Goal: Submit feedback/report problem: Provide input to the site owners about the experience or issues

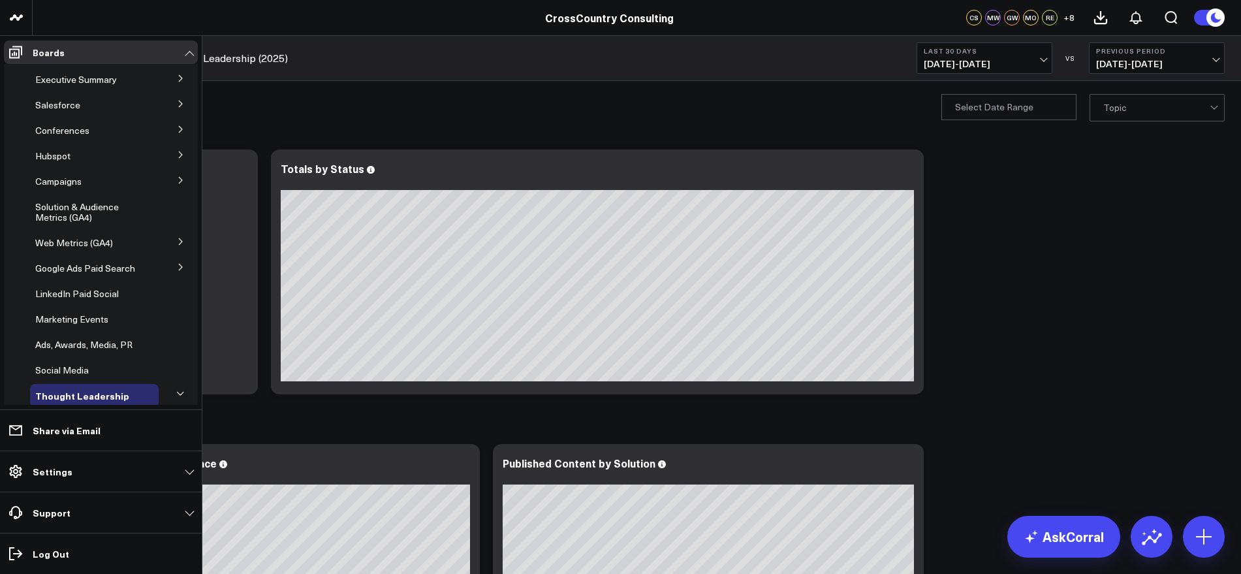
scroll to position [7, 0]
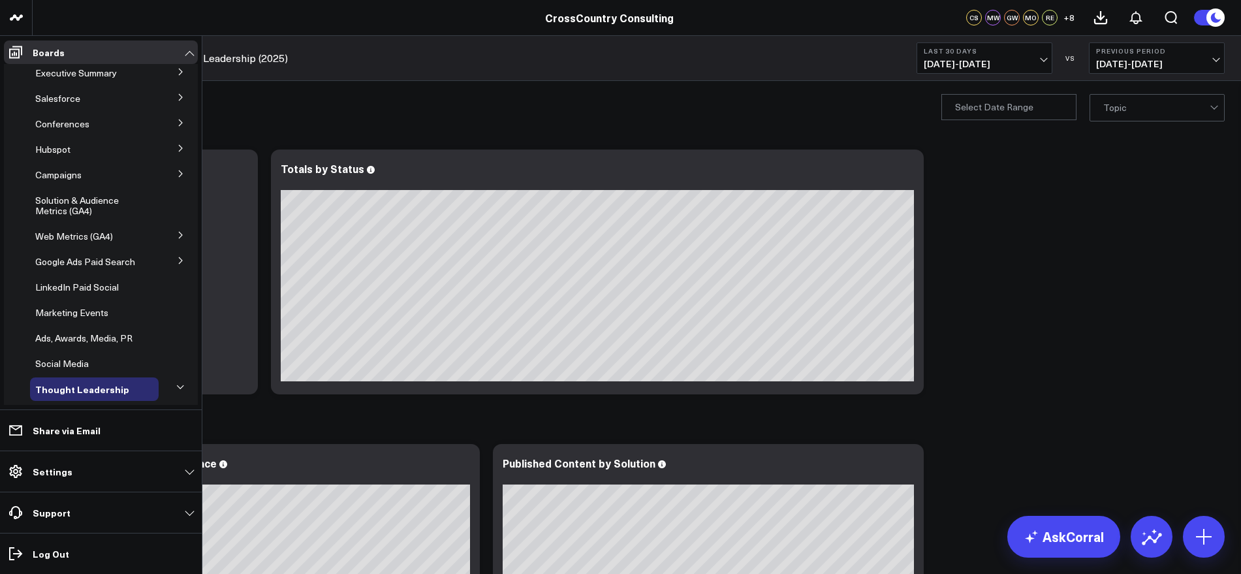
click at [179, 173] on icon at bounding box center [180, 173] width 3 height 7
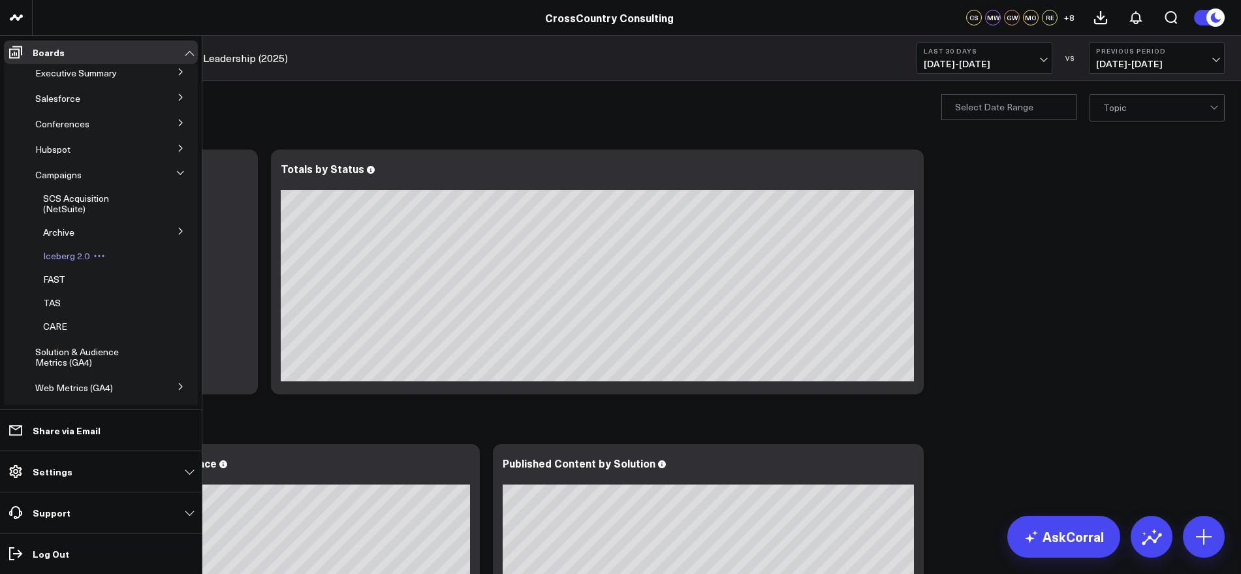
click at [80, 258] on span "Iceberg 2.0" at bounding box center [66, 255] width 46 height 12
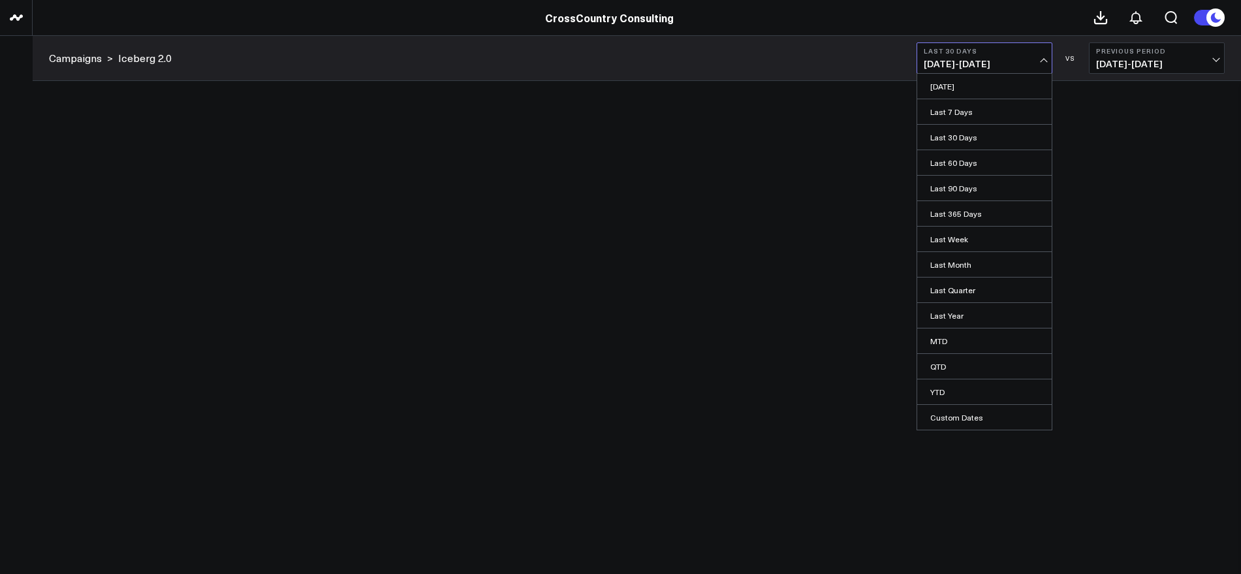
click at [934, 390] on link "YTD" at bounding box center [984, 391] width 134 height 25
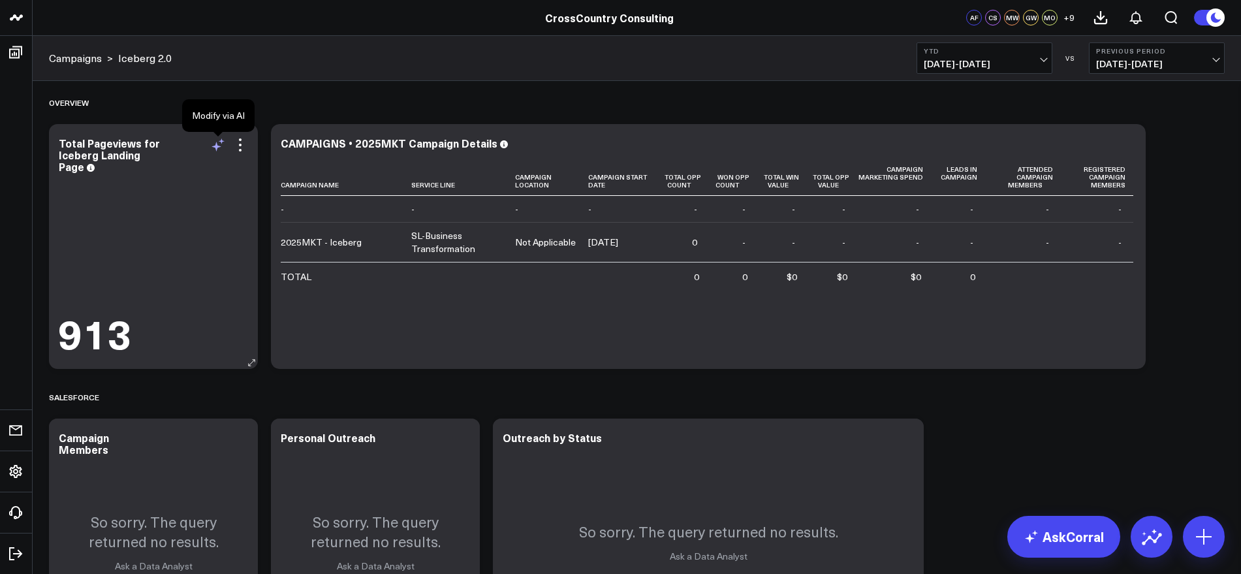
click at [217, 149] on icon at bounding box center [218, 145] width 16 height 16
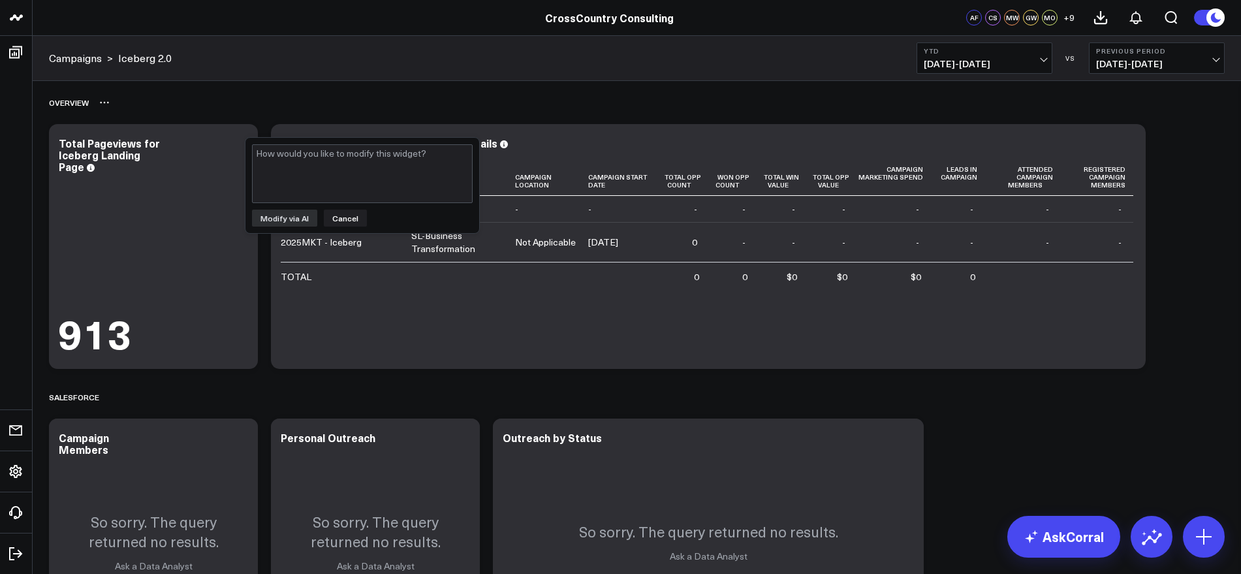
click at [343, 96] on div "Overview" at bounding box center [636, 102] width 1175 height 30
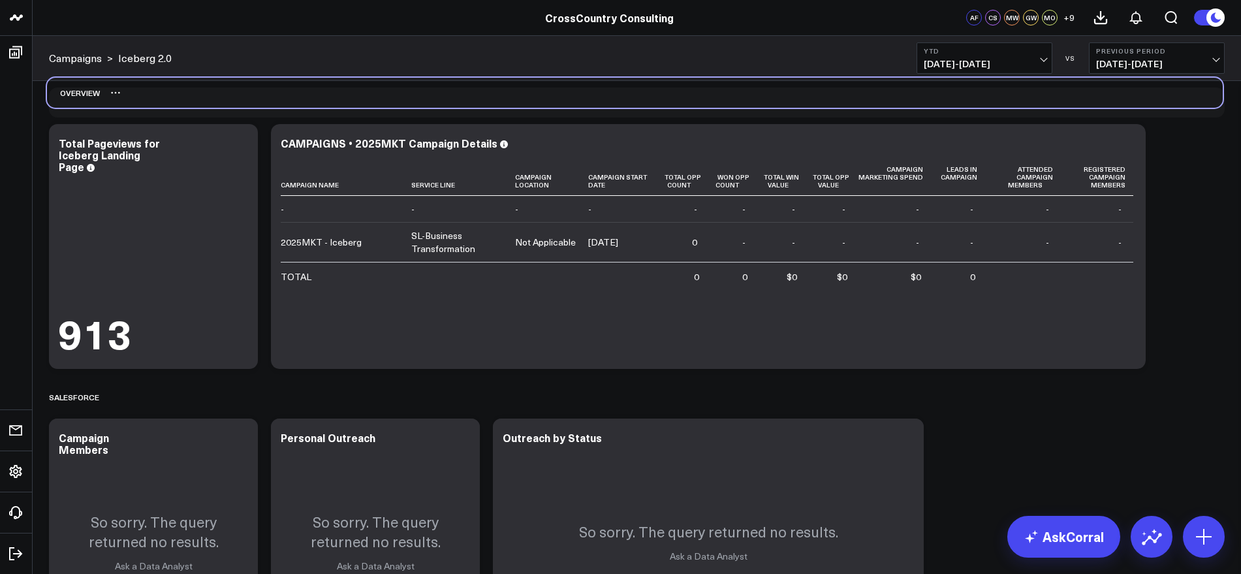
click at [341, 86] on div "Overview" at bounding box center [634, 93] width 1175 height 30
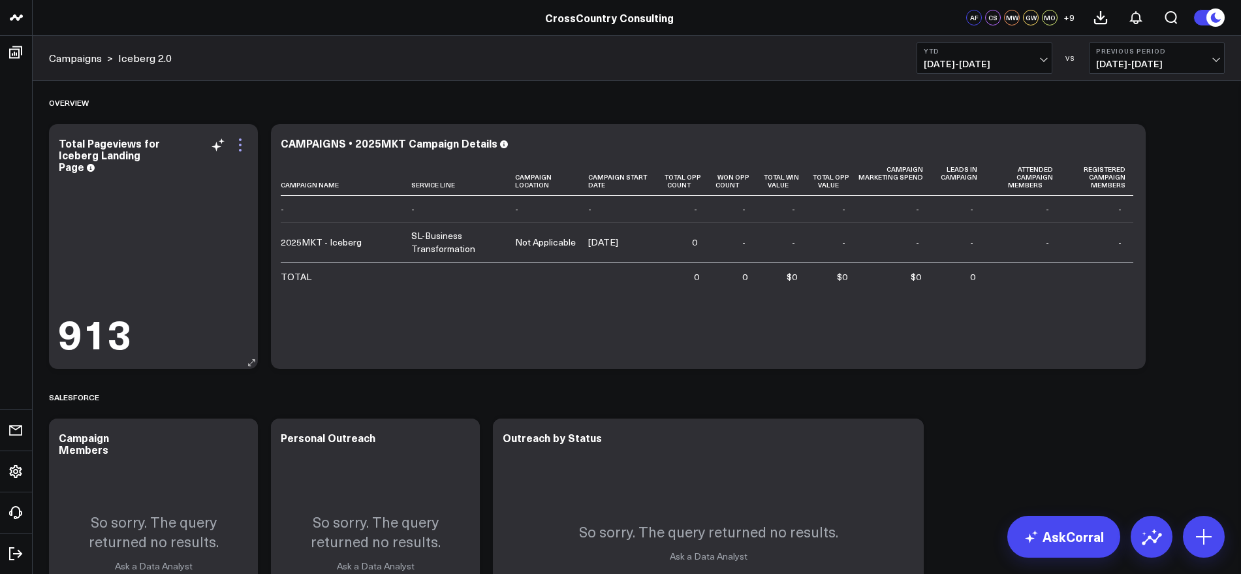
click at [240, 148] on icon at bounding box center [240, 145] width 16 height 16
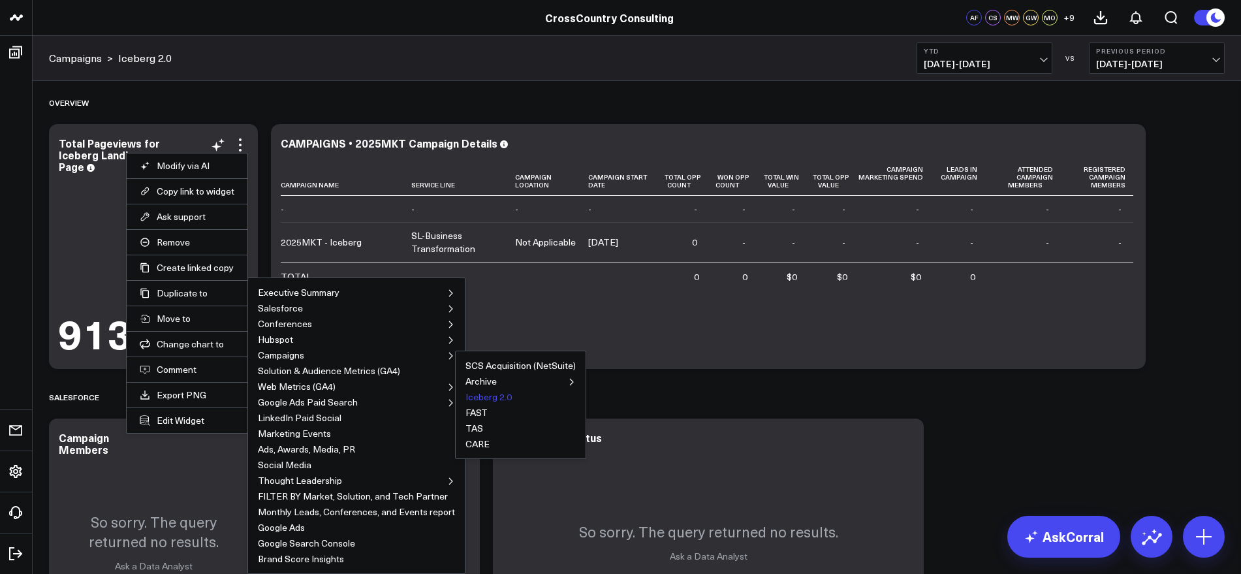
click at [478, 397] on button "Iceberg 2.0" at bounding box center [488, 396] width 46 height 9
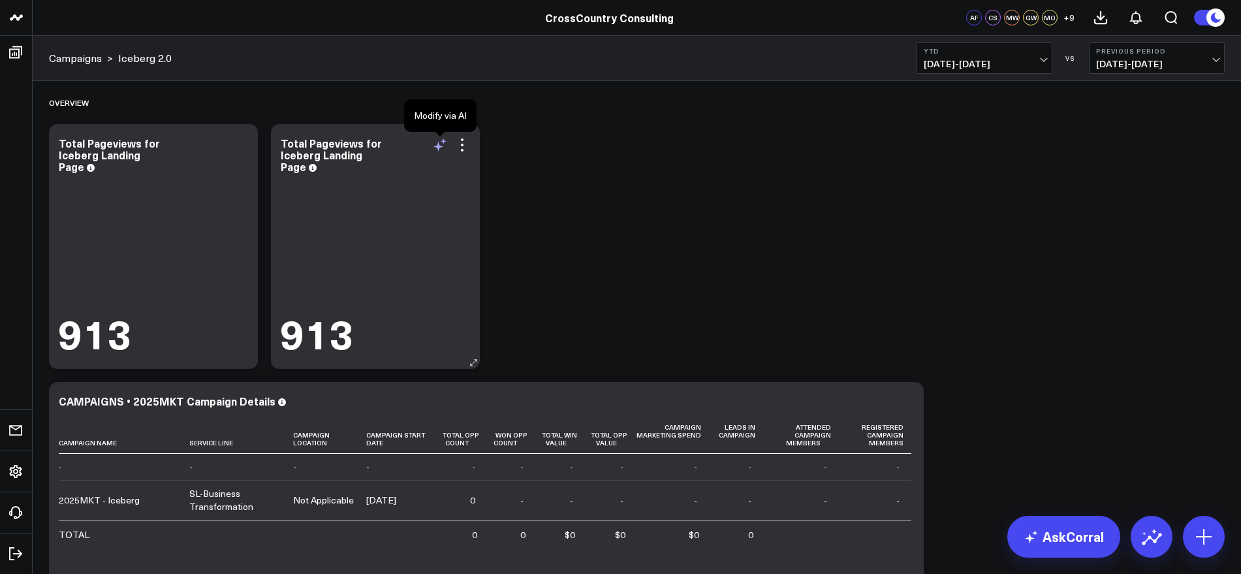
click at [441, 146] on icon at bounding box center [438, 147] width 10 height 10
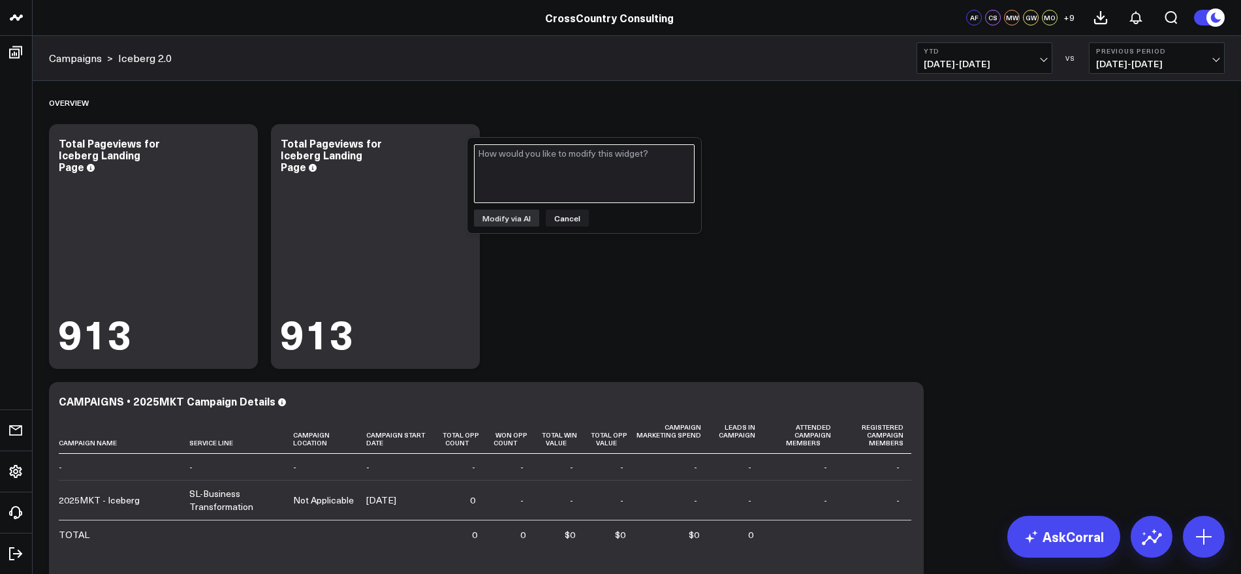
click at [553, 163] on textarea at bounding box center [584, 173] width 221 height 59
click at [553, 163] on textarea "Ho" at bounding box center [584, 173] width 221 height 59
type textarea "H"
paste textarea "https://www.crosscountry-consulting.com/solution/technology-enabled-transformat…"
type textarea "Show total pageviews for just this URL: https://www.crosscountry-consulting.com…"
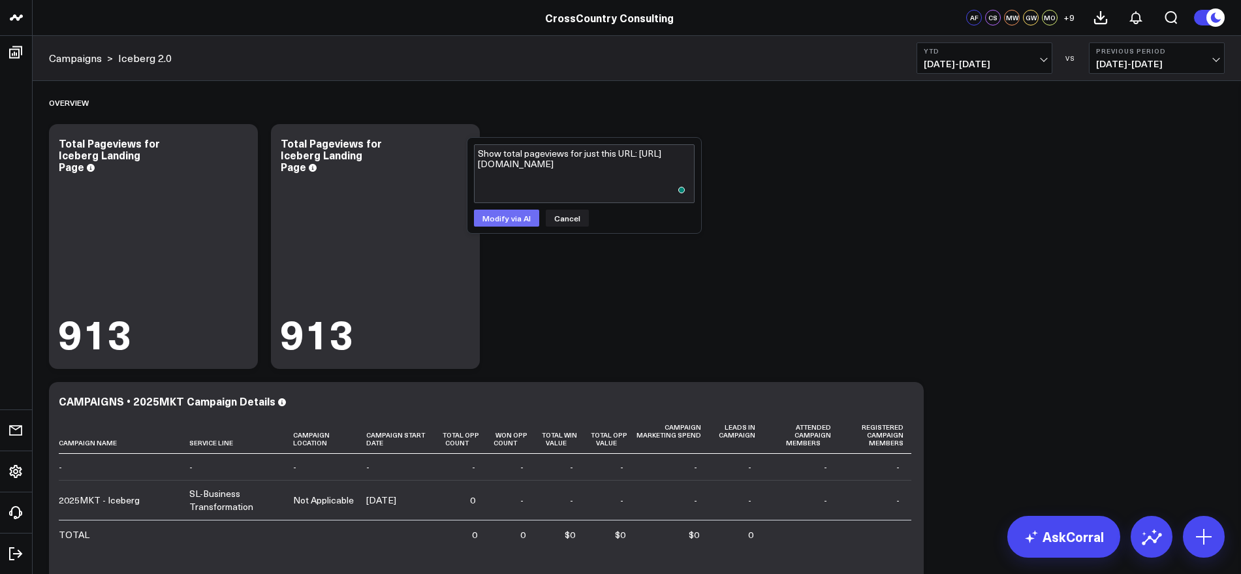
click at [516, 222] on button "Modify via AI" at bounding box center [506, 218] width 65 height 17
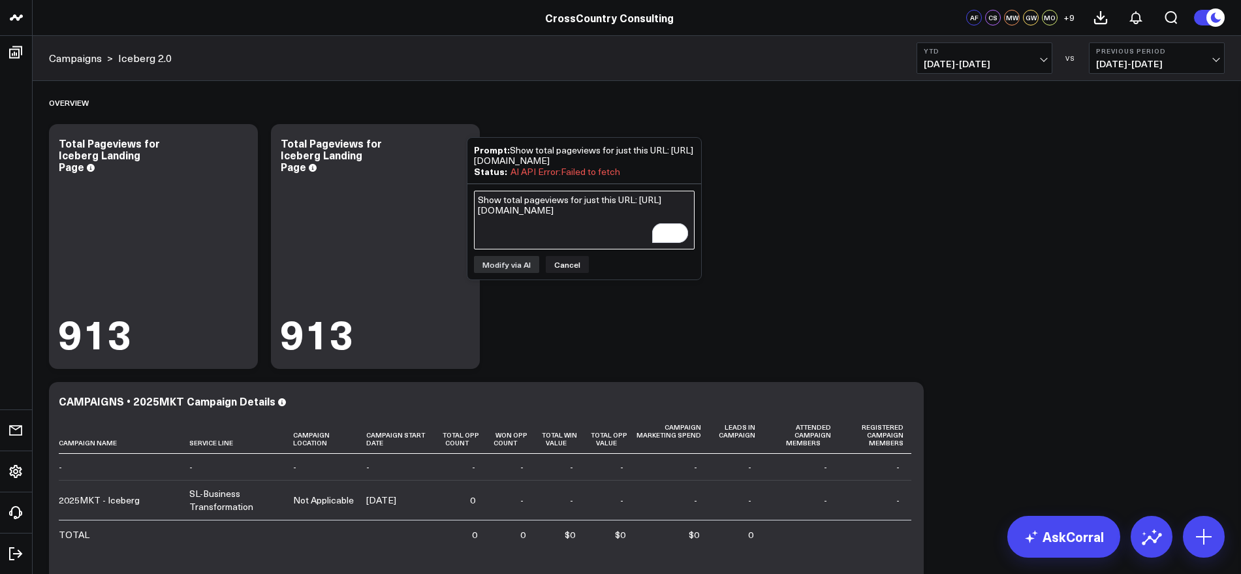
click at [600, 218] on textarea "Show total pageviews for just this URL: https://www.crosscountry-consulting.com…" at bounding box center [584, 220] width 221 height 59
paste textarea "https://www.crosscountry-consulting.com/solution/technology-enabled-transformat…"
type textarea "Show total pageviews for just this url: https://www.crosscountry-consulting.com…"
click at [518, 273] on button "Modify via AI" at bounding box center [506, 264] width 65 height 17
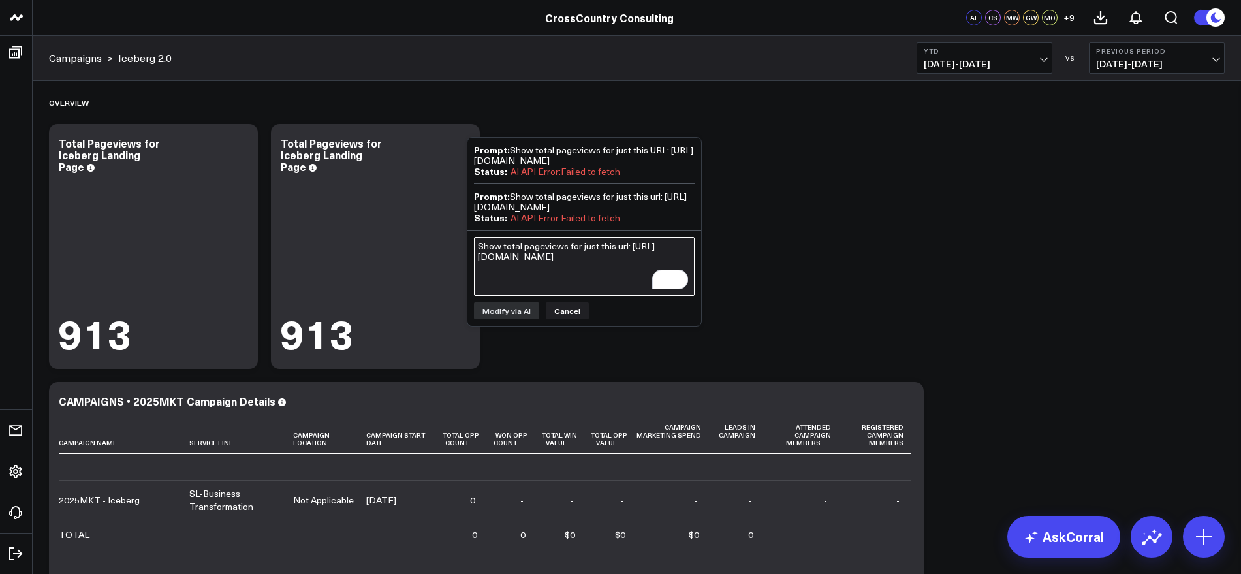
click at [558, 292] on textarea "Show total pageviews for just this url: https://www.crosscountry-consulting.com…" at bounding box center [584, 266] width 221 height 59
paste textarea "https://www.crosscountry-consulting.com/solution/technology-enabled-transformat…"
click at [638, 288] on textarea "Show only total pageviews for this page: https://www.crosscountry-consulting.co…" at bounding box center [584, 266] width 221 height 59
type textarea "Show only total pageviews for this page as pulled from GA4: https://www.crossco…"
click at [503, 319] on button "Modify via AI" at bounding box center [506, 310] width 65 height 17
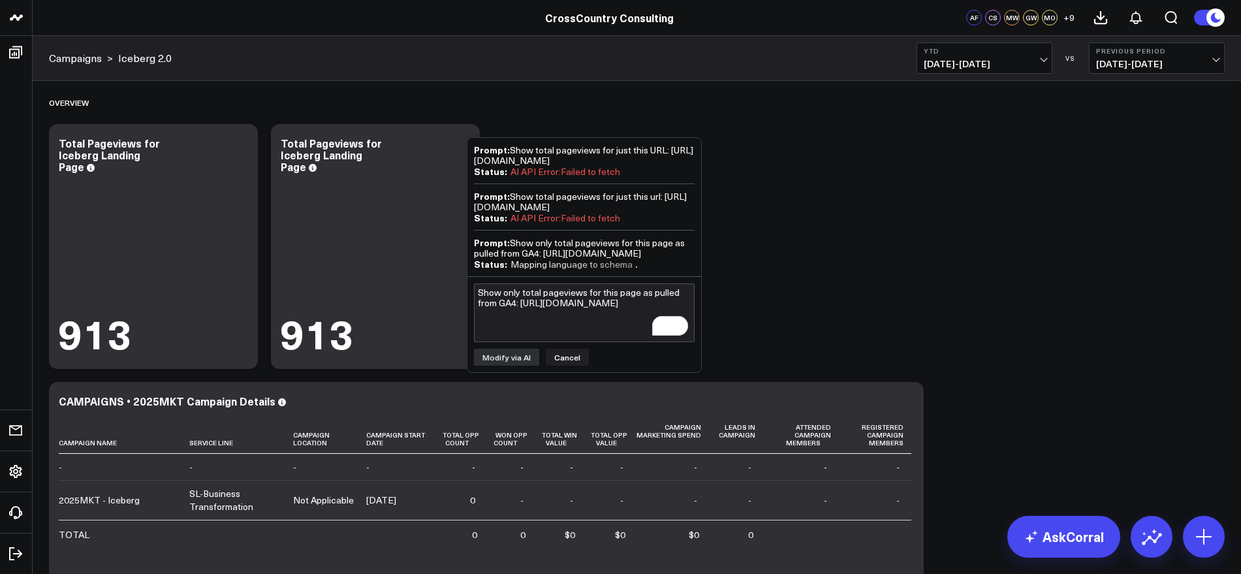
scroll to position [9, 0]
click at [610, 365] on button "Save" at bounding box center [612, 357] width 35 height 17
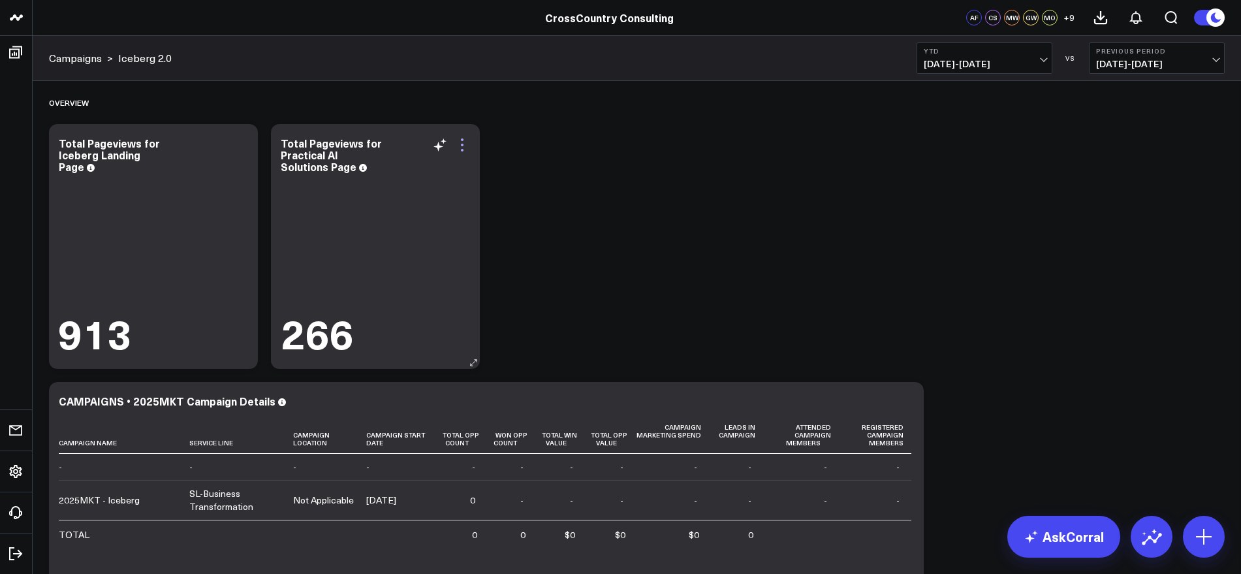
click at [461, 146] on icon at bounding box center [462, 145] width 16 height 16
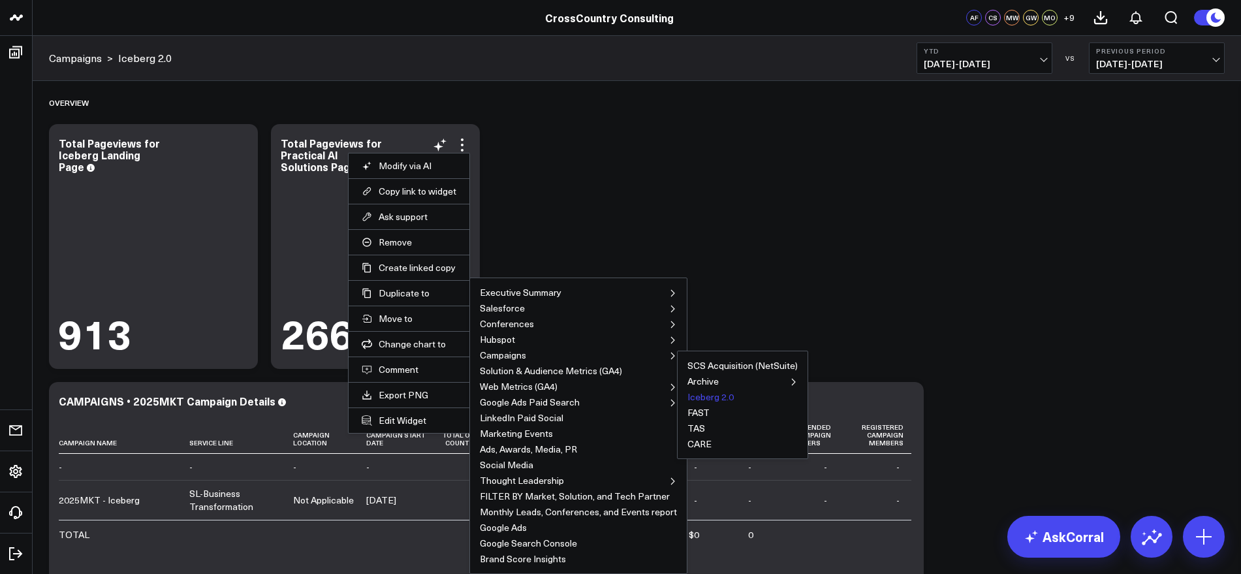
click at [692, 394] on button "Iceberg 2.0" at bounding box center [710, 396] width 46 height 9
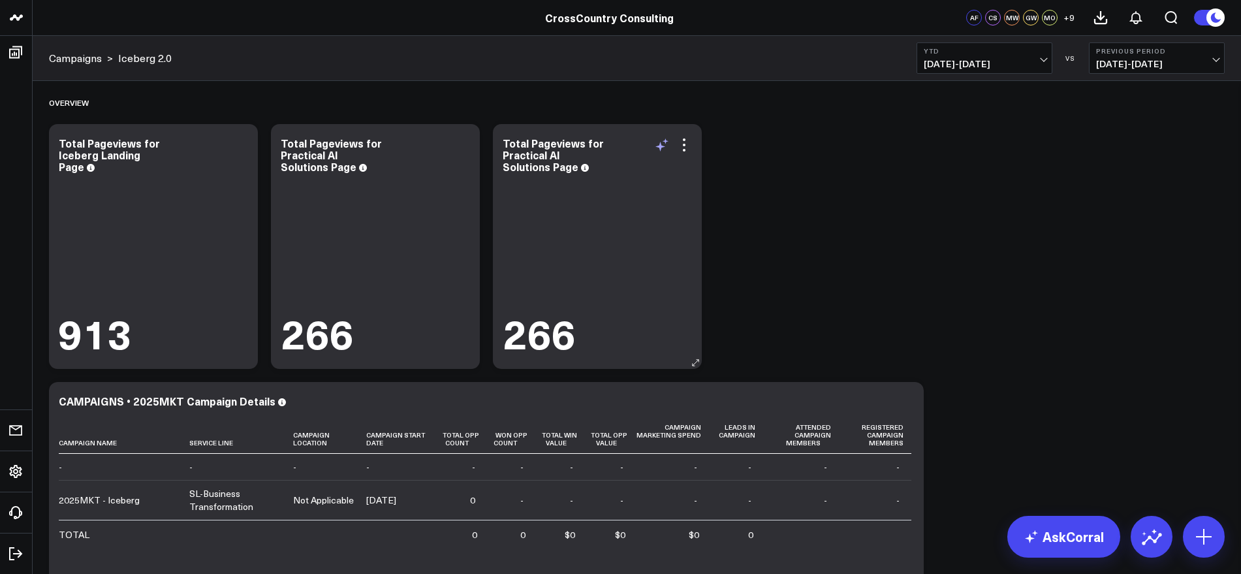
click at [659, 148] on icon at bounding box center [662, 145] width 16 height 16
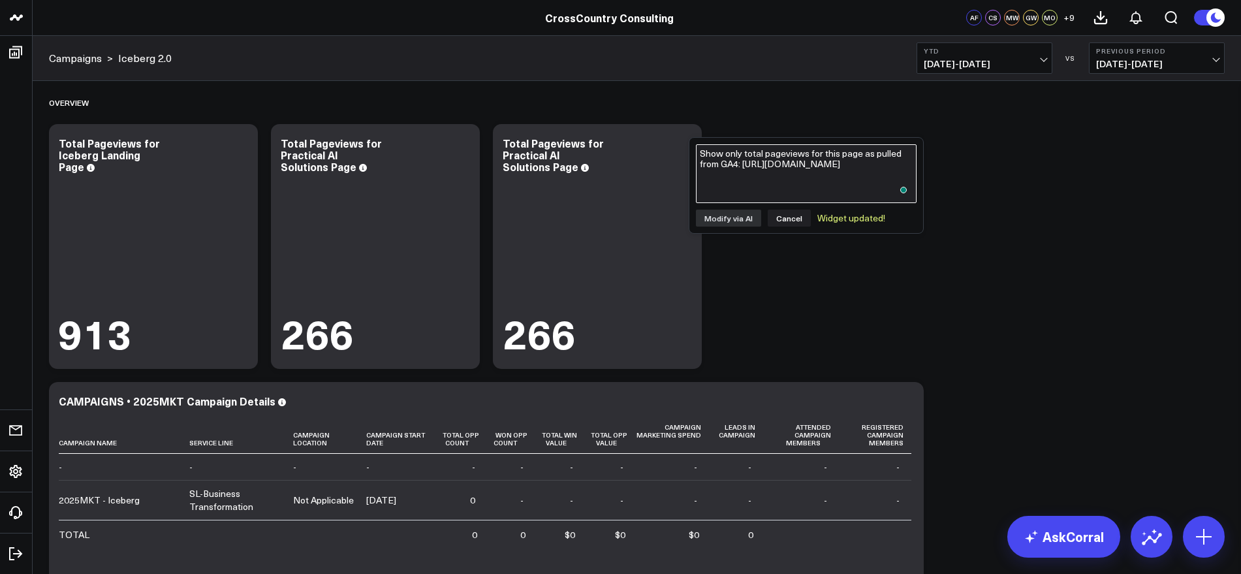
click at [753, 172] on textarea "Show only total pageviews for this page as pulled from GA4: https://www.crossco…" at bounding box center [806, 173] width 221 height 59
paste textarea "[URL][DOMAIN_NAME]"
type textarea "Show only total pageviews for this URL as pulled from GA4: https://www.crosscou…"
click at [735, 216] on button "Modify via AI" at bounding box center [728, 218] width 65 height 17
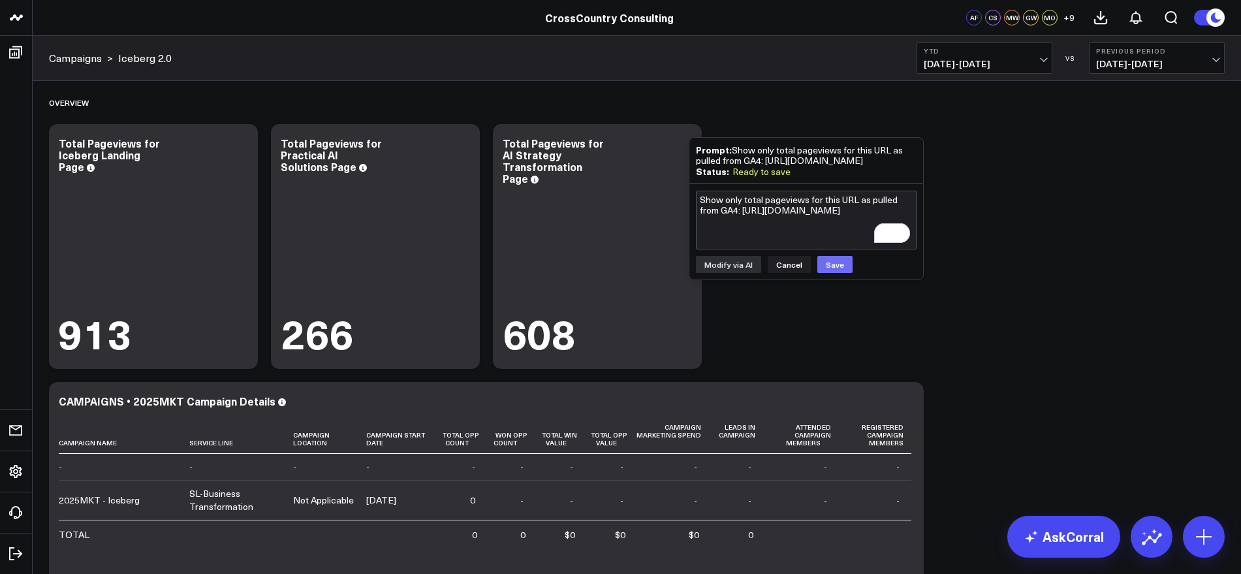
click at [839, 273] on button "Save" at bounding box center [834, 264] width 35 height 17
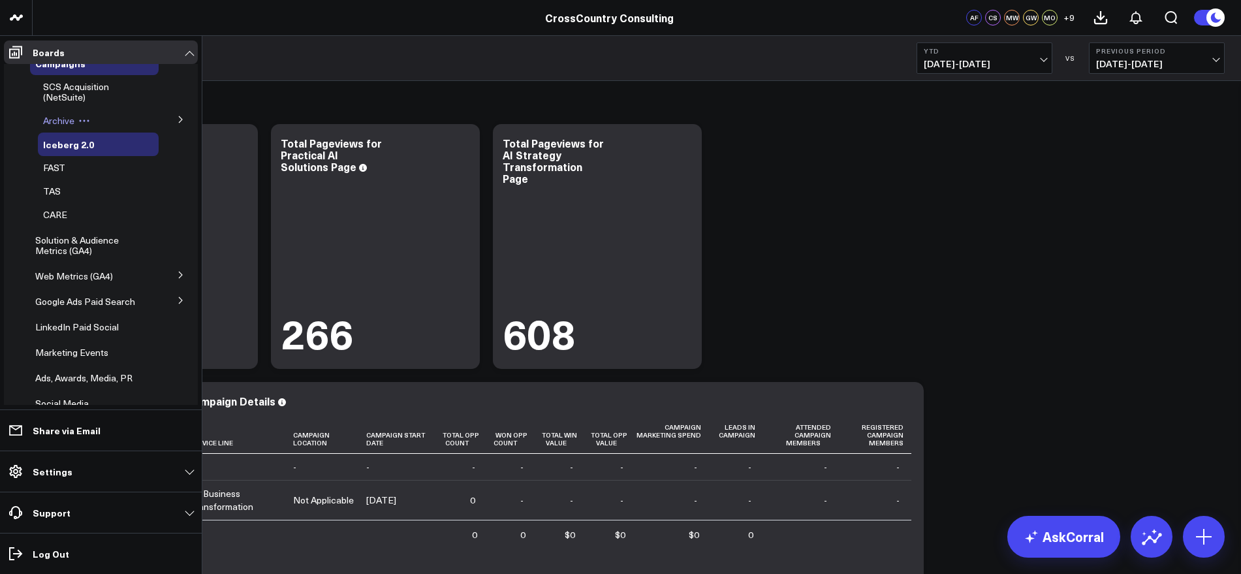
scroll to position [148, 0]
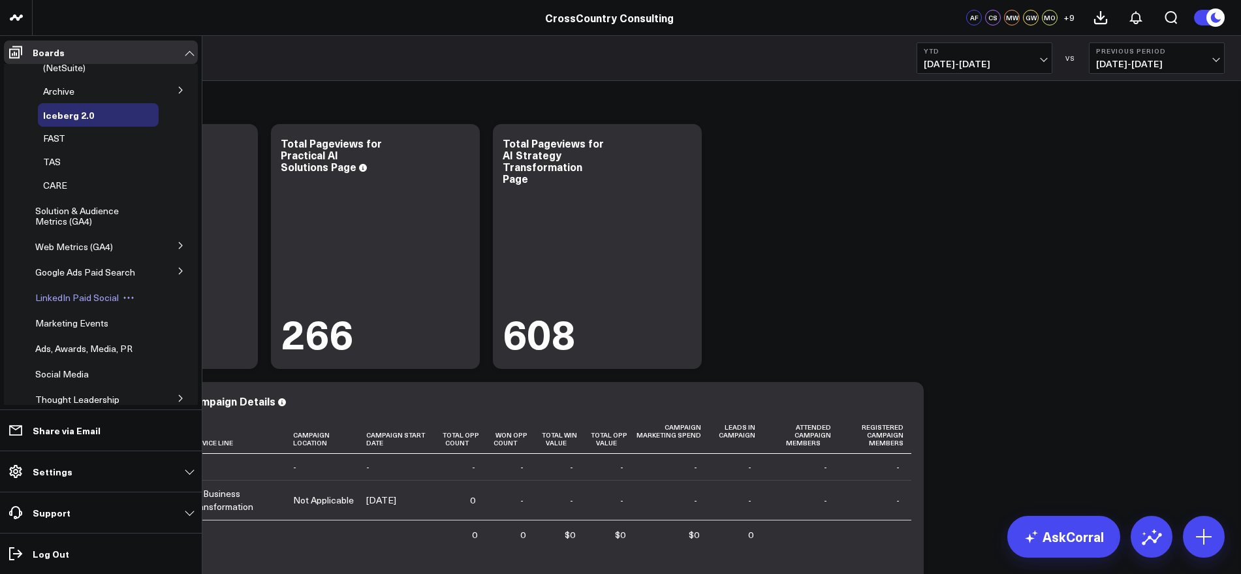
click at [79, 303] on span "LinkedIn Paid Social" at bounding box center [77, 297] width 84 height 12
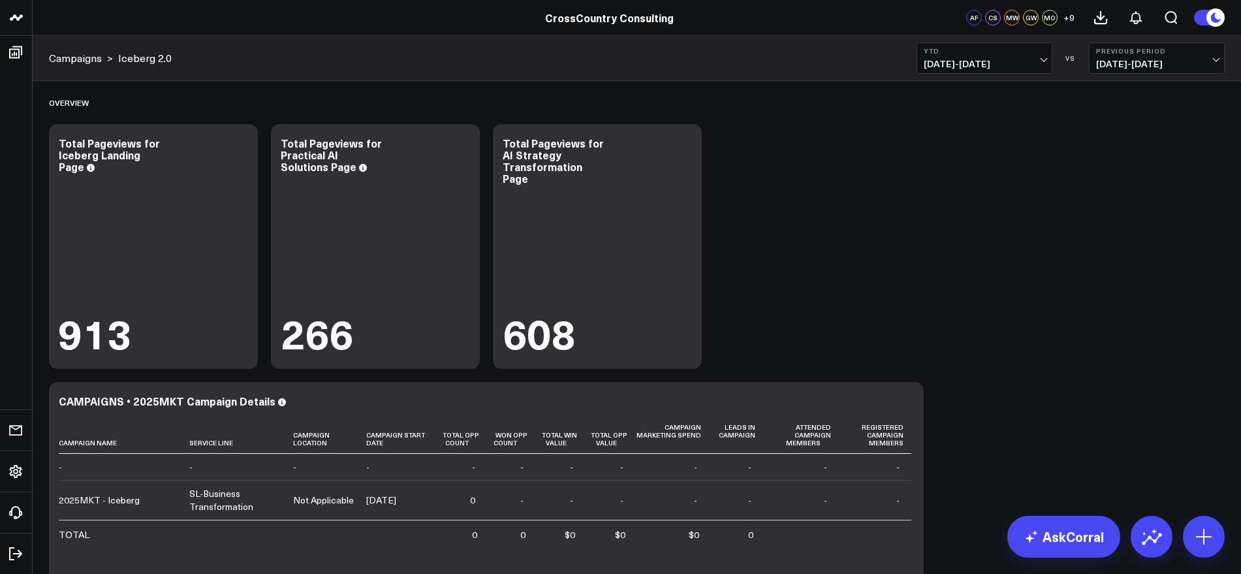
scroll to position [0, 0]
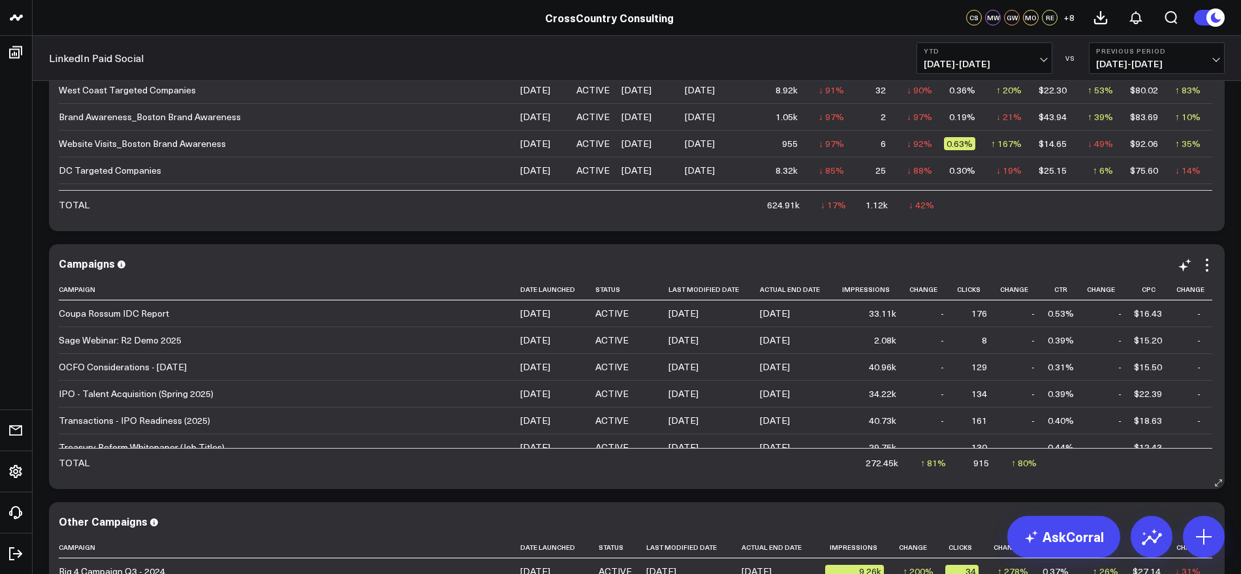
scroll to position [313, 0]
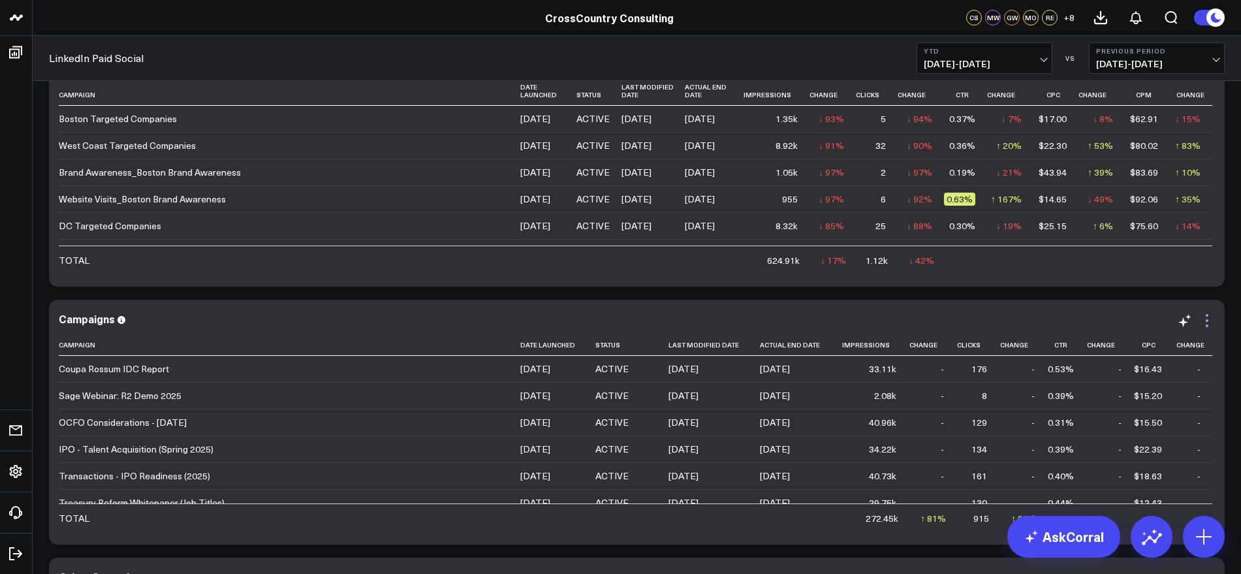
click at [1207, 320] on icon at bounding box center [1206, 320] width 3 height 3
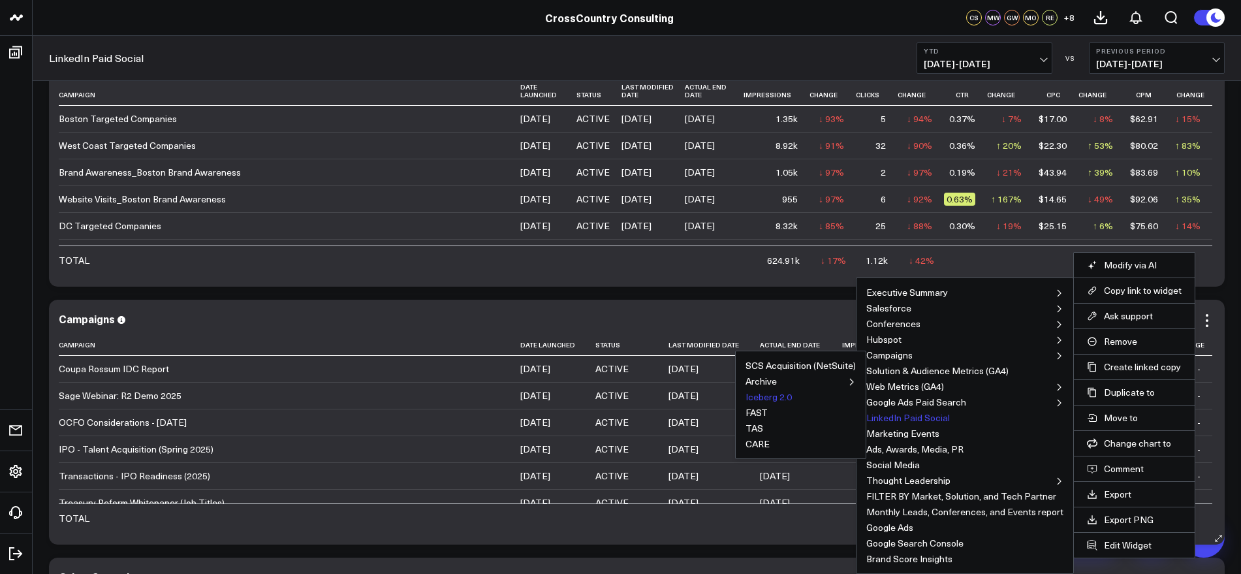
click at [783, 394] on button "Iceberg 2.0" at bounding box center [768, 396] width 46 height 9
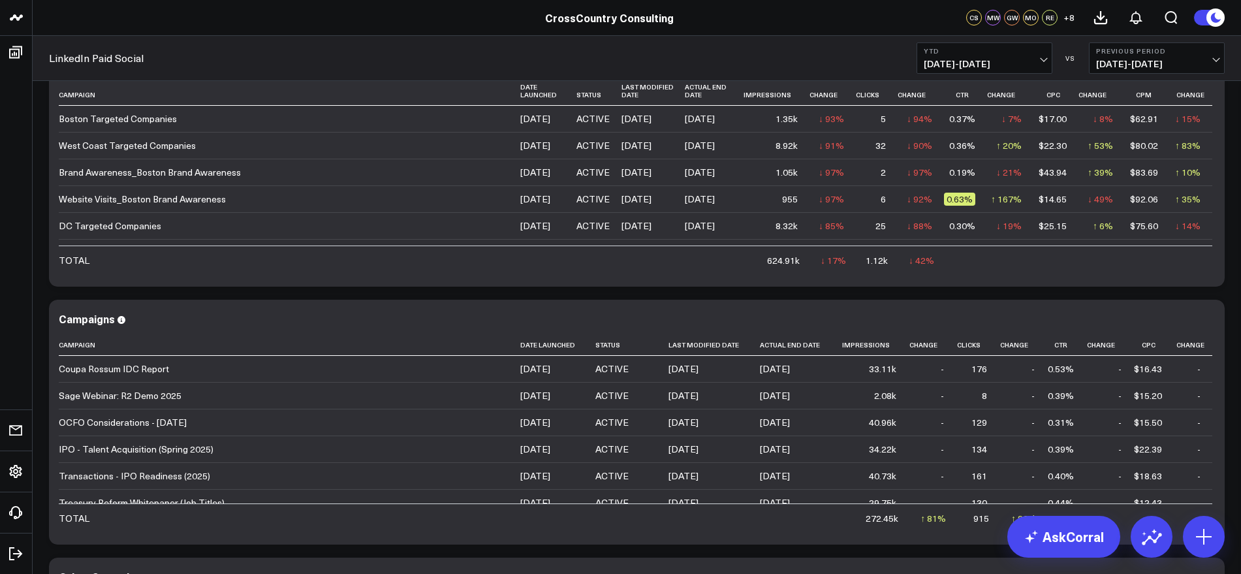
click at [20, 57] on icon at bounding box center [15, 52] width 13 height 12
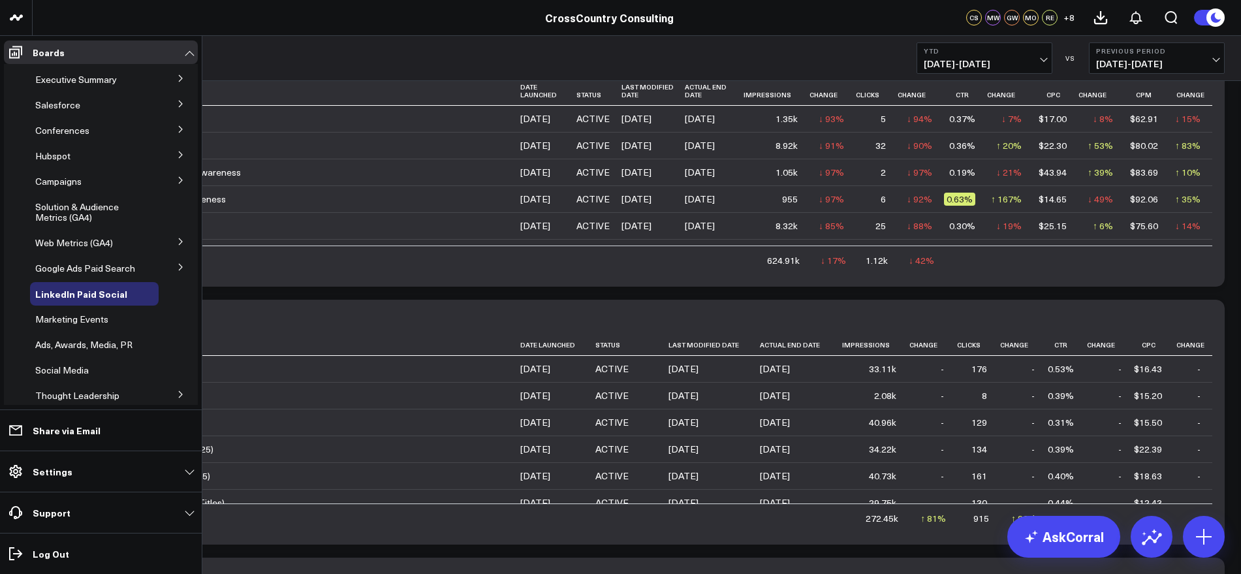
click at [177, 179] on icon at bounding box center [181, 180] width 8 height 8
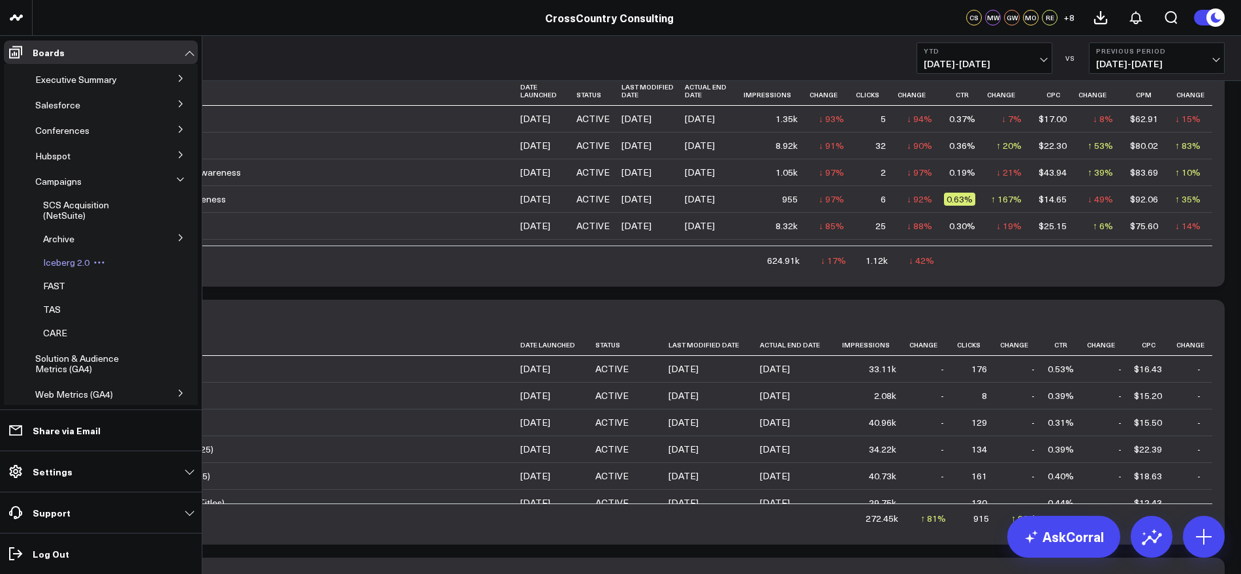
click at [74, 265] on span "Iceberg 2.0" at bounding box center [66, 262] width 46 height 12
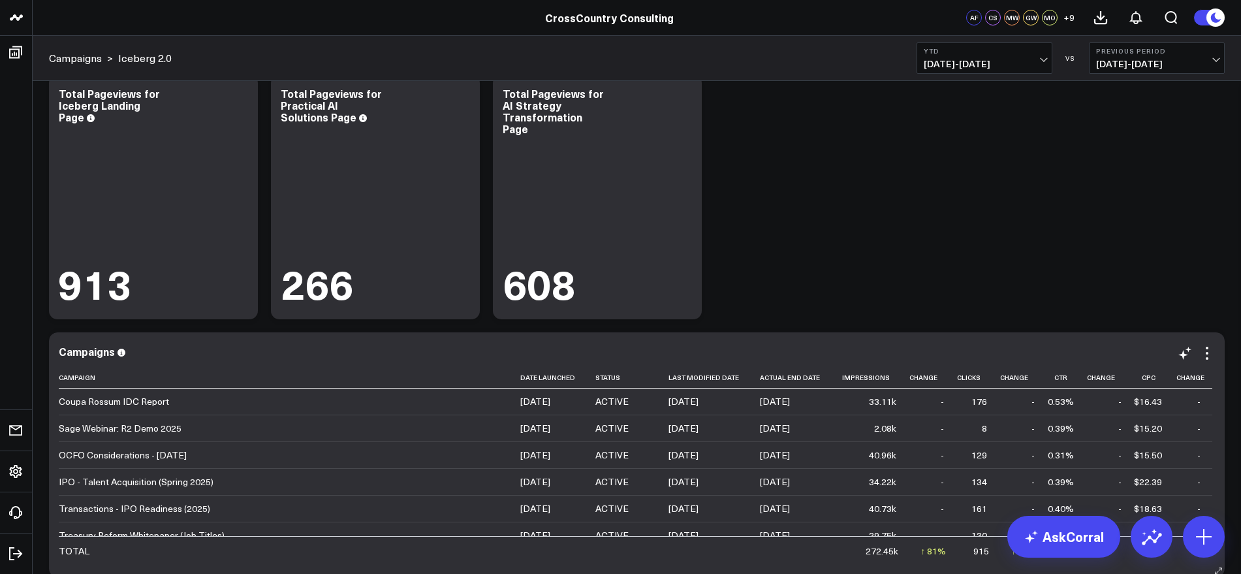
scroll to position [141, 0]
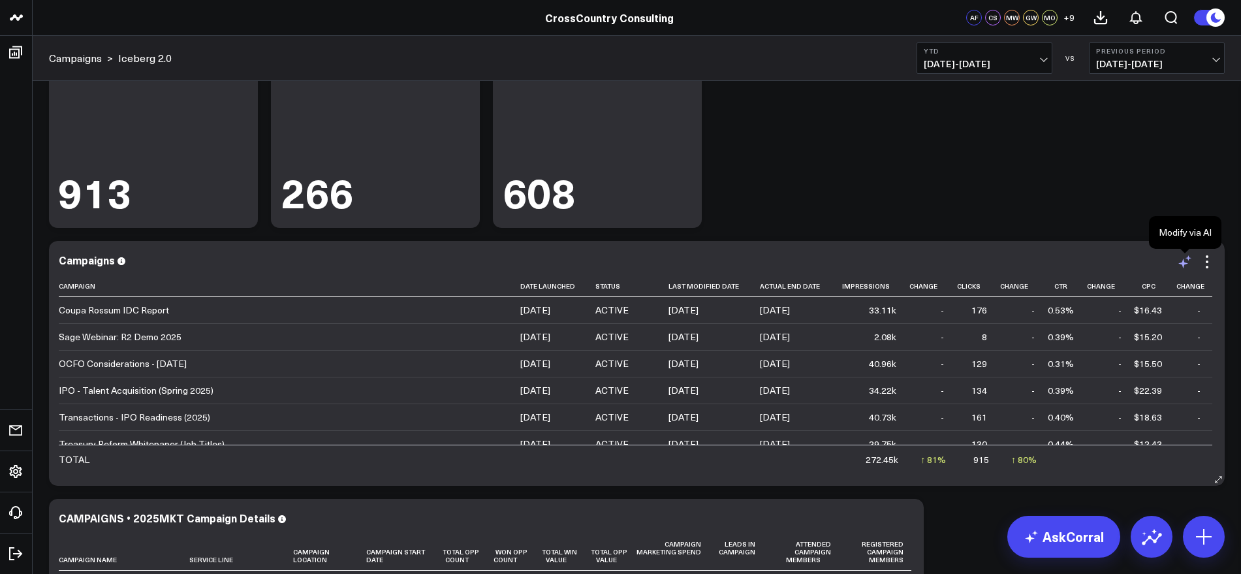
click at [1185, 268] on icon at bounding box center [1185, 262] width 16 height 16
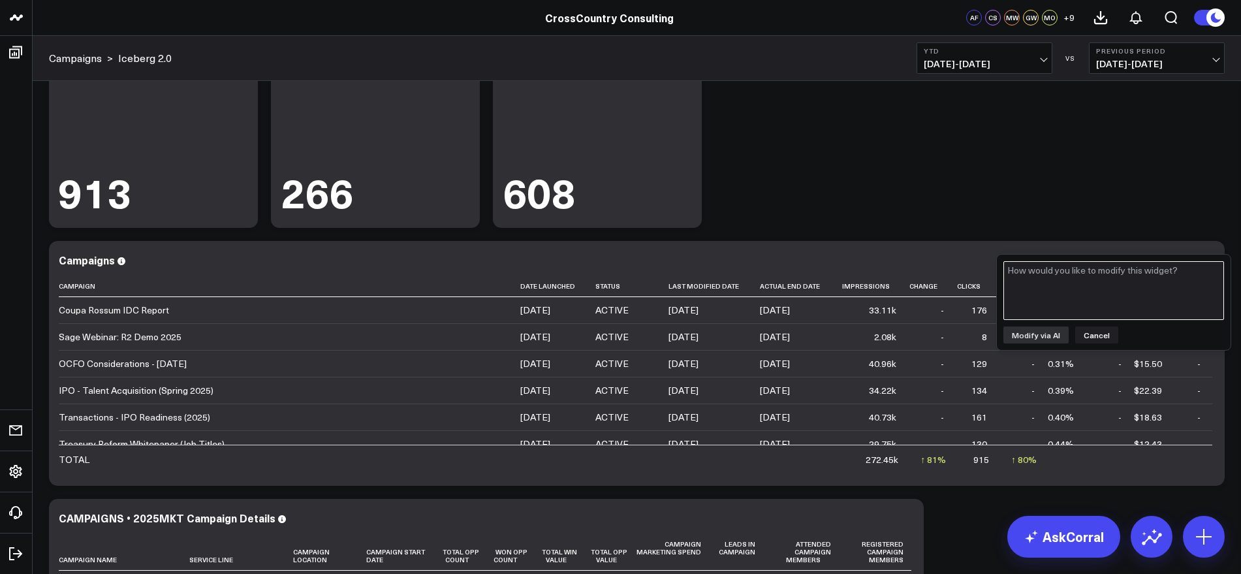
click at [1095, 279] on textarea at bounding box center [1113, 290] width 221 height 59
type textarea "Reduce this table to only show information related to the campaign "Coupa Rossu…"
click at [1044, 339] on button "Modify via AI" at bounding box center [1035, 334] width 65 height 17
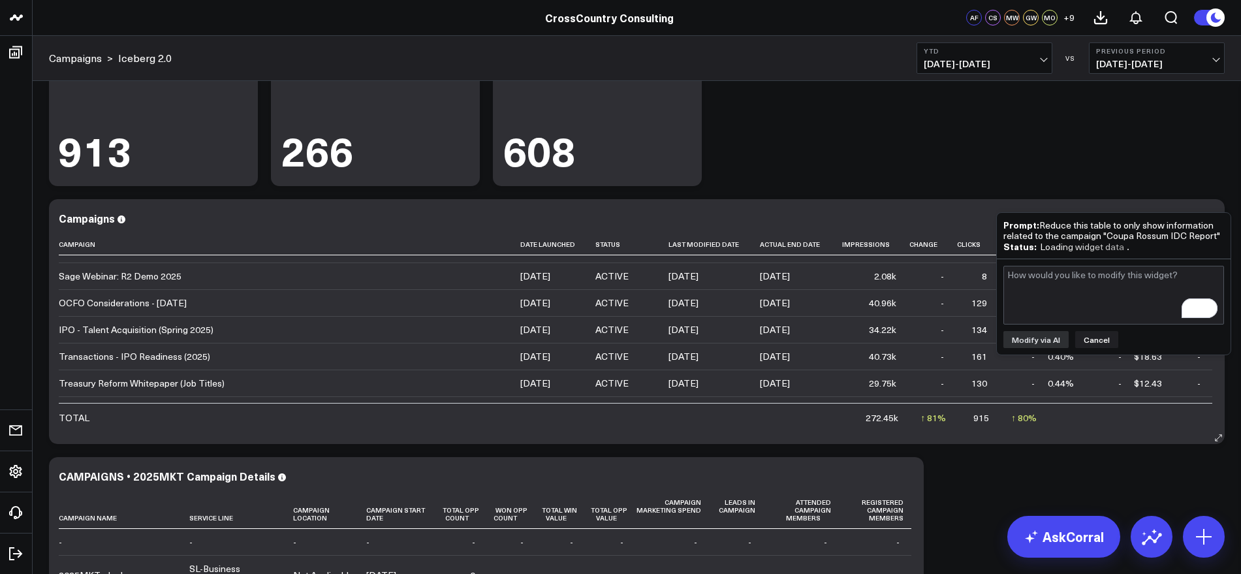
scroll to position [0, 0]
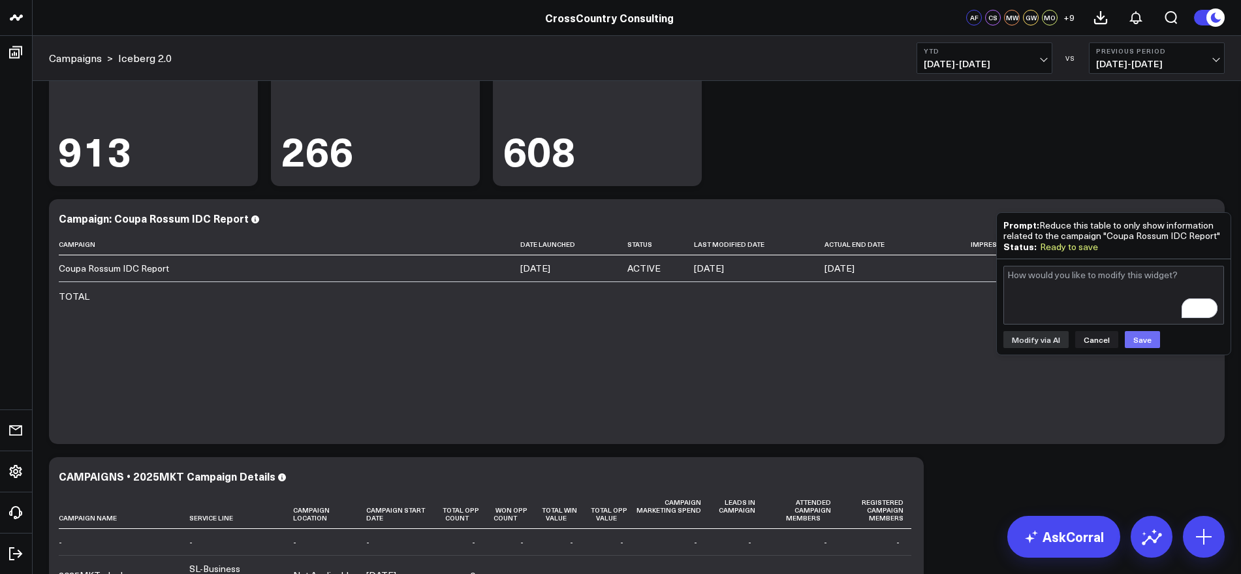
click at [1143, 341] on button "Save" at bounding box center [1142, 339] width 35 height 17
click at [1131, 341] on button "Save" at bounding box center [1142, 339] width 35 height 17
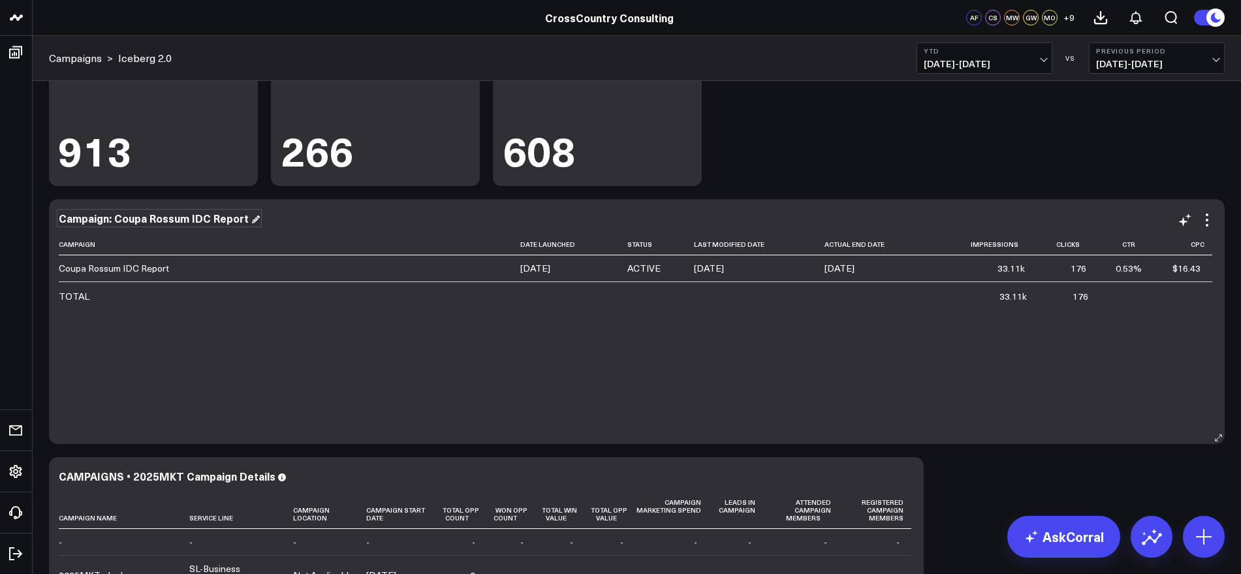
click at [249, 216] on div "Campaign: Coupa Rossum IDC Report" at bounding box center [159, 218] width 201 height 14
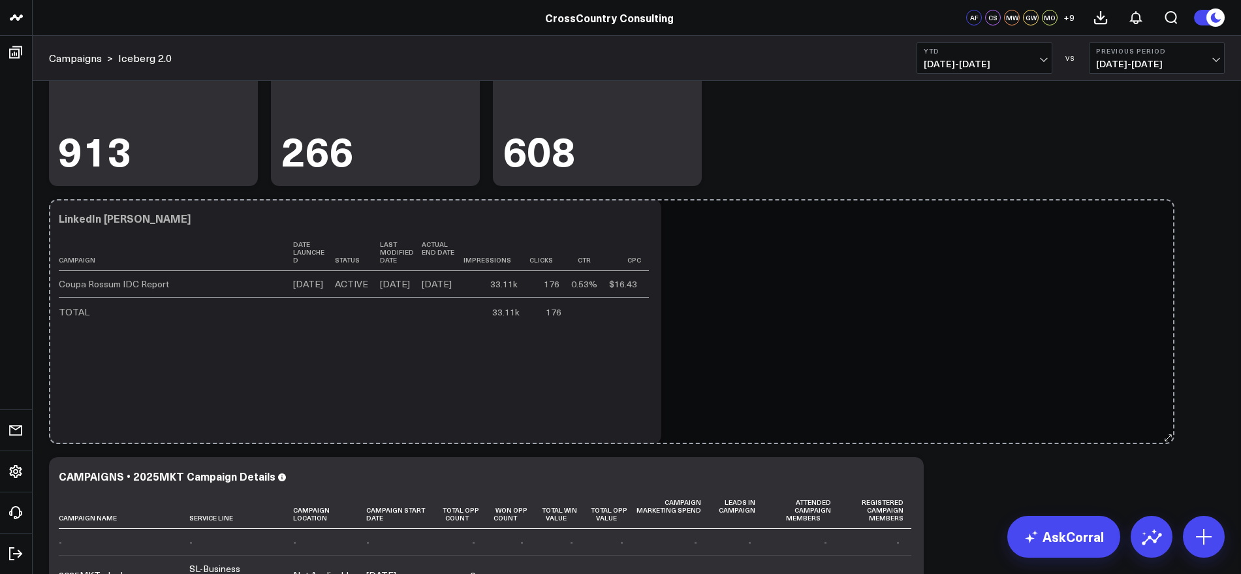
drag, startPoint x: 1217, startPoint y: 436, endPoint x: 1167, endPoint y: 343, distance: 106.0
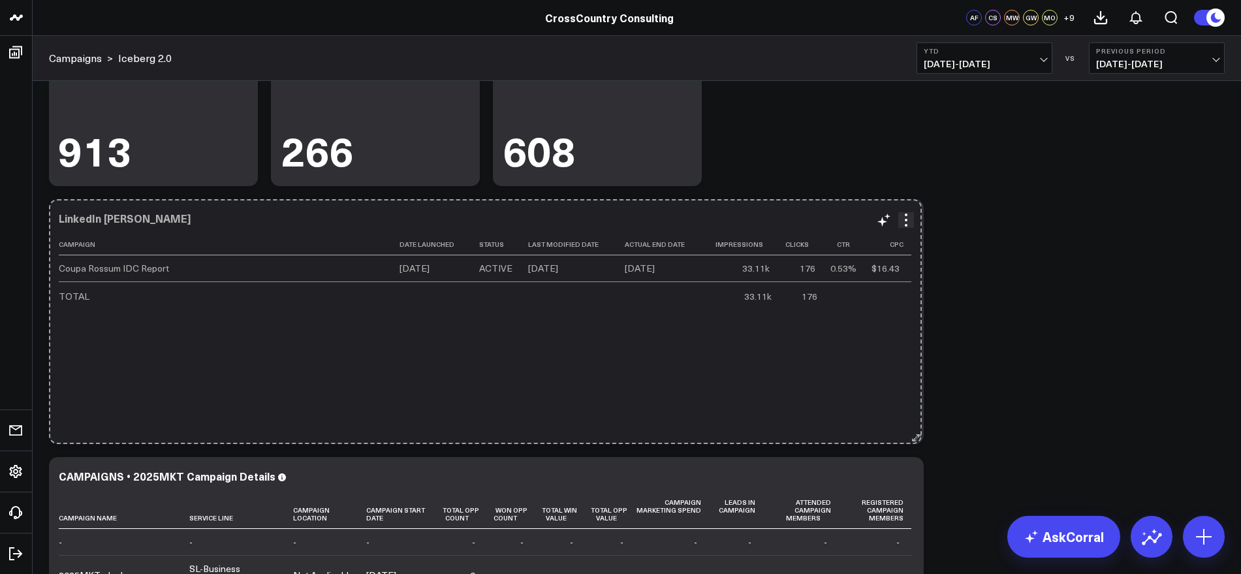
drag, startPoint x: 642, startPoint y: 438, endPoint x: 916, endPoint y: 411, distance: 275.5
click at [916, 411] on div "LinkedIn Ad Campaigns Campaign Date Launched Status Last Modified Date Actual E…" at bounding box center [486, 321] width 875 height 245
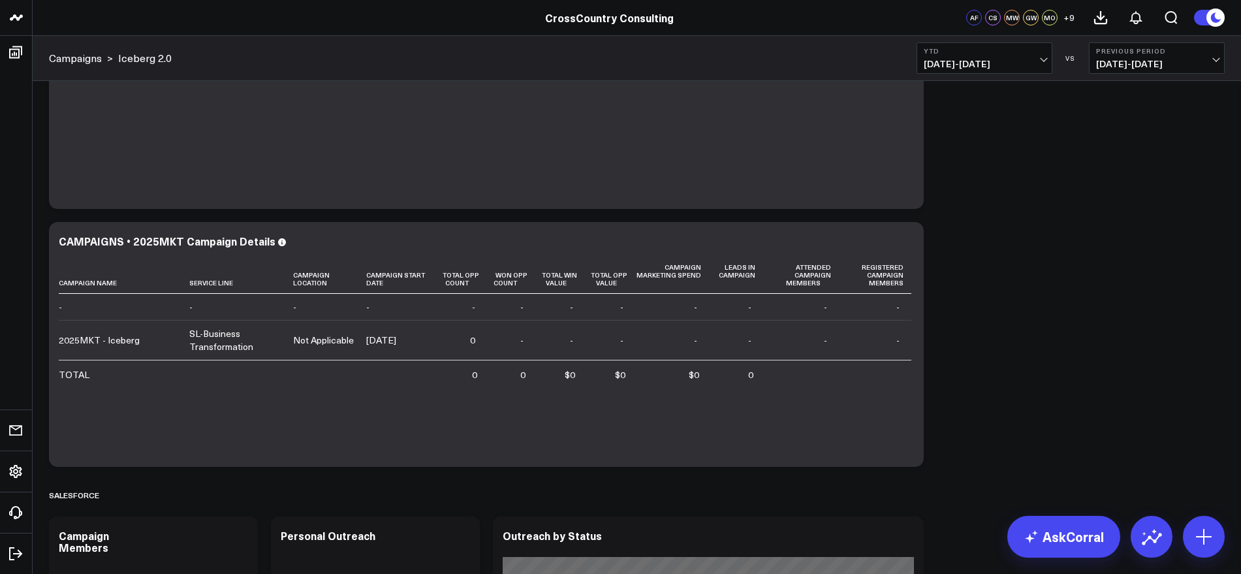
scroll to position [424, 0]
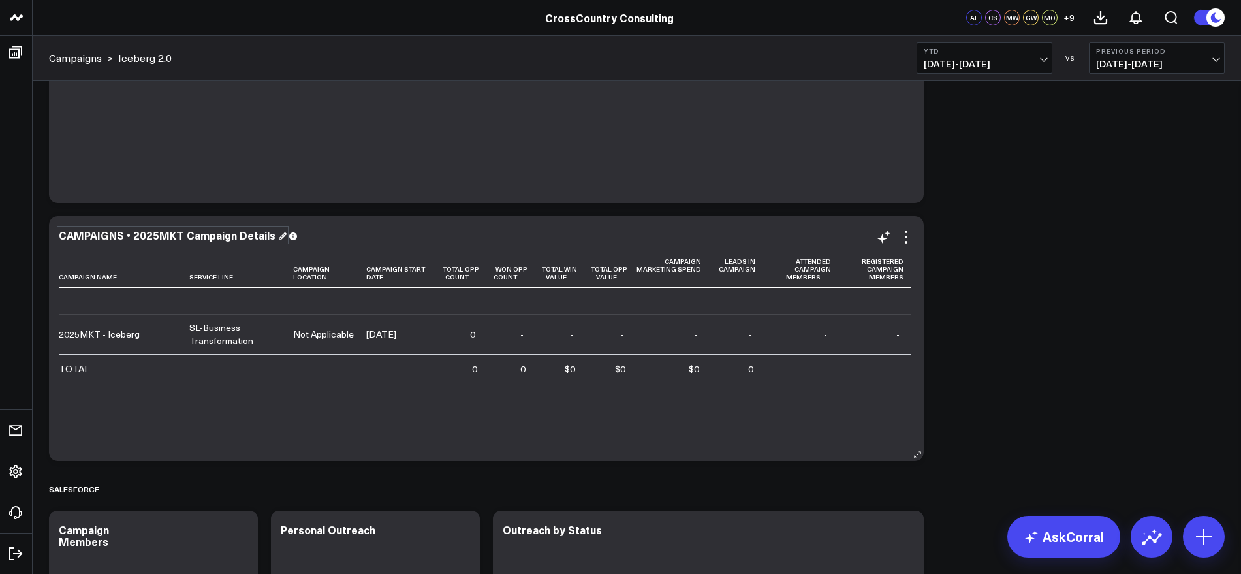
click at [273, 236] on div "CAMPAIGNS • 2025MKT Campaign Details" at bounding box center [173, 235] width 228 height 14
click at [457, 234] on div "Salesforce CAMPAIGNS • 2025MKT Campaign Details" at bounding box center [486, 235] width 855 height 12
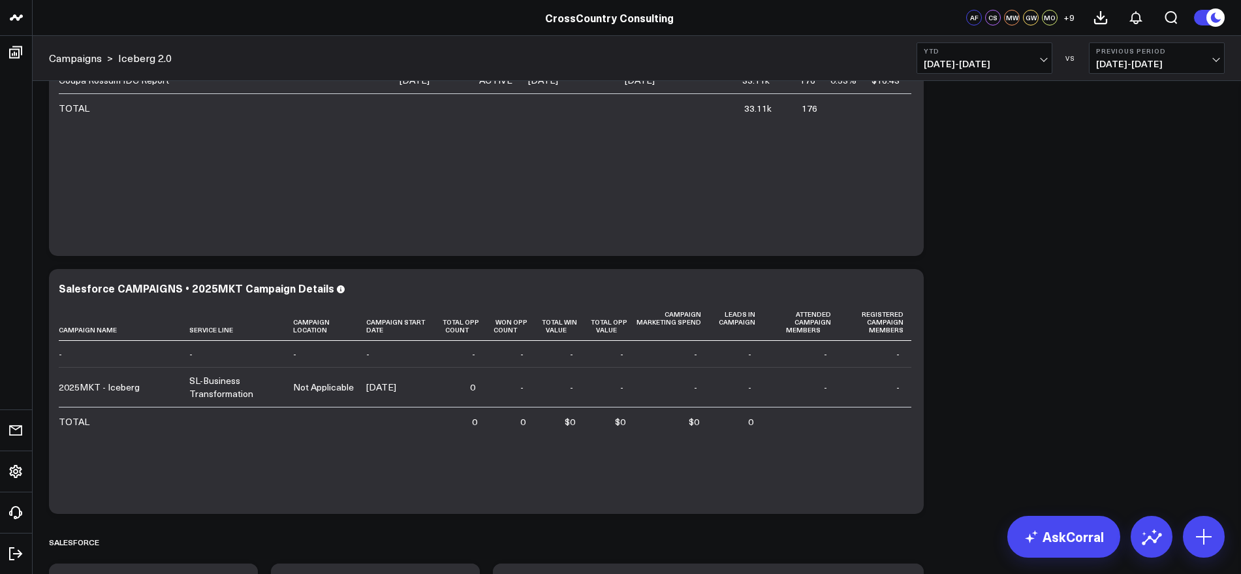
scroll to position [0, 0]
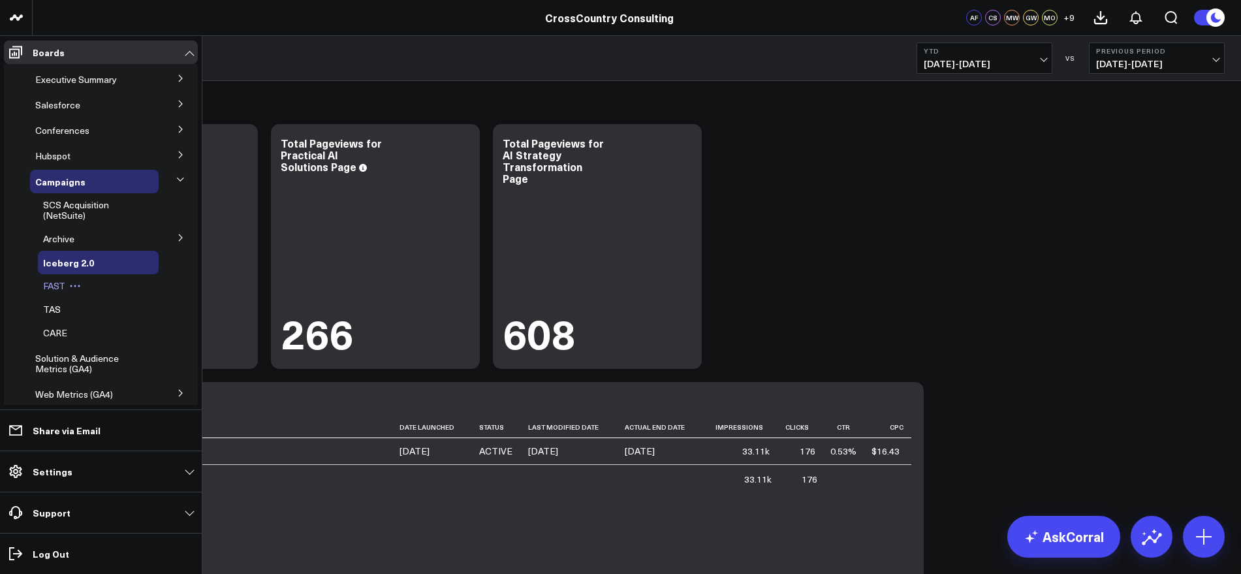
click at [54, 284] on span "FAST" at bounding box center [54, 285] width 22 height 12
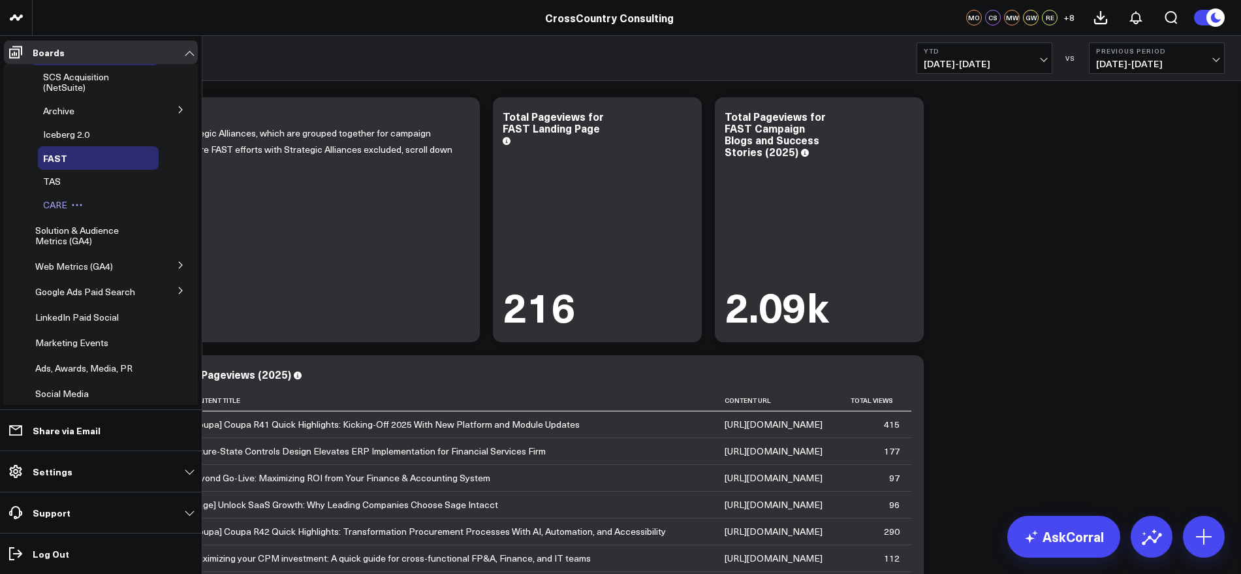
scroll to position [153, 0]
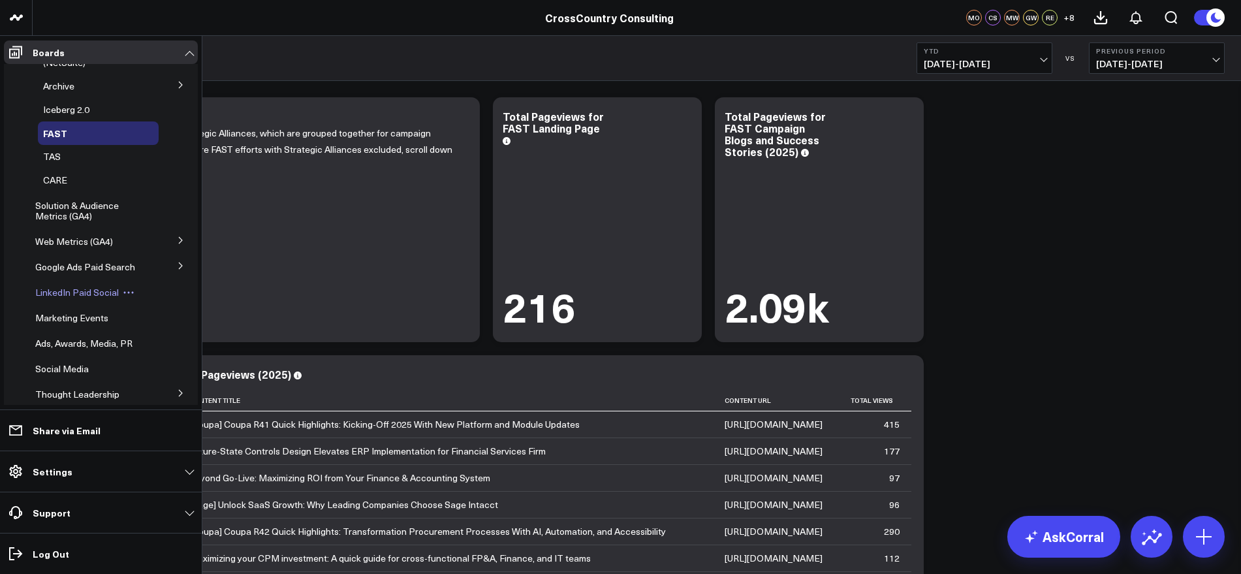
click at [73, 298] on span "LinkedIn Paid Social" at bounding box center [77, 292] width 84 height 12
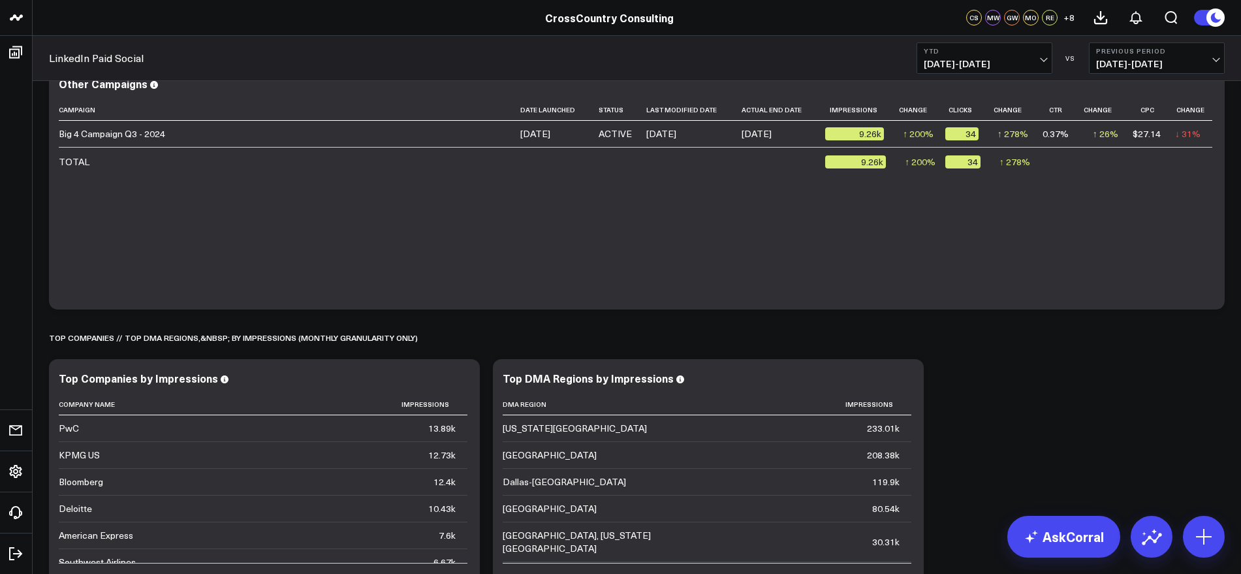
scroll to position [388, 0]
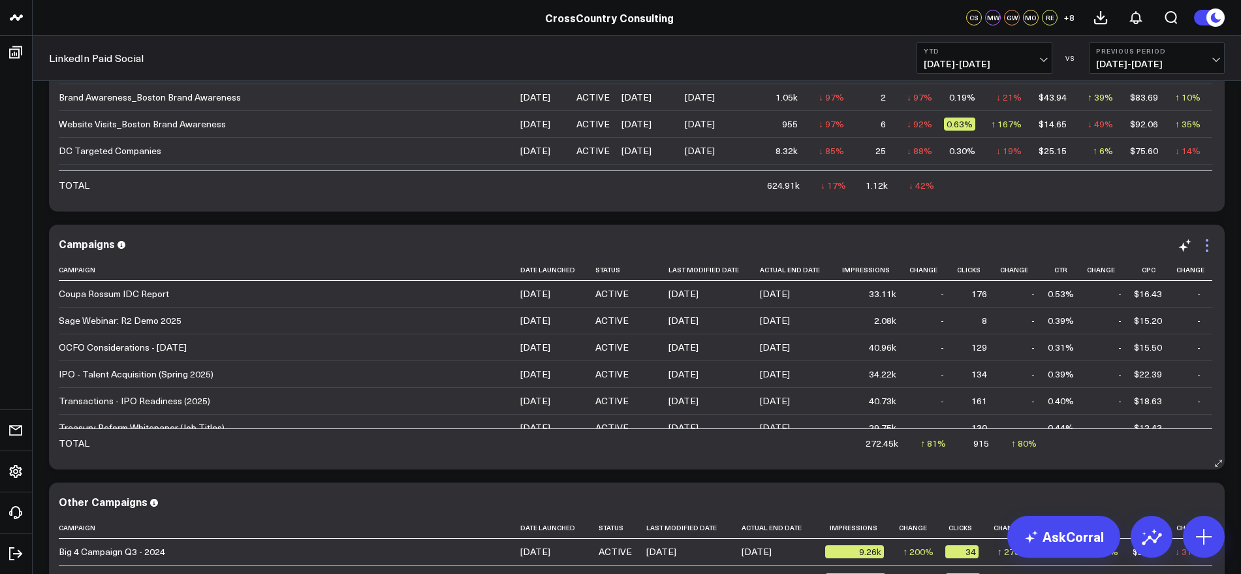
click at [1210, 246] on icon at bounding box center [1207, 246] width 16 height 16
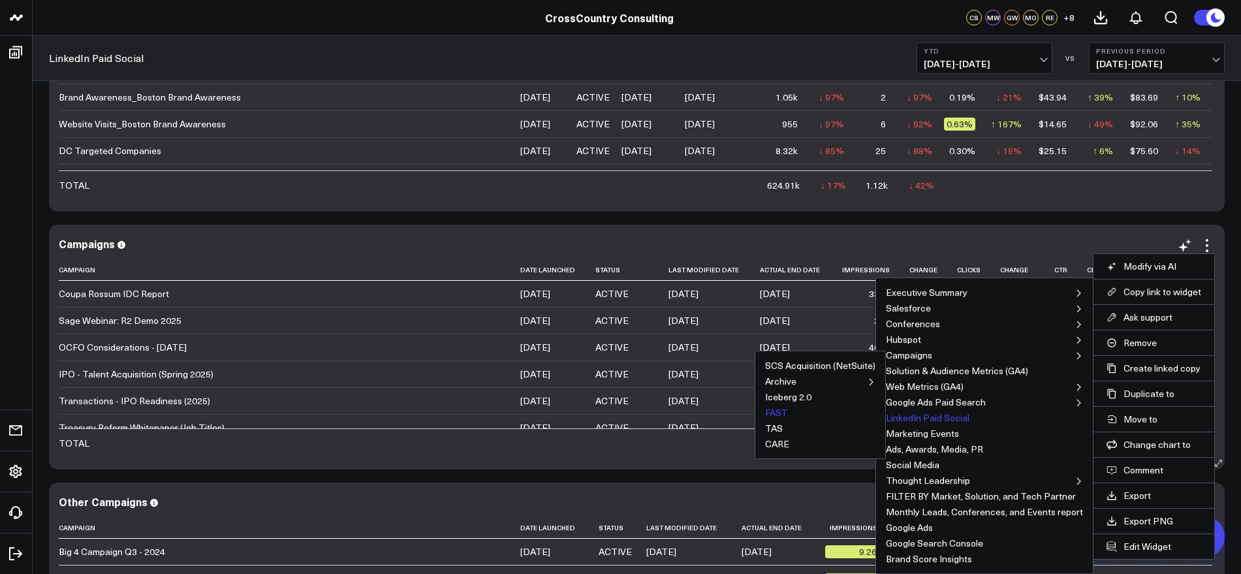
click at [779, 412] on button "FAST" at bounding box center [776, 412] width 22 height 9
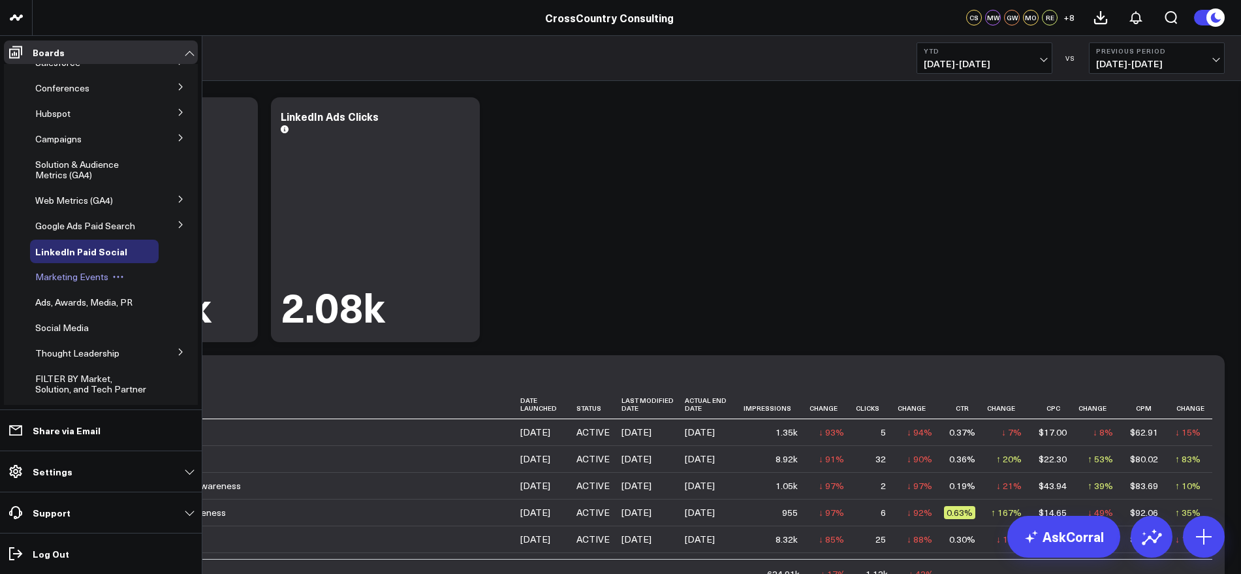
scroll to position [45, 0]
click at [177, 134] on icon at bounding box center [181, 135] width 8 height 8
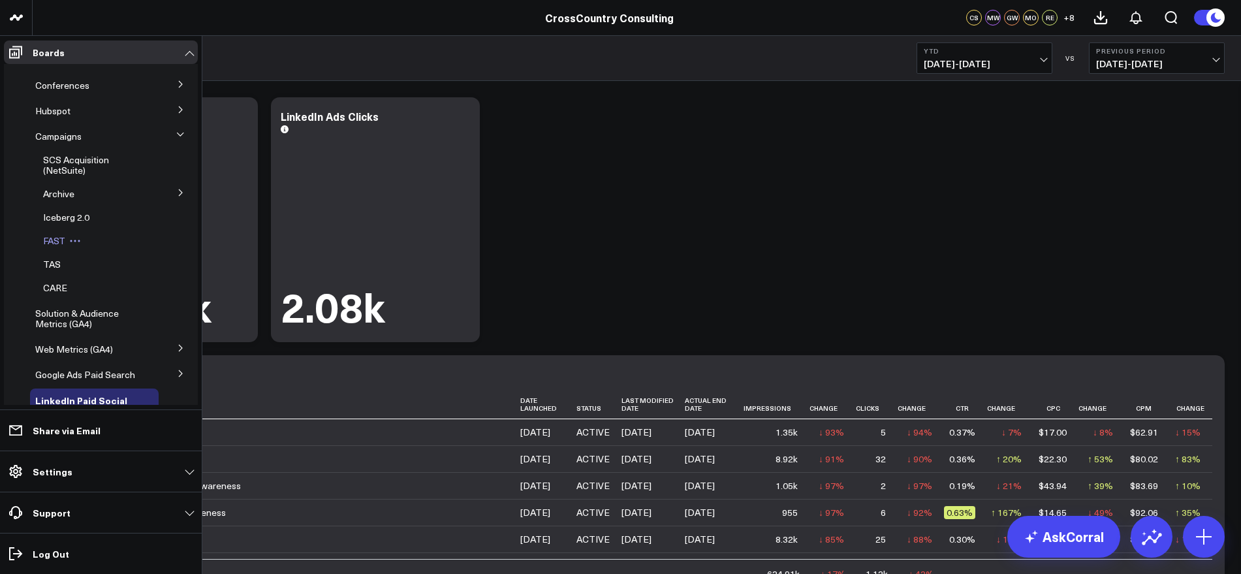
click at [59, 243] on span "FAST" at bounding box center [54, 240] width 22 height 12
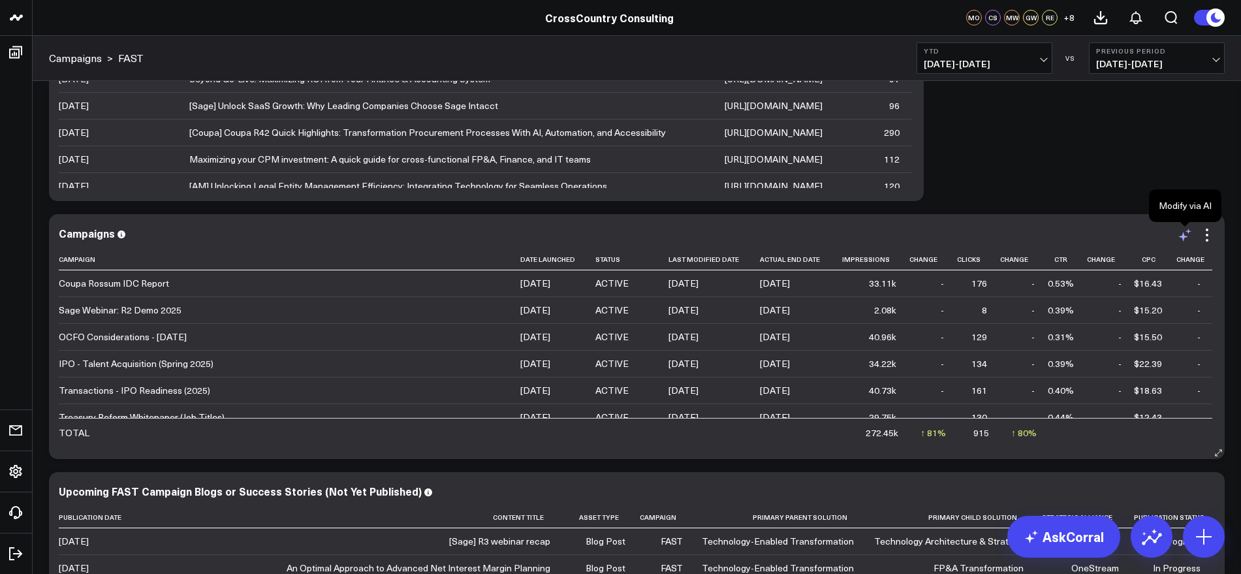
click at [1185, 236] on icon at bounding box center [1183, 237] width 10 height 10
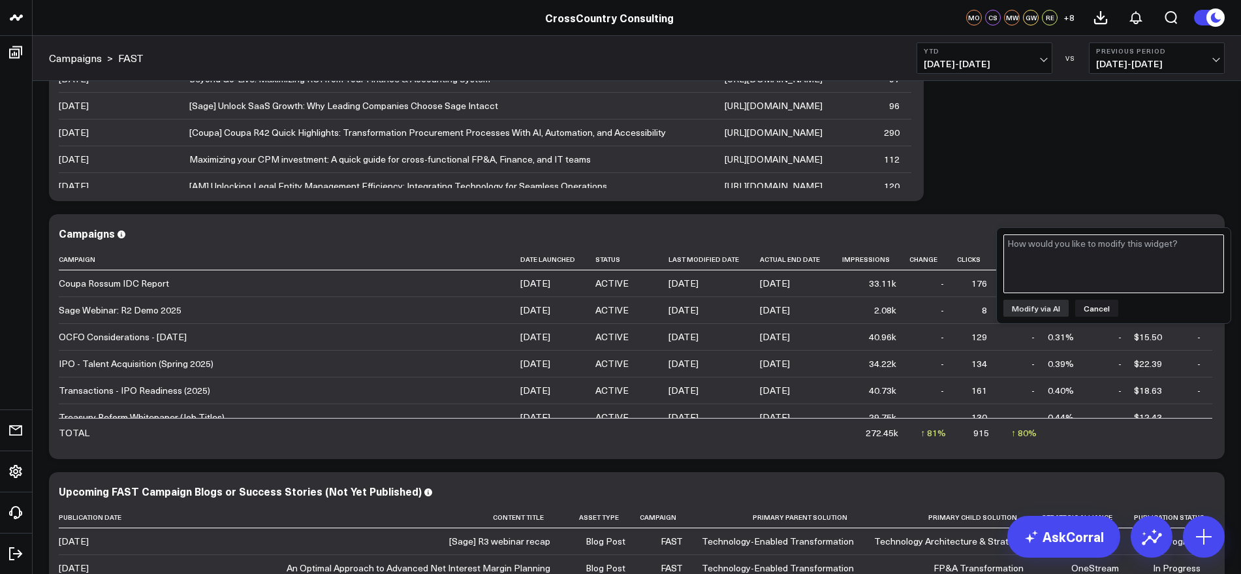
click at [1125, 263] on textarea at bounding box center [1113, 263] width 221 height 59
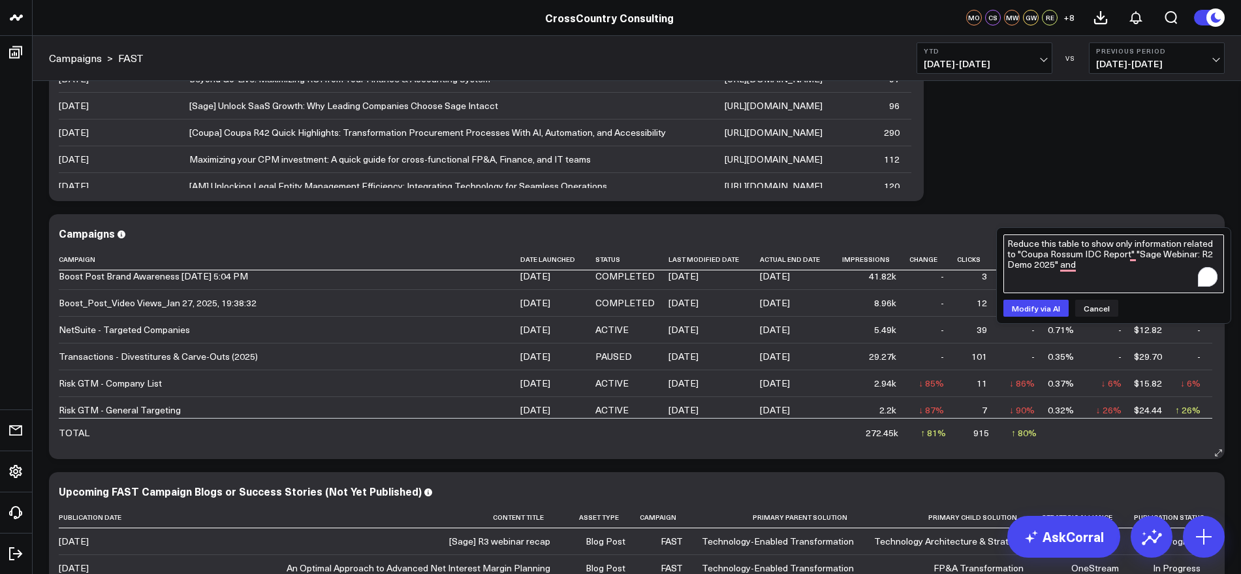
scroll to position [200, 0]
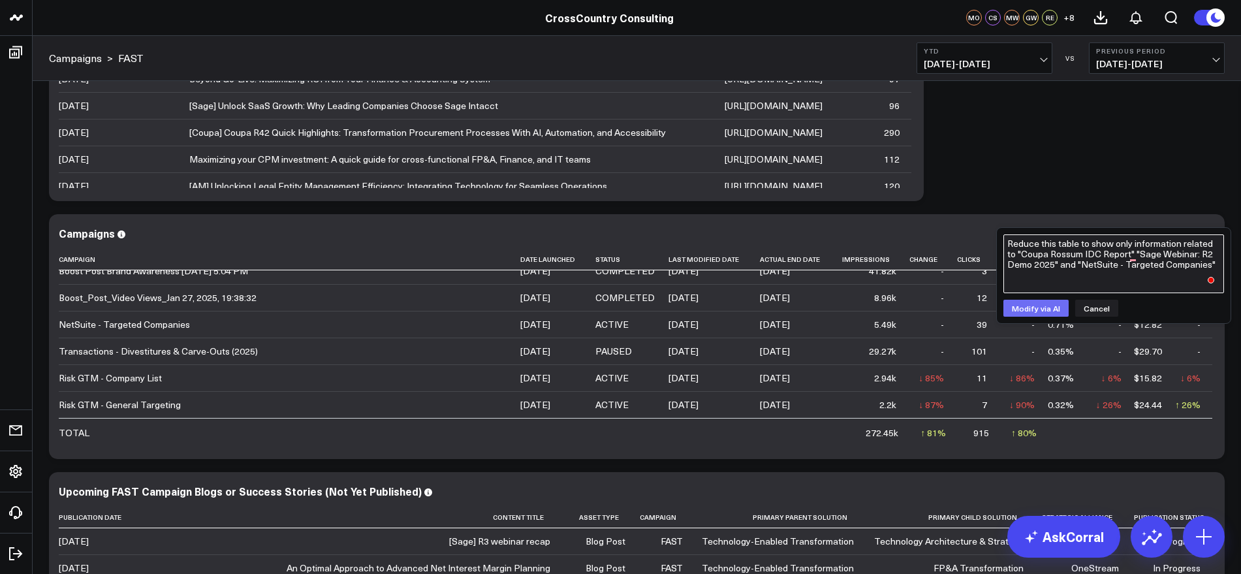
type textarea "Reduce this table to show only information related to "Coupa Rossum IDC Report"…"
click at [1027, 311] on button "Modify via AI" at bounding box center [1035, 308] width 65 height 17
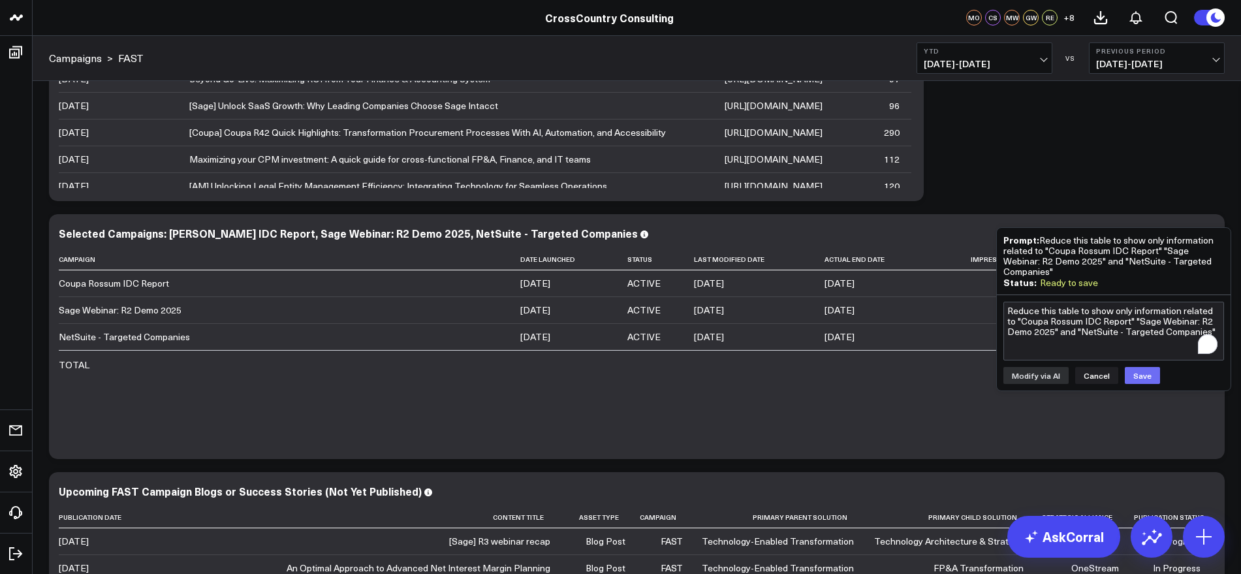
click at [1134, 376] on button "Save" at bounding box center [1142, 375] width 35 height 17
click at [585, 231] on div "Selected Campaigns: [PERSON_NAME] IDC Report, Sage Webinar: R2 Demo 2025, NetSu…" at bounding box center [354, 233] width 590 height 14
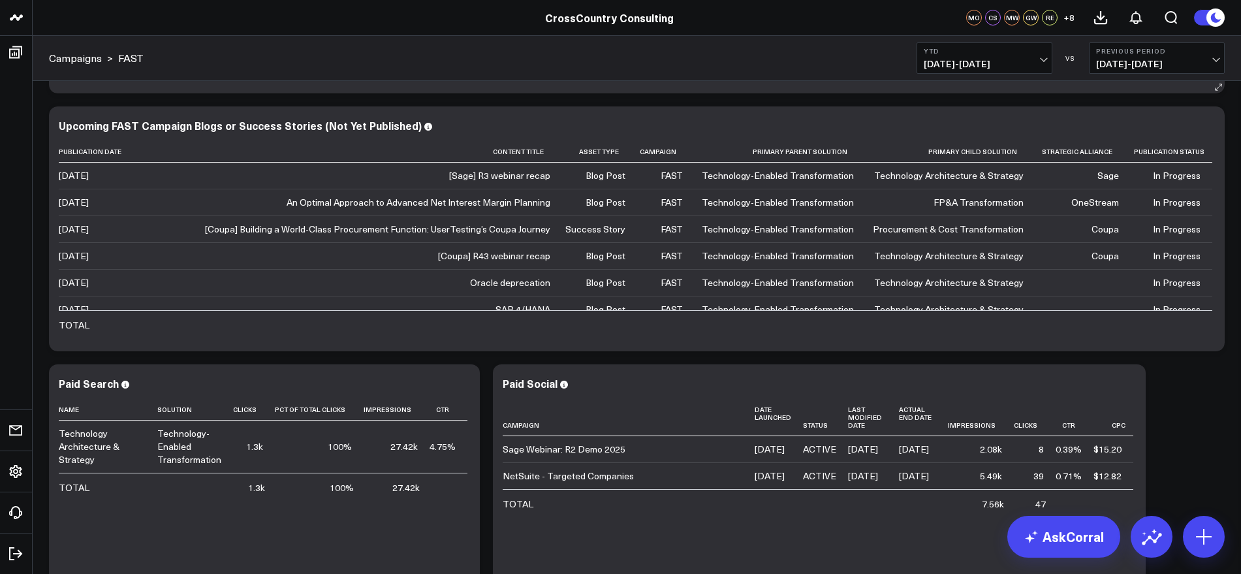
scroll to position [835, 0]
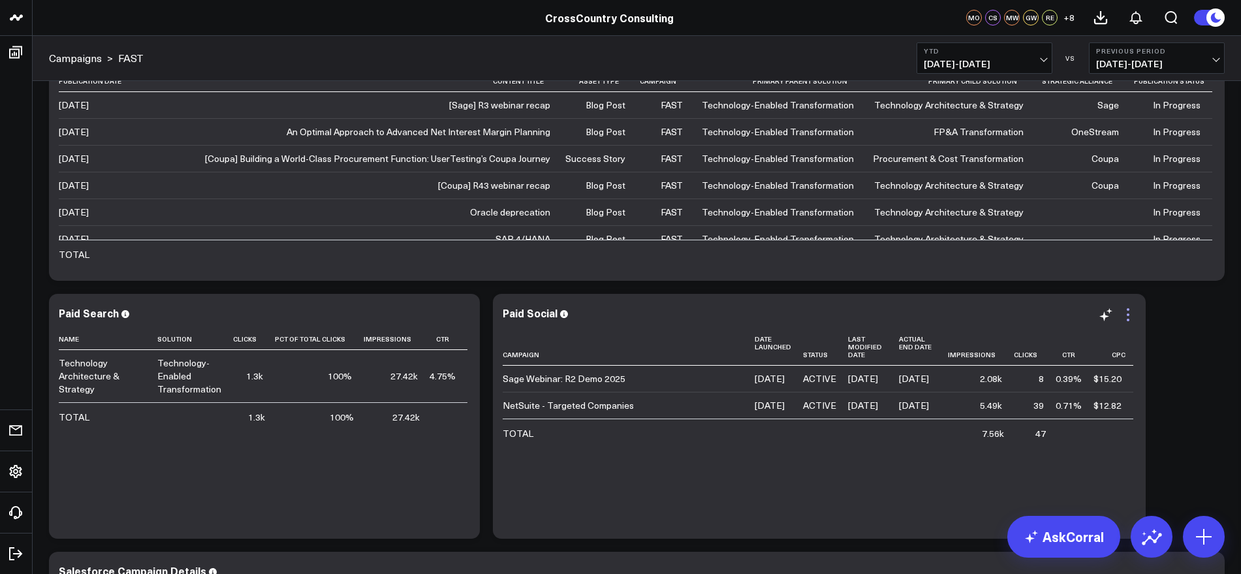
click at [1128, 314] on icon at bounding box center [1127, 314] width 3 height 3
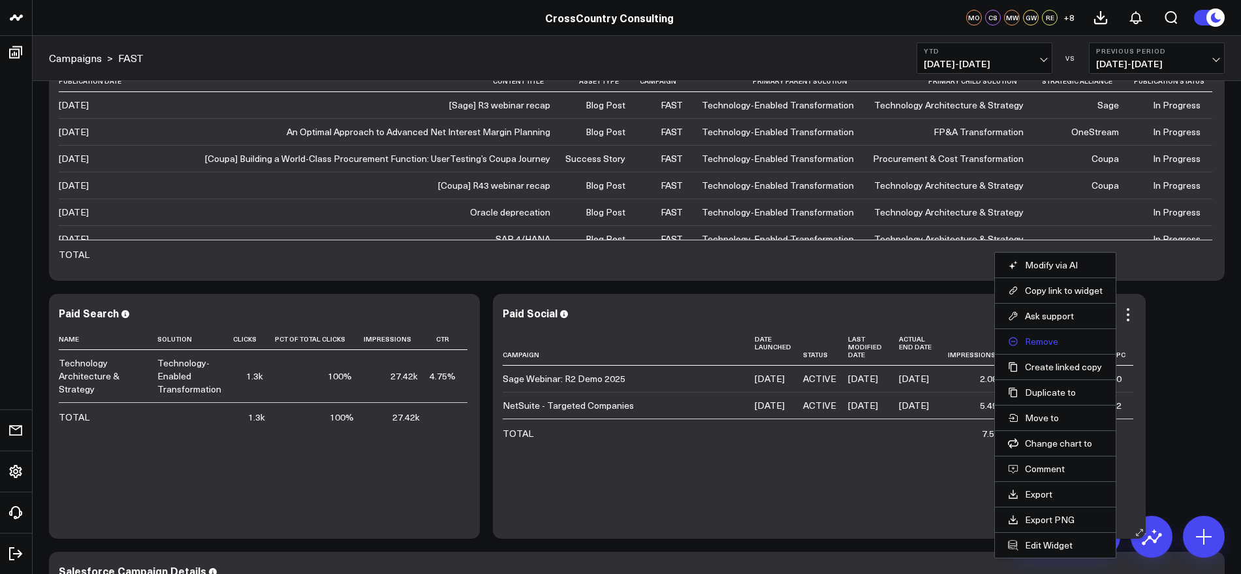
click at [1043, 339] on button "Remove" at bounding box center [1055, 341] width 95 height 12
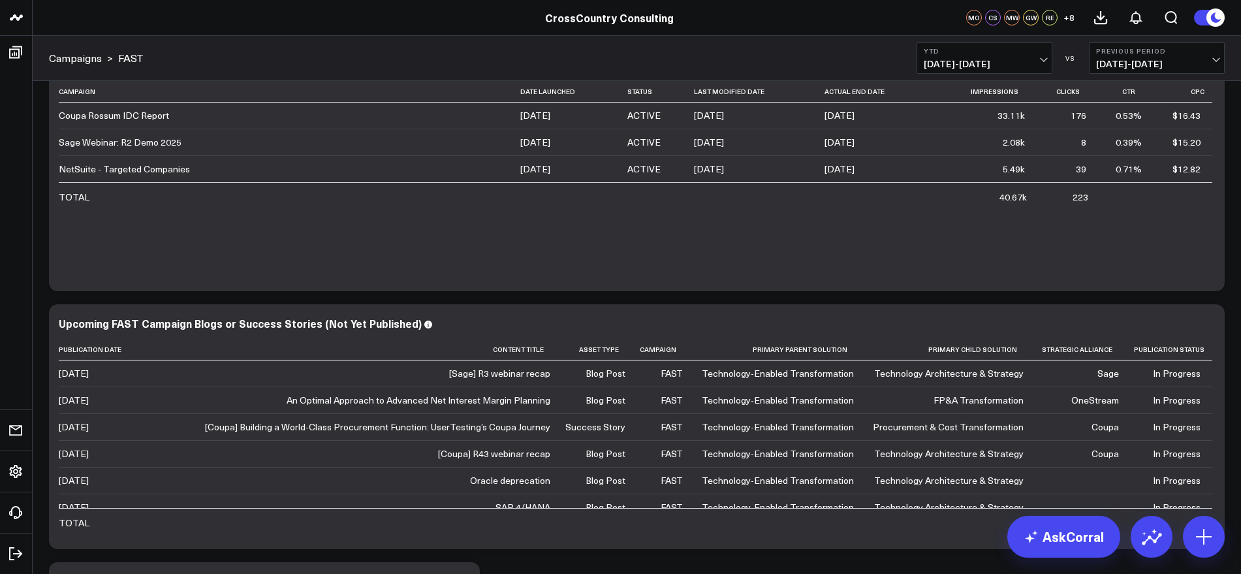
scroll to position [404, 0]
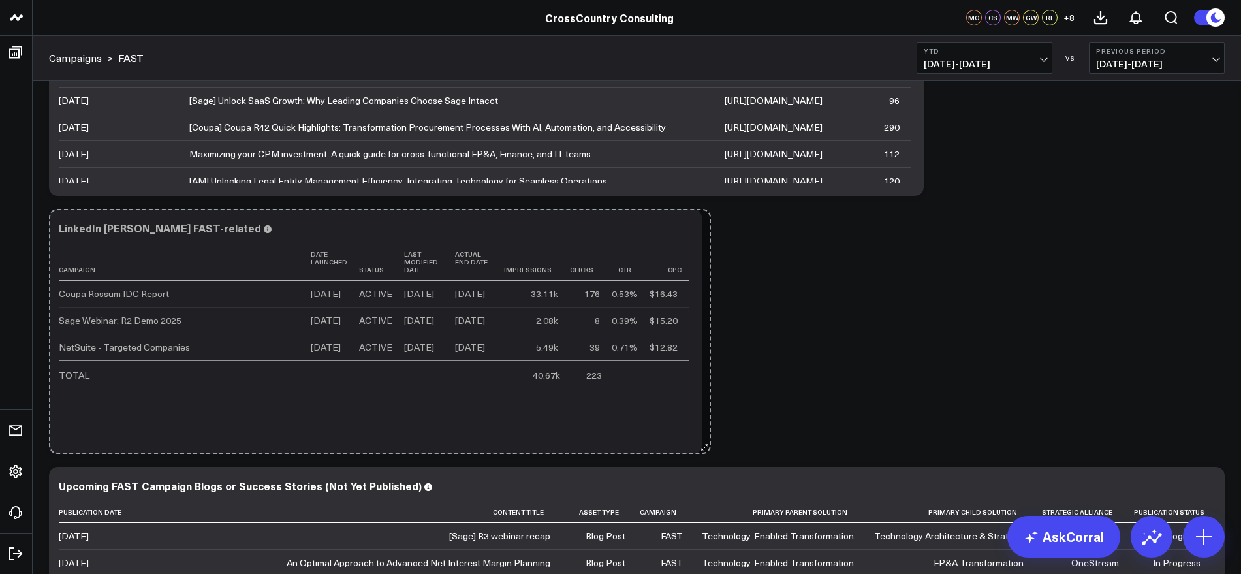
drag, startPoint x: 1217, startPoint y: 448, endPoint x: 703, endPoint y: 447, distance: 513.6
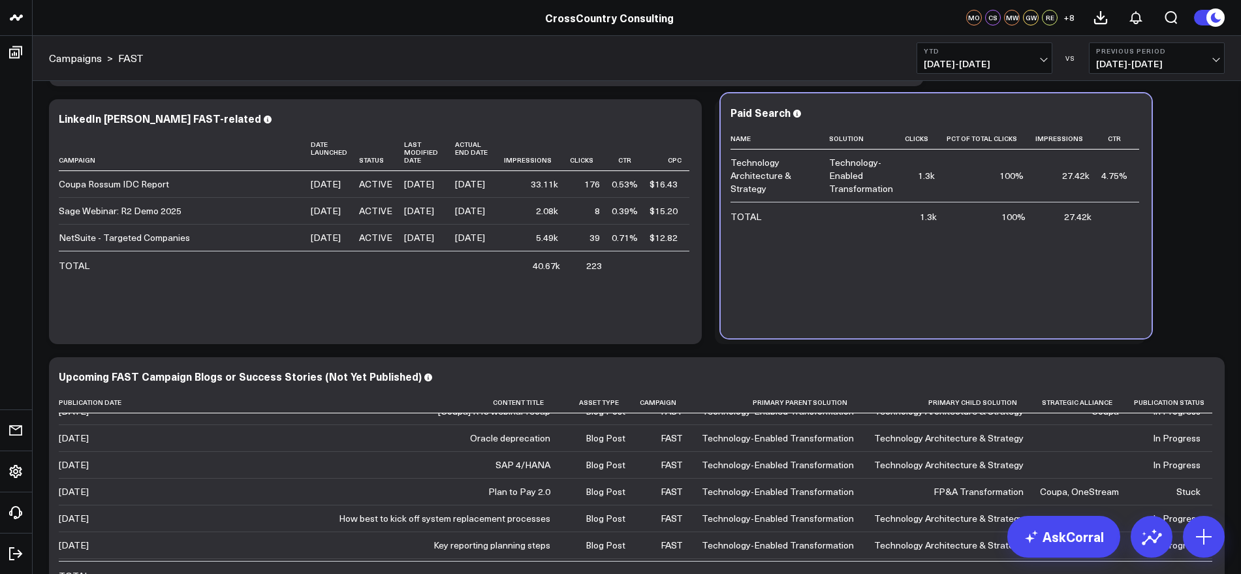
scroll to position [479, 0]
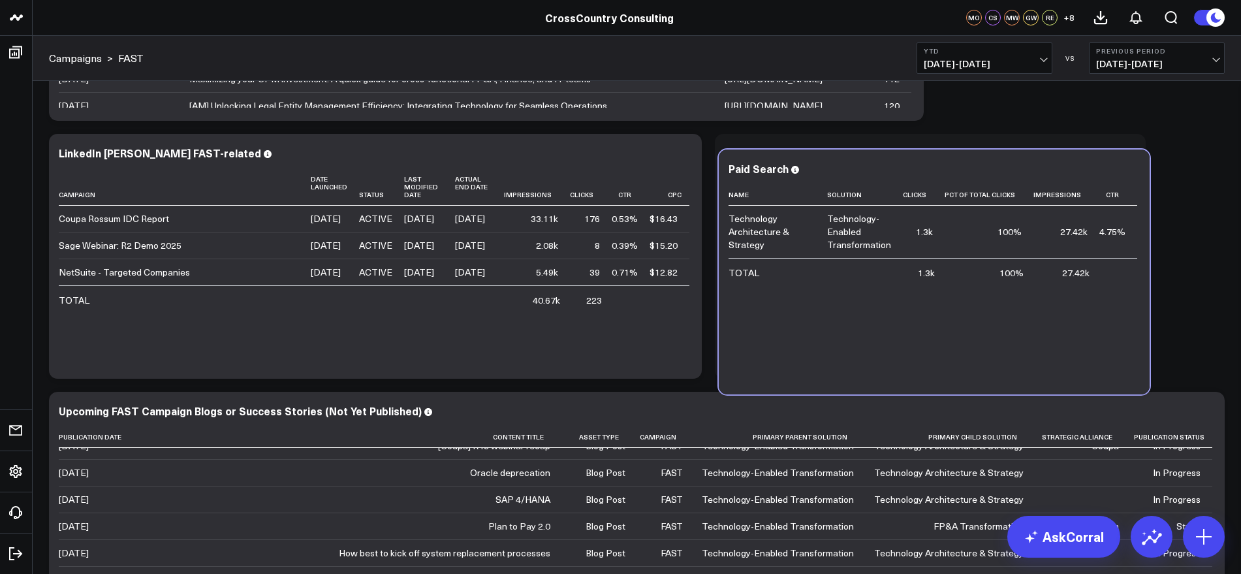
drag, startPoint x: 314, startPoint y: 516, endPoint x: 974, endPoint y: 136, distance: 762.3
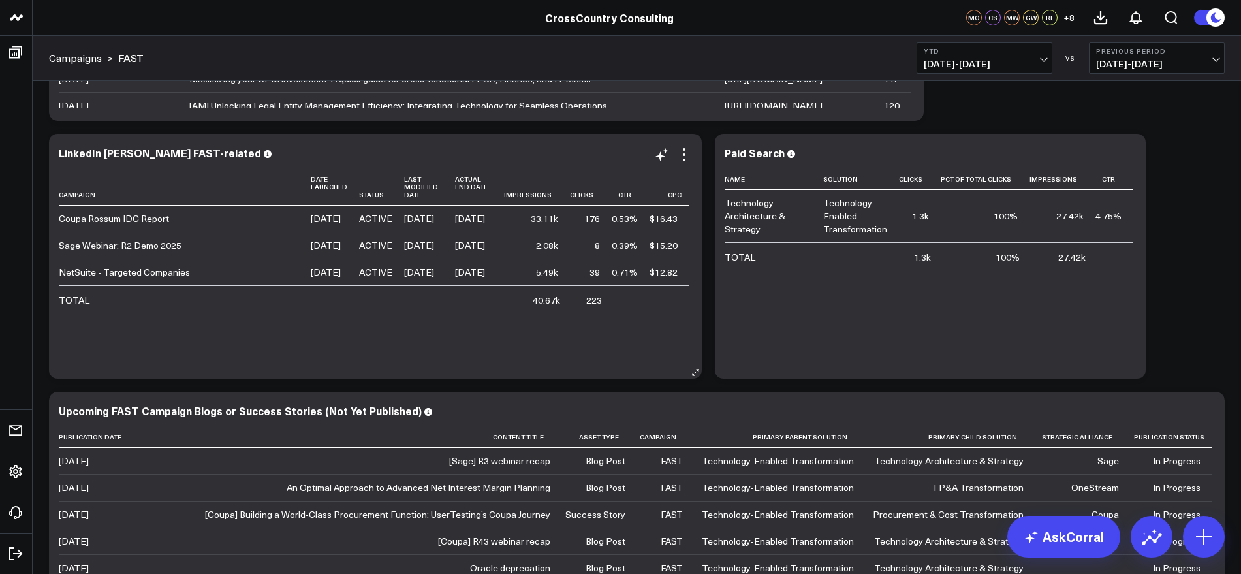
click at [683, 155] on icon at bounding box center [684, 155] width 16 height 16
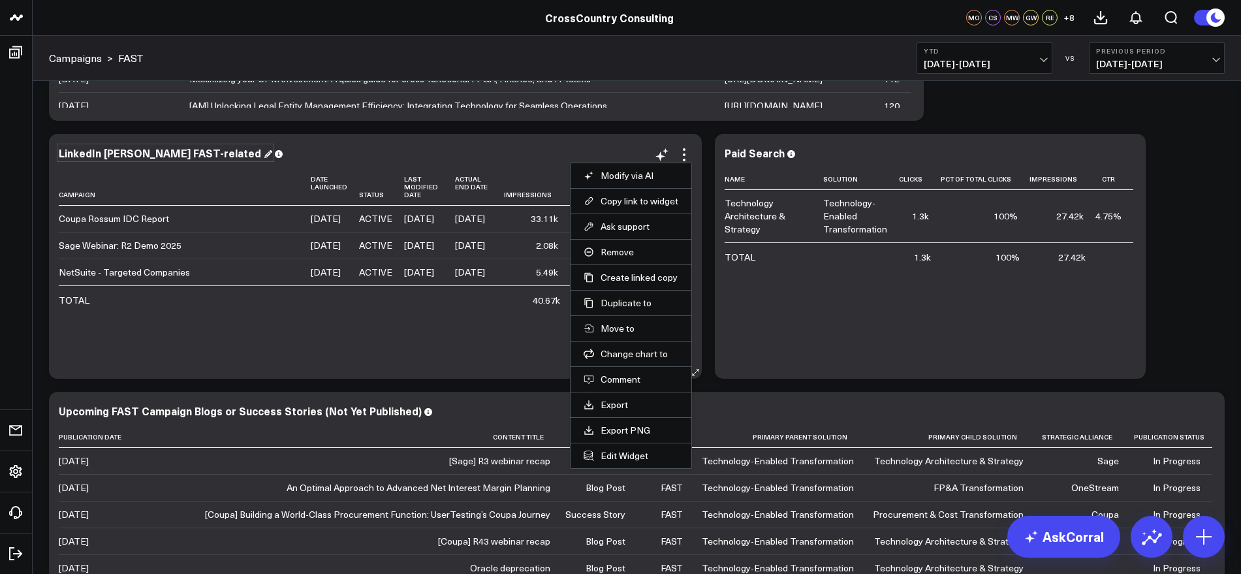
click at [221, 159] on div "LinkedIn Ad Campaigns FAST-related" at bounding box center [165, 153] width 213 height 14
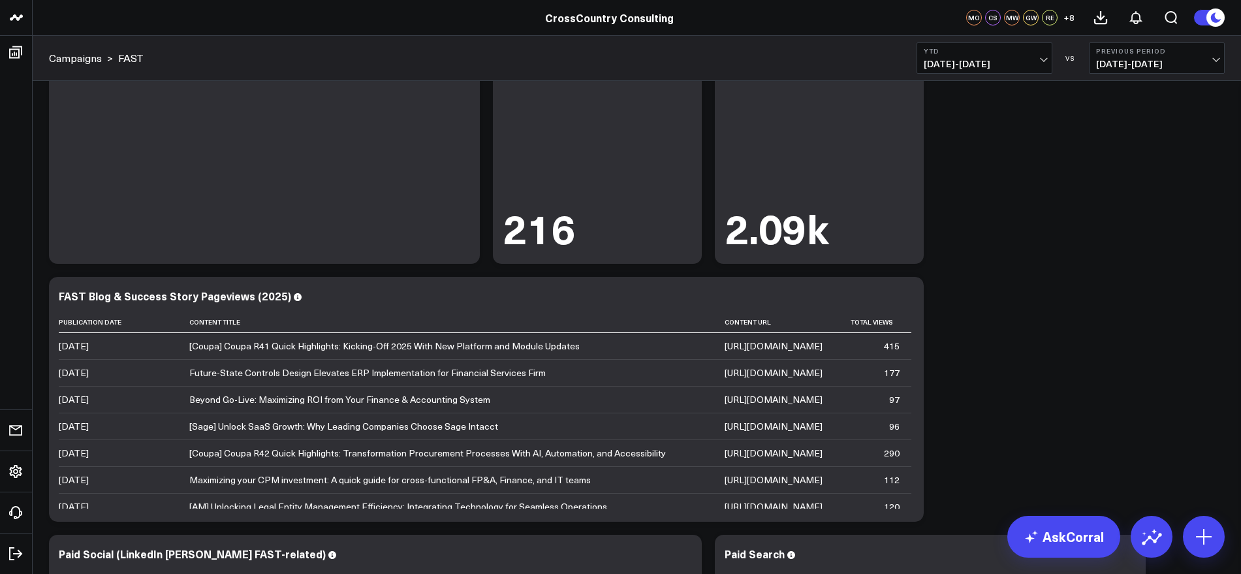
scroll to position [0, 0]
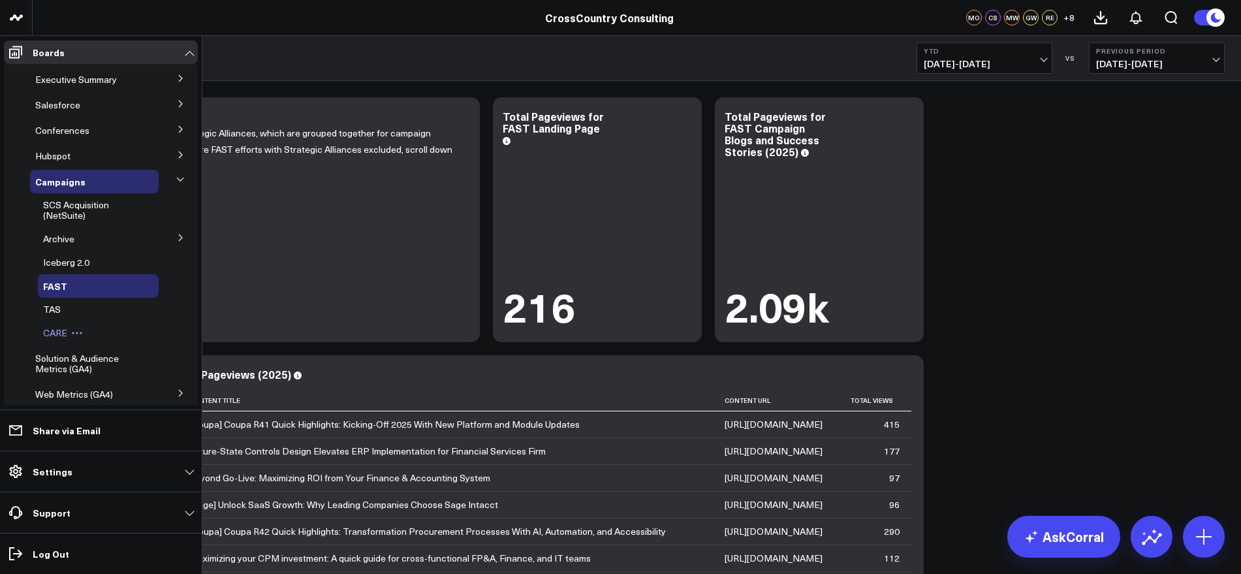
click at [52, 334] on span "CARE" at bounding box center [55, 332] width 24 height 12
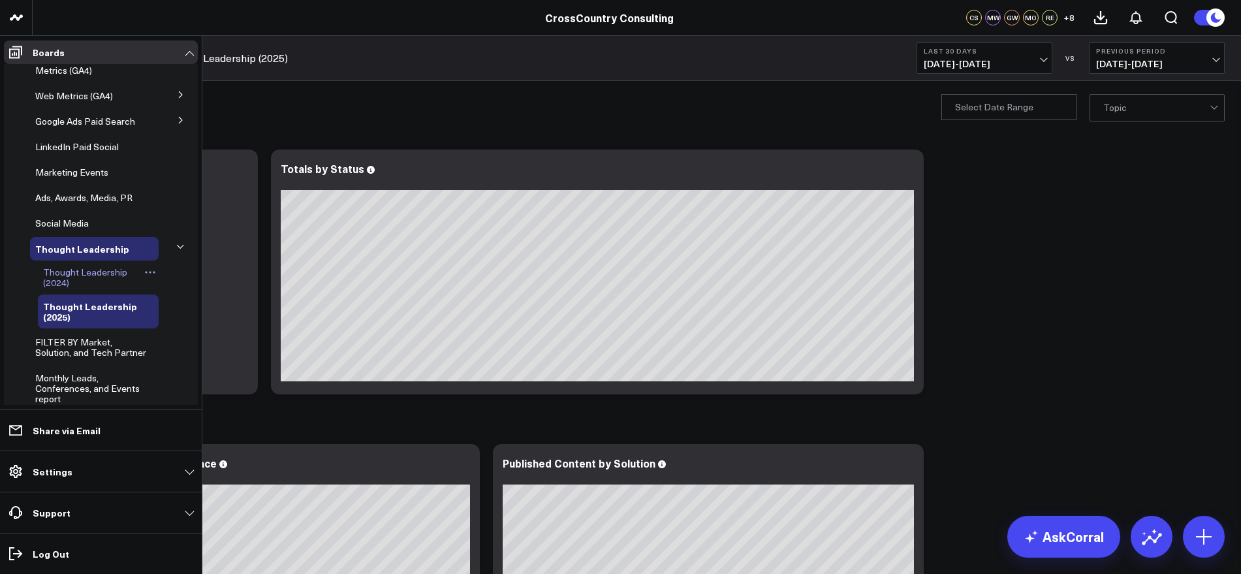
scroll to position [296, 0]
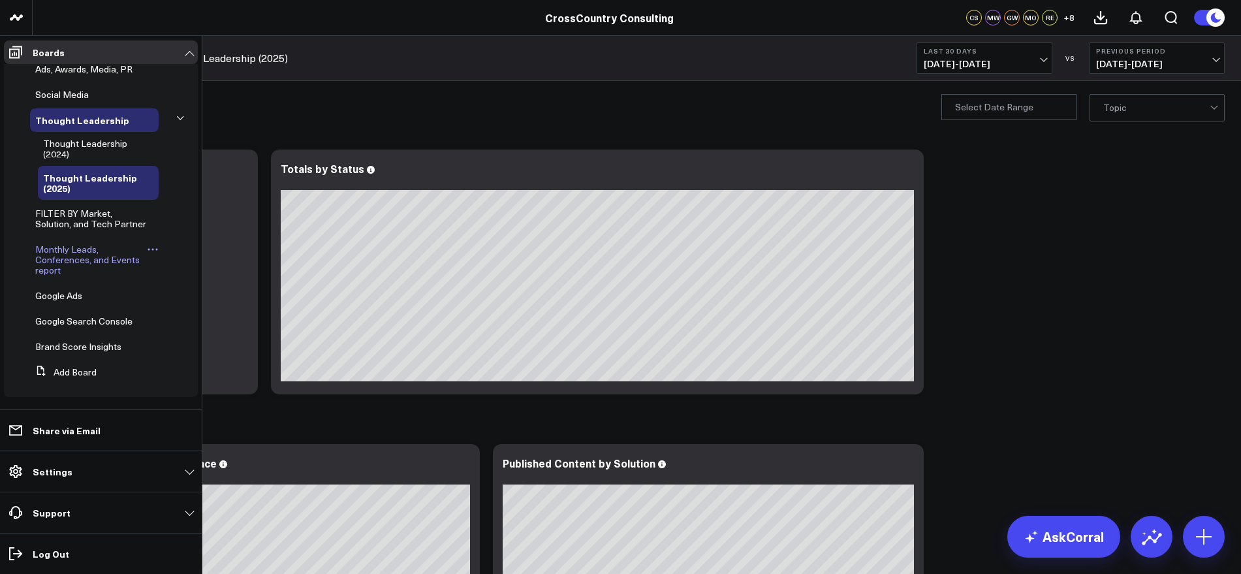
click at [70, 261] on span "Monthly Leads, Conferences, and Events report" at bounding box center [87, 259] width 104 height 33
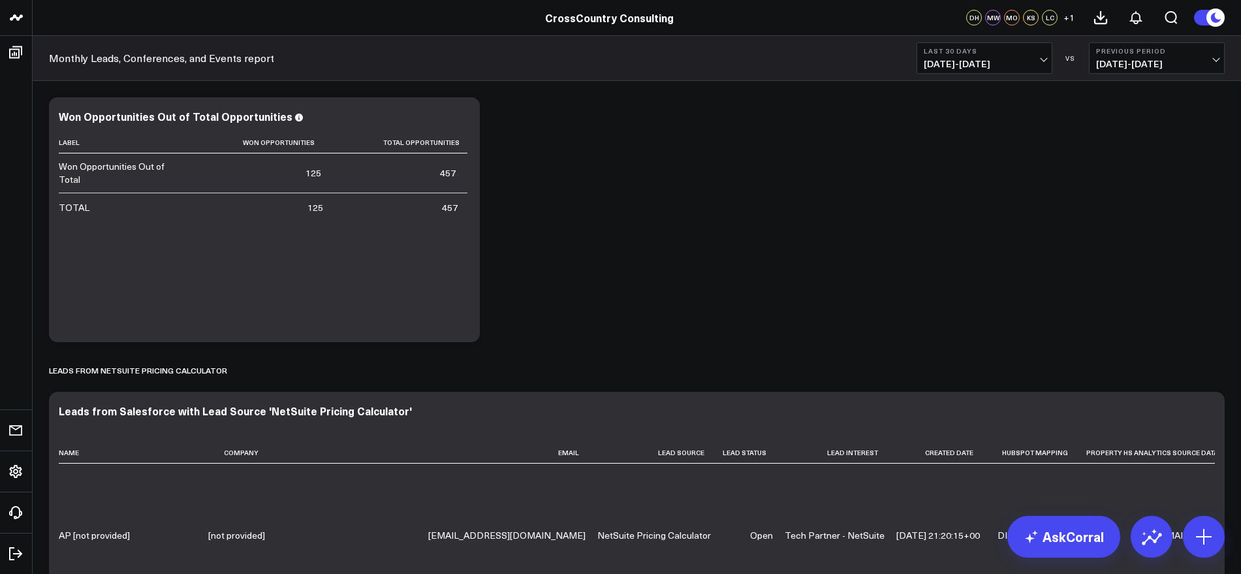
click at [1036, 63] on span "07/15/25 - 08/13/25" at bounding box center [984, 64] width 121 height 10
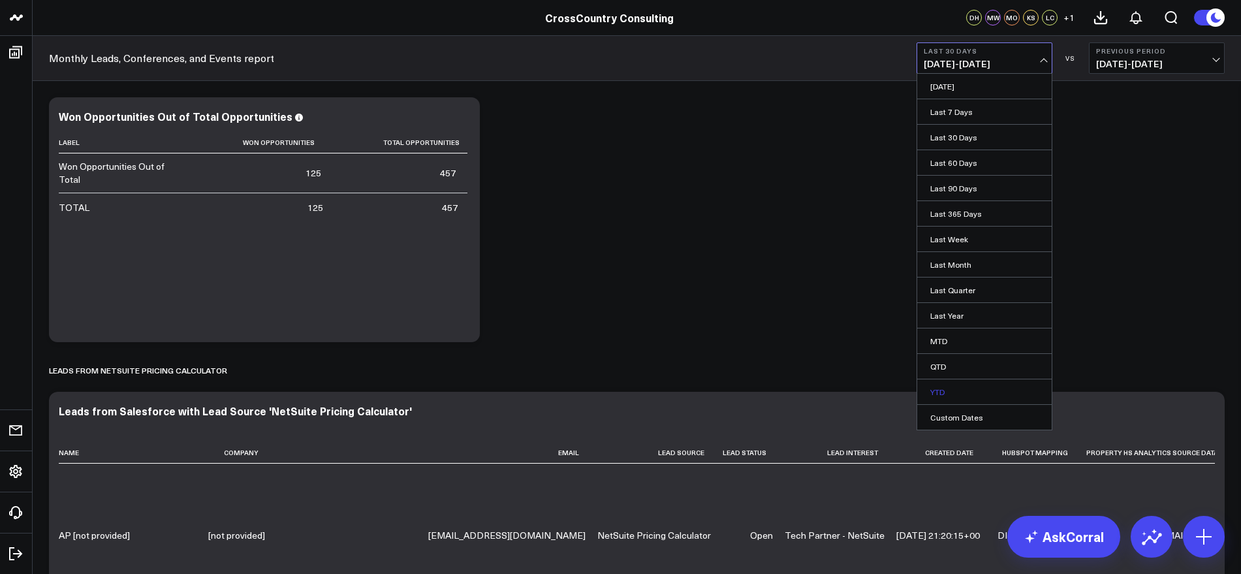
click at [948, 391] on link "YTD" at bounding box center [984, 391] width 134 height 25
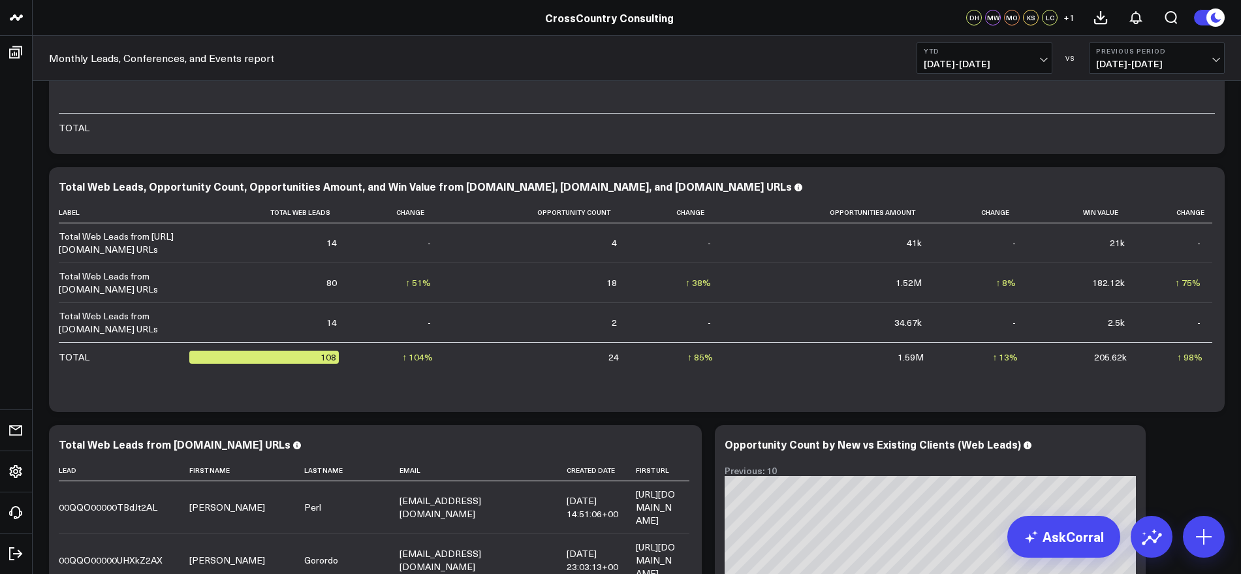
scroll to position [1795, 0]
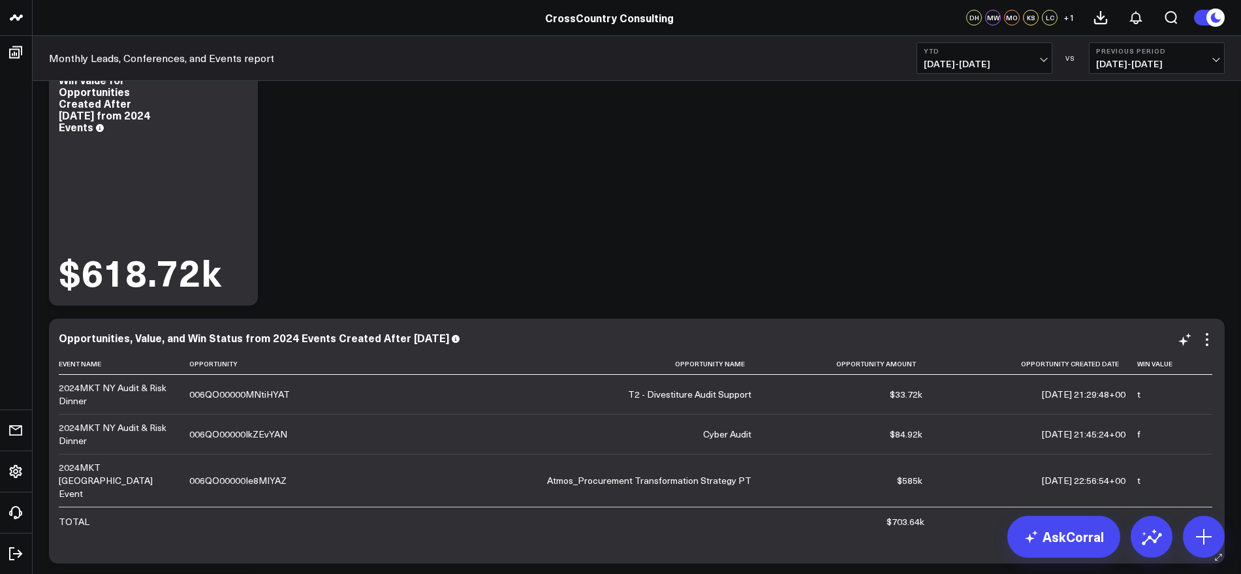
scroll to position [3426, 0]
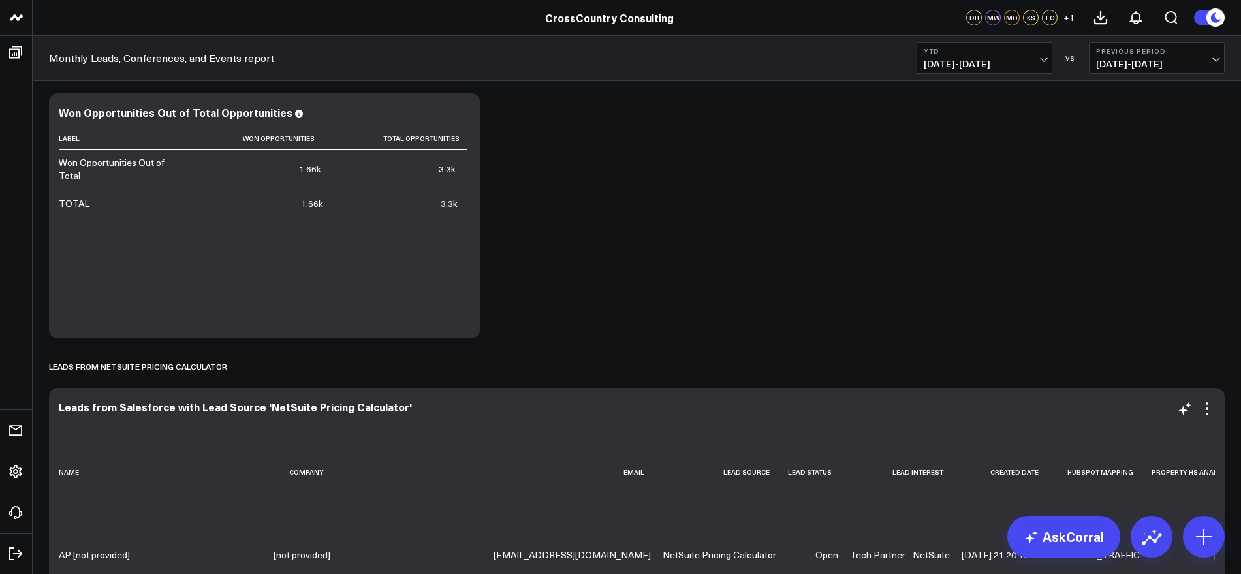
scroll to position [0, 0]
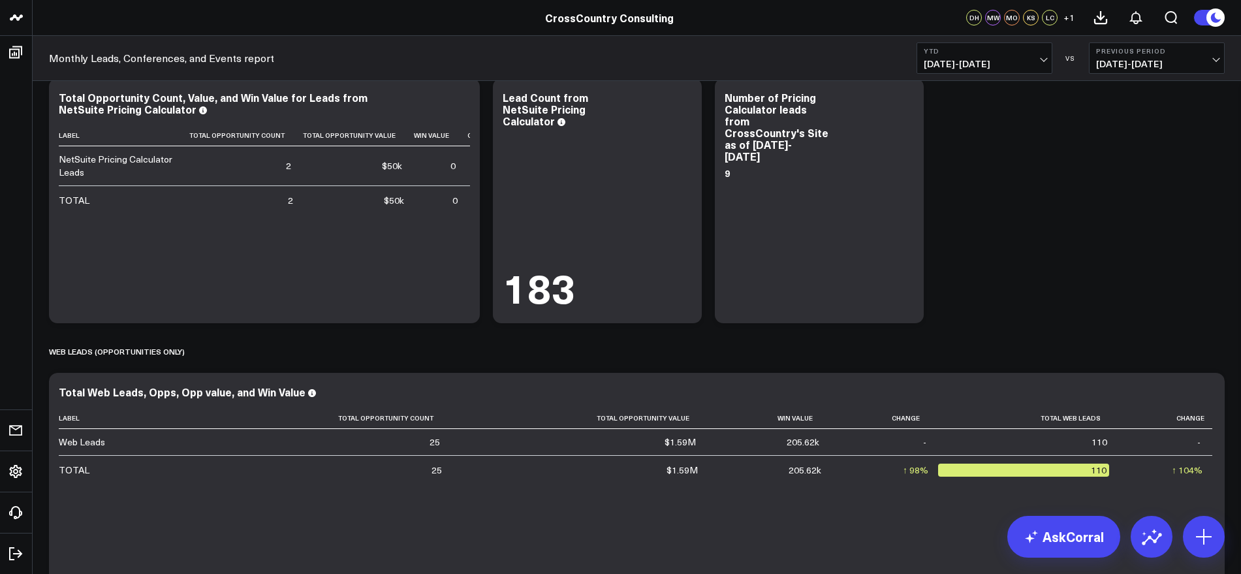
scroll to position [653, 0]
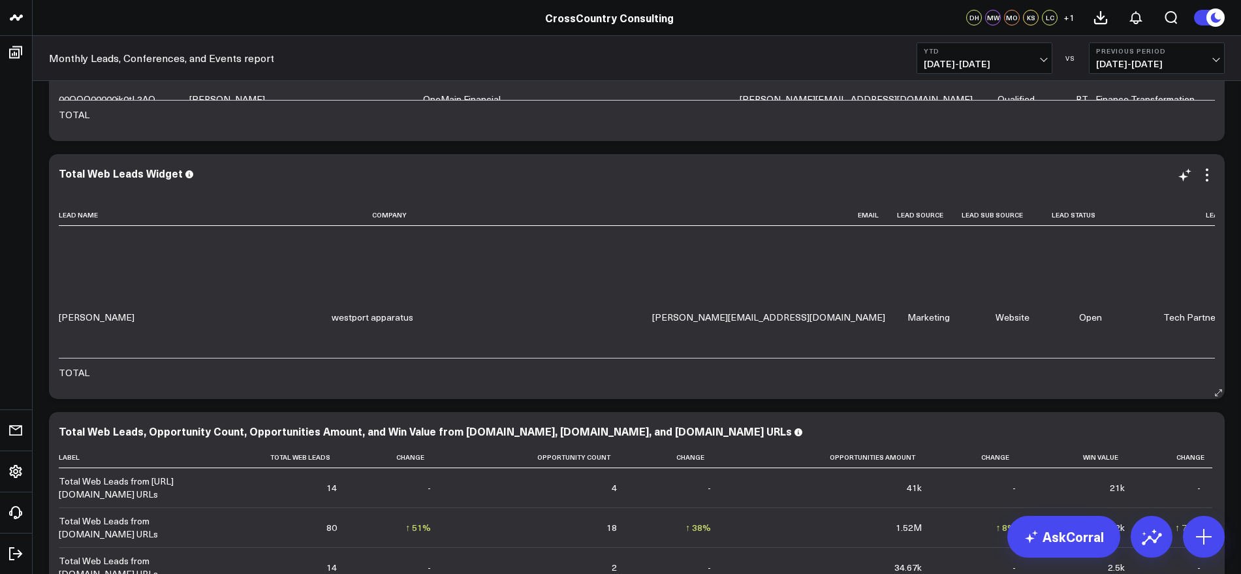
scroll to position [1632, 0]
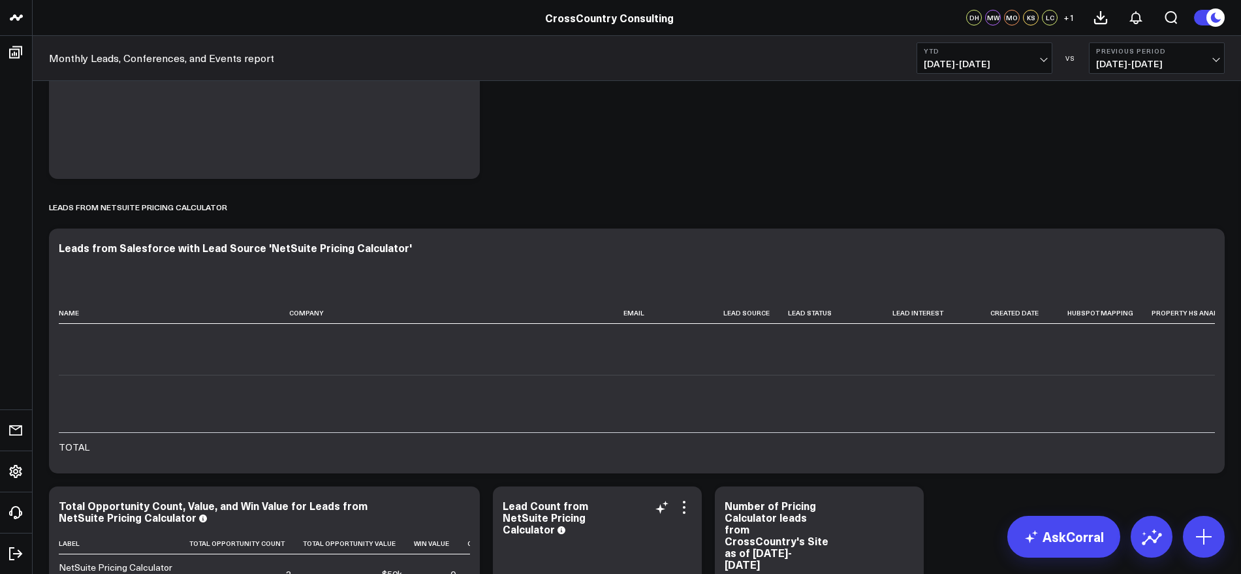
scroll to position [163, 0]
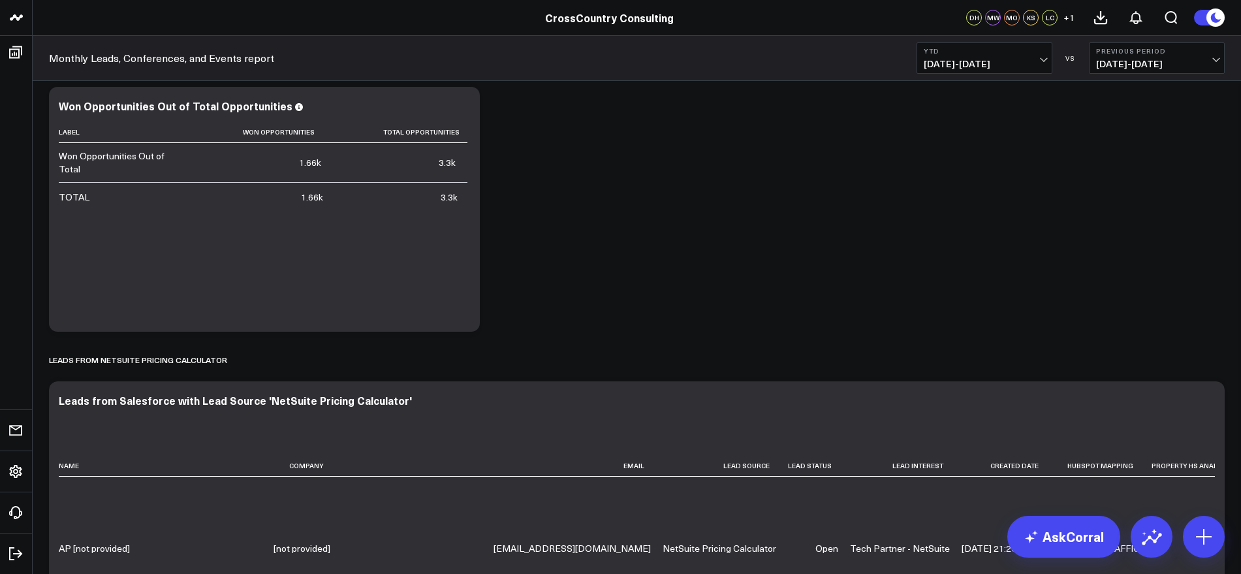
scroll to position [0, 0]
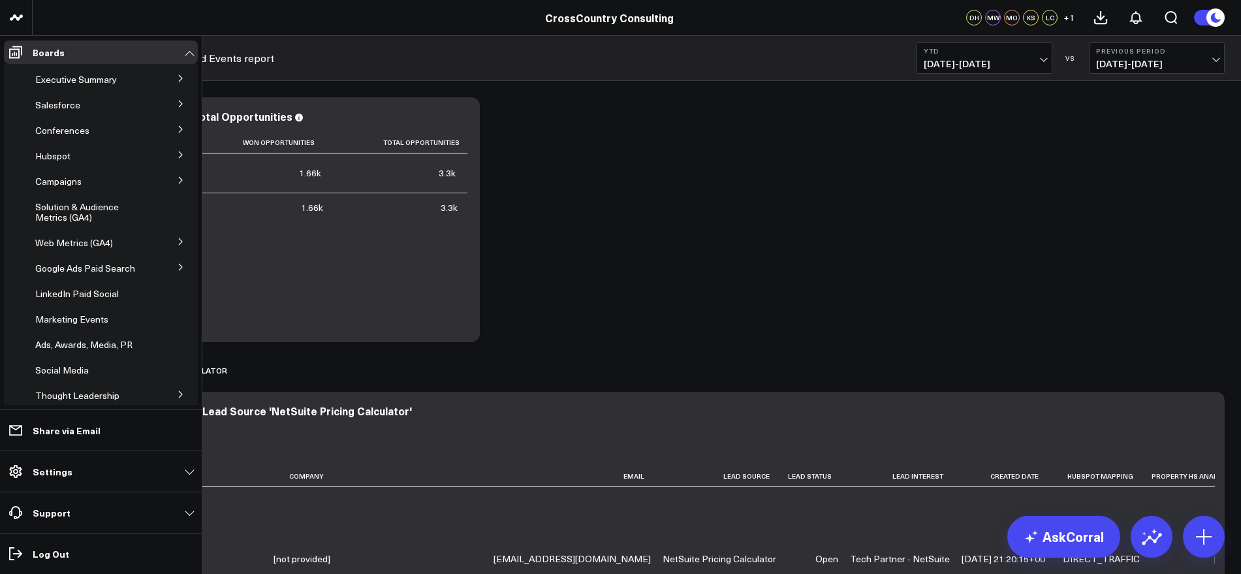
click at [177, 82] on icon at bounding box center [181, 78] width 8 height 8
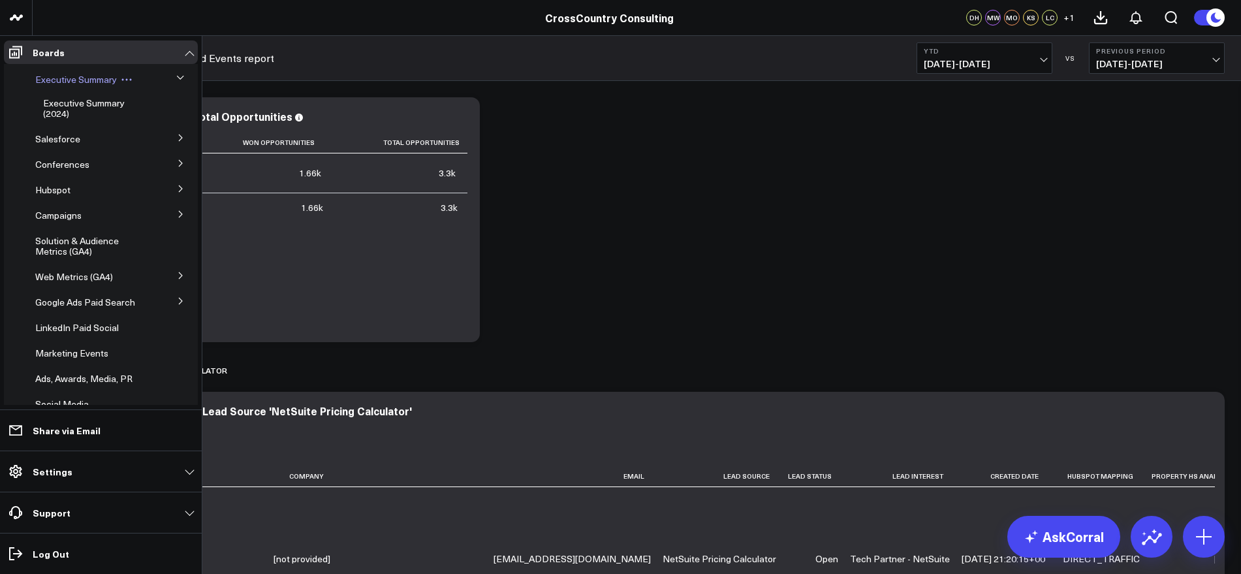
click at [106, 77] on span "Executive Summary" at bounding box center [76, 79] width 82 height 12
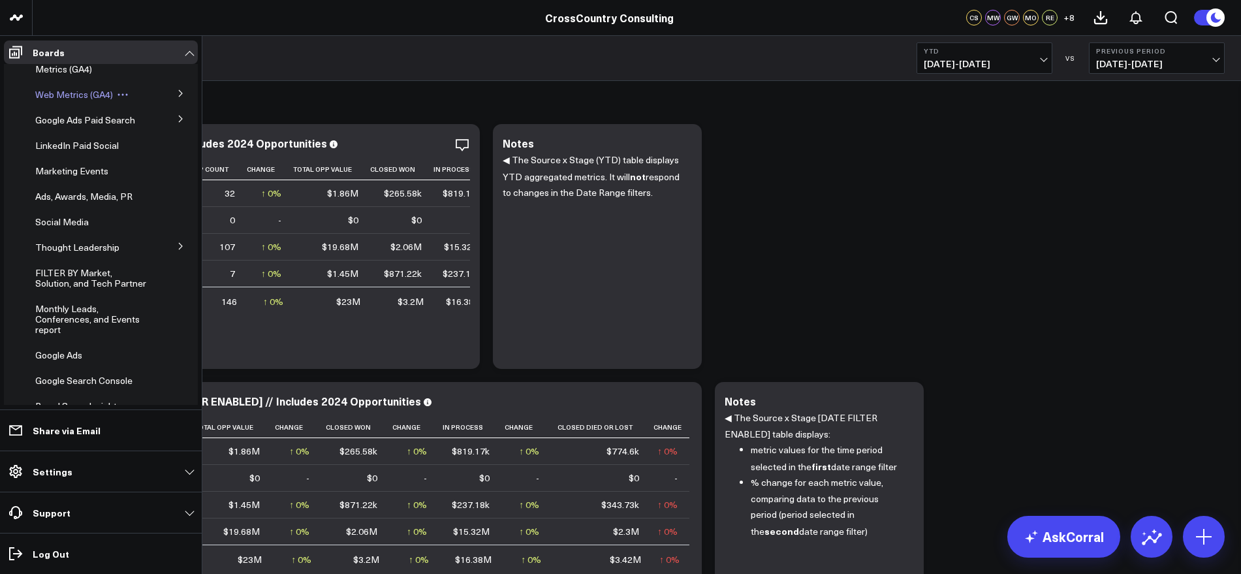
scroll to position [163, 0]
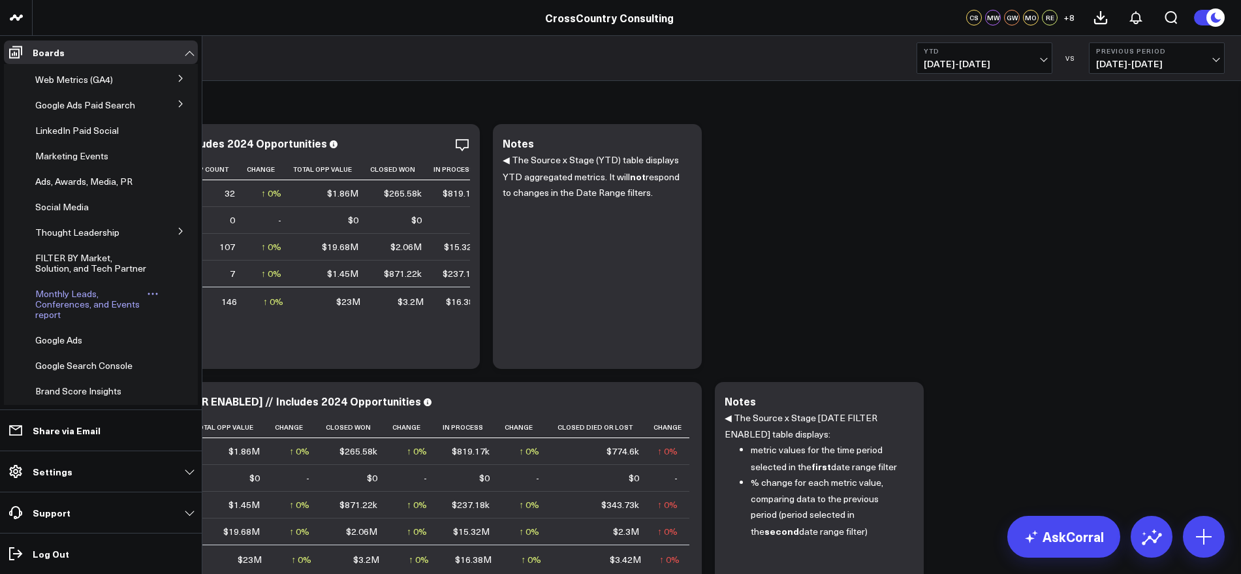
click at [85, 312] on span "Monthly Leads, Conferences, and Events report" at bounding box center [87, 303] width 104 height 33
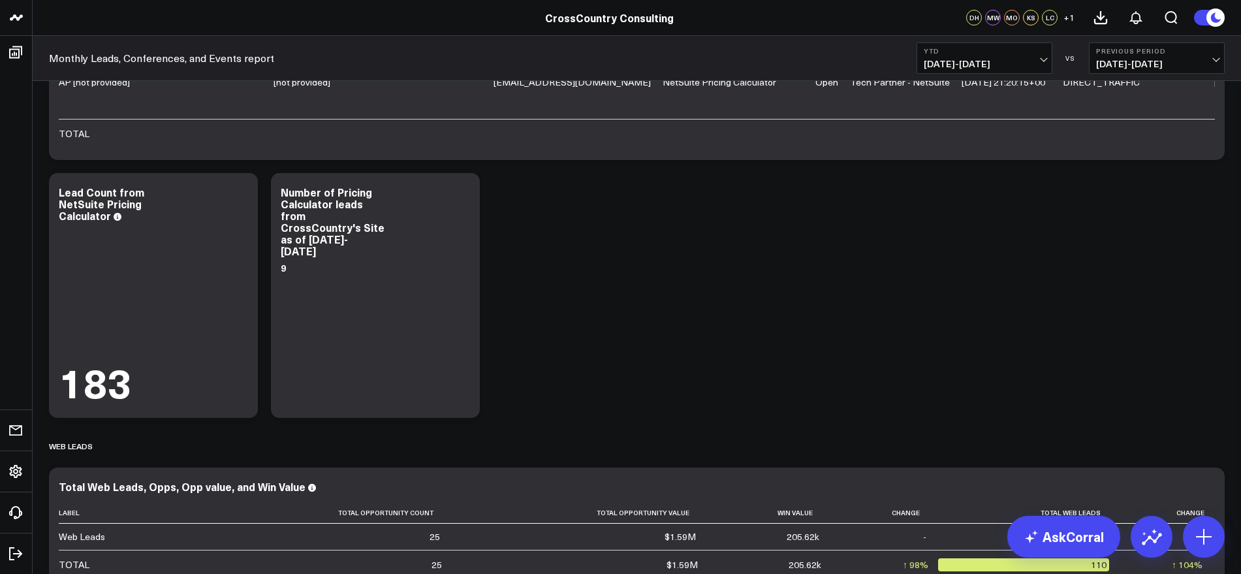
scroll to position [816, 0]
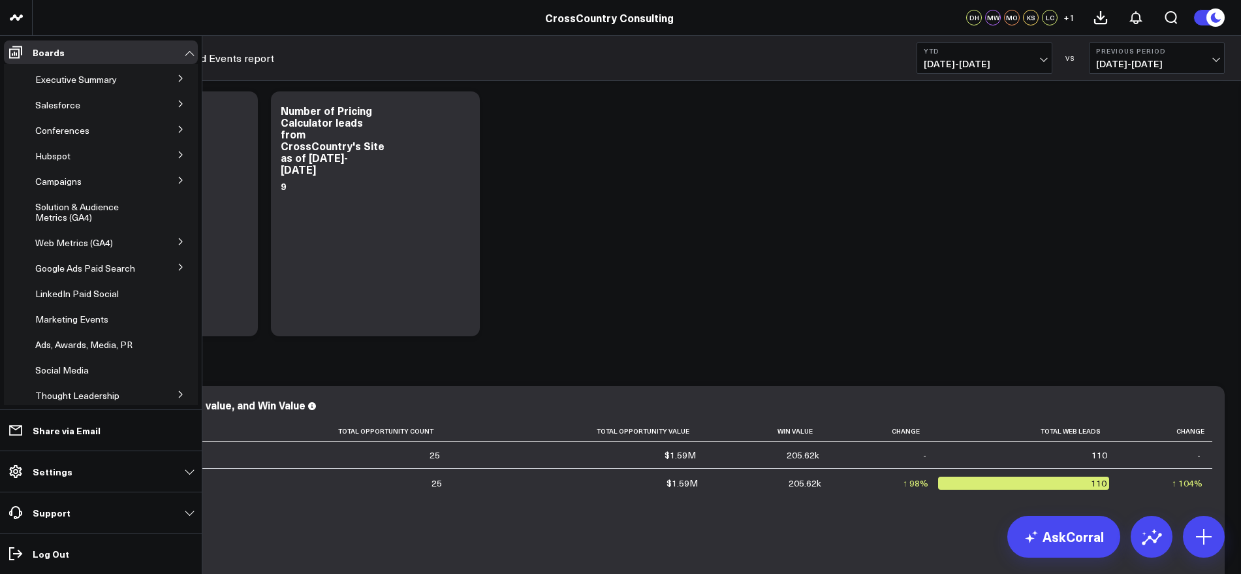
click at [171, 78] on button at bounding box center [181, 78] width 34 height 20
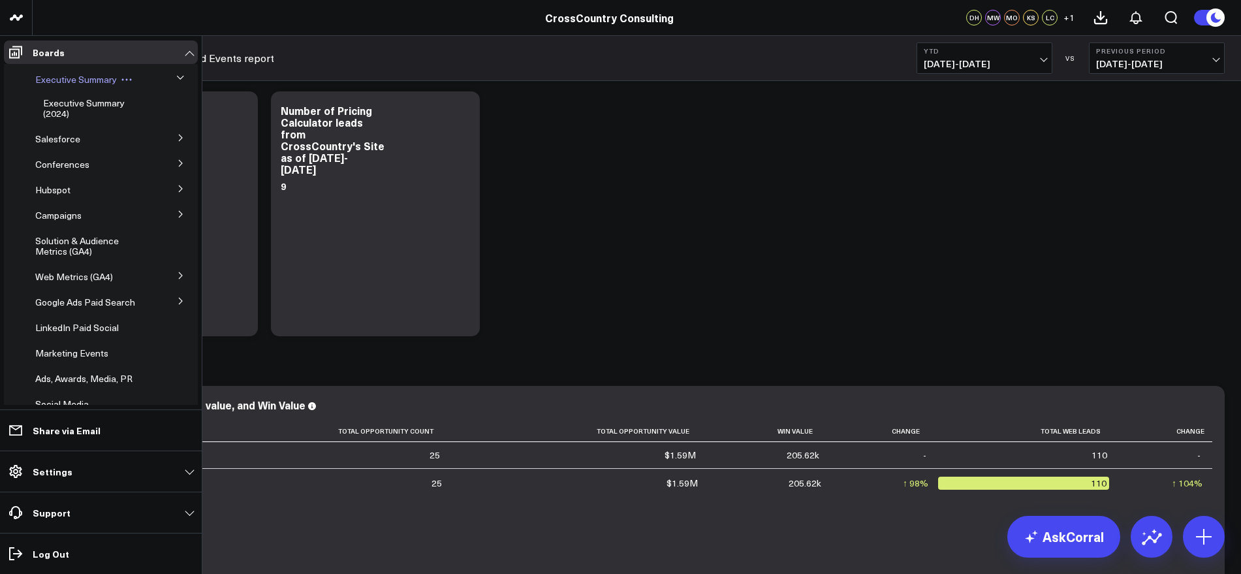
click at [85, 83] on span "Executive Summary" at bounding box center [76, 79] width 82 height 12
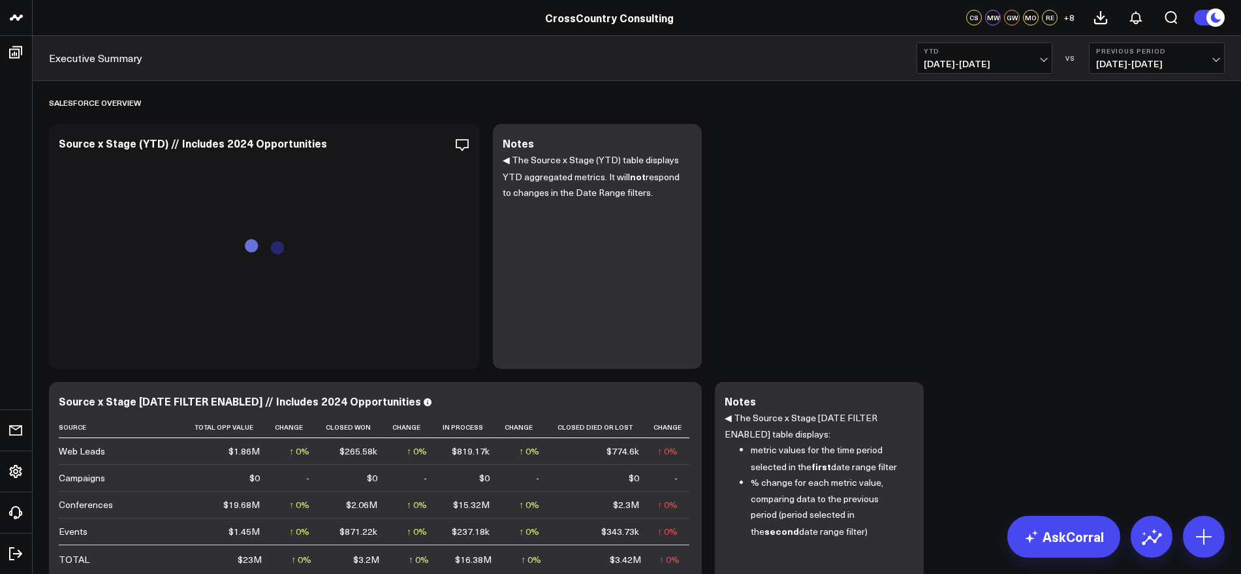
scroll to position [163, 0]
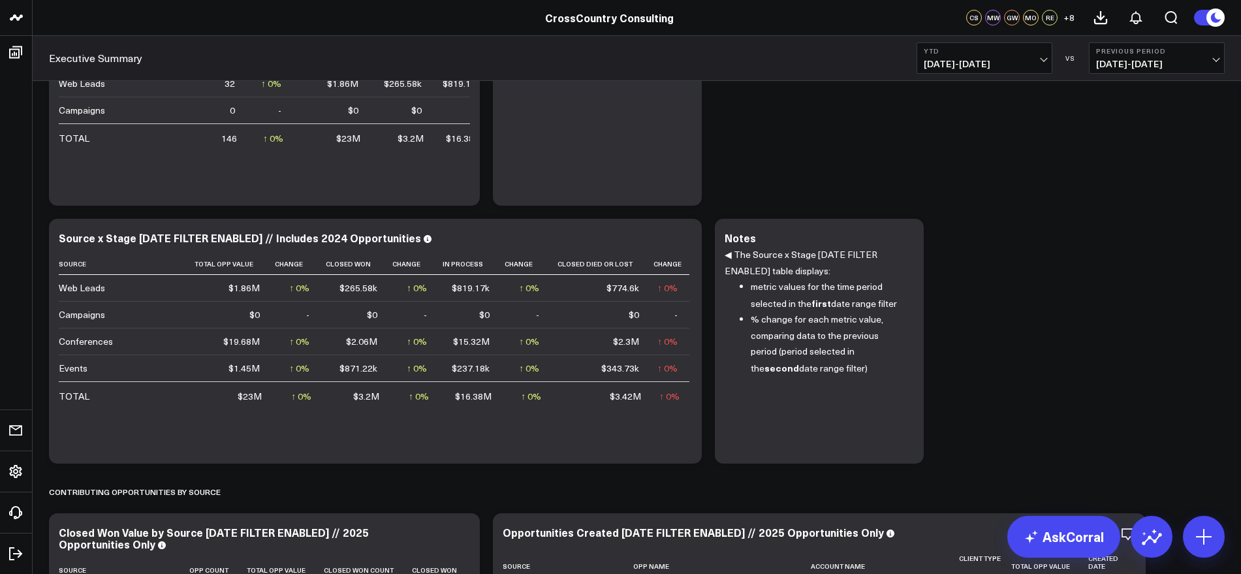
click at [1185, 392] on div "Salesforce Overview Modify via AI Copy link to widget Ask support Remove Create…" at bounding box center [636, 488] width 1189 height 1141
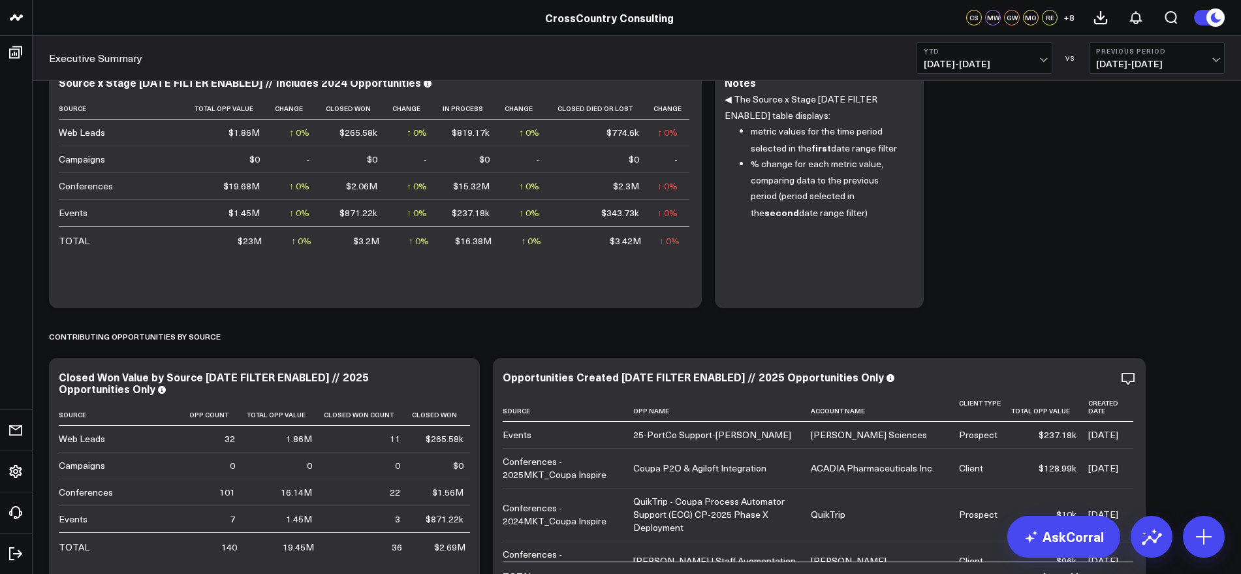
scroll to position [0, 0]
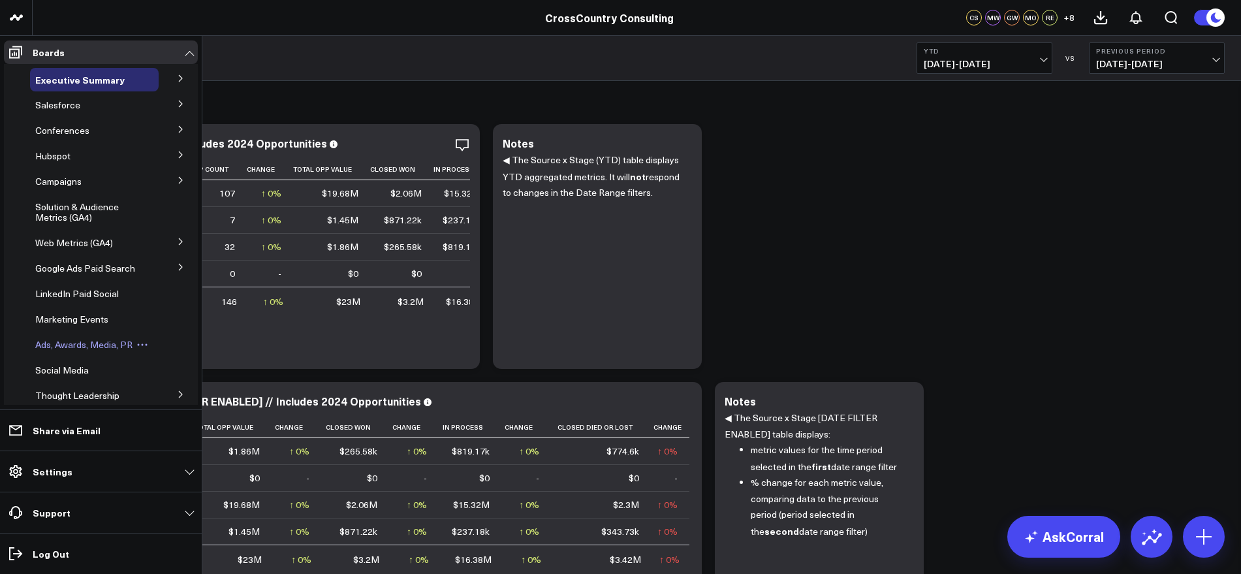
scroll to position [228, 0]
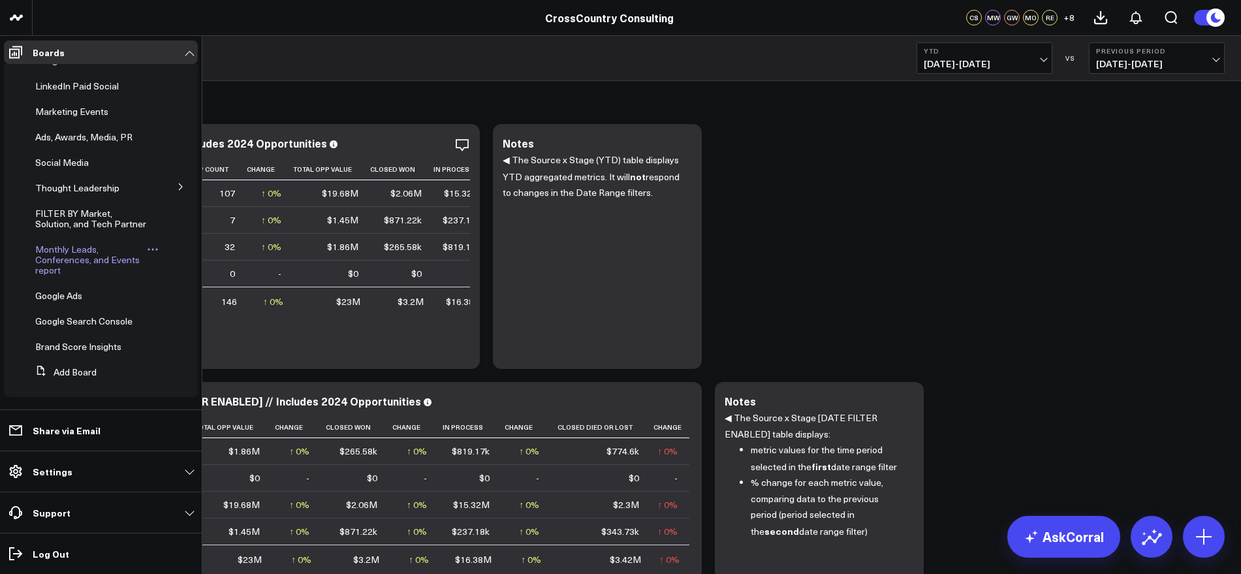
click at [83, 260] on span "Monthly Leads, Conferences, and Events report" at bounding box center [87, 259] width 104 height 33
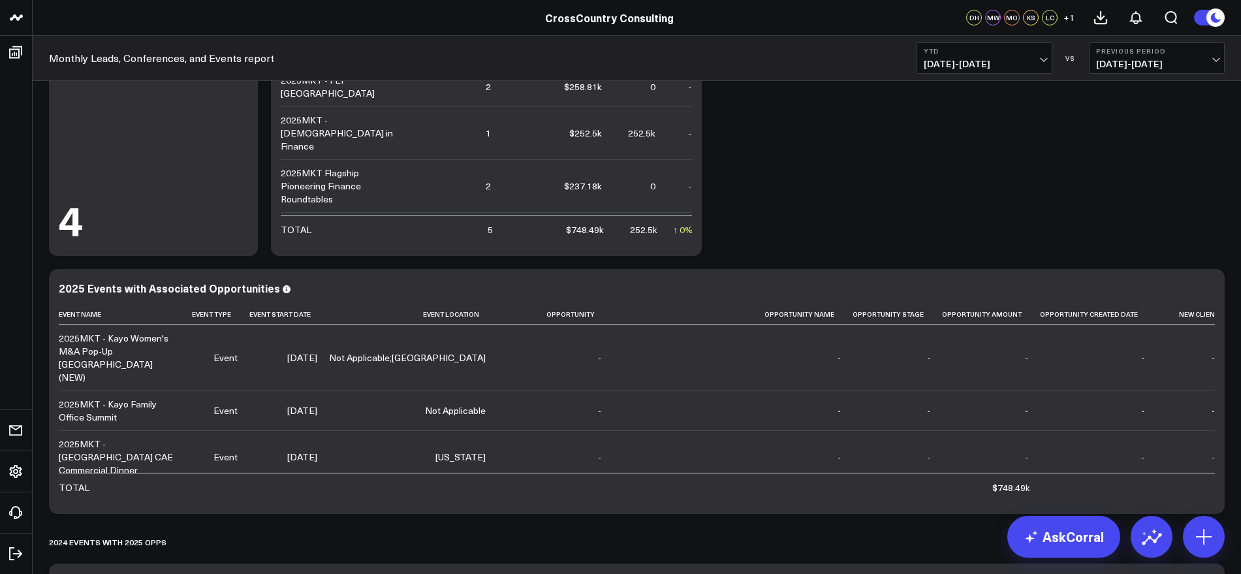
scroll to position [2611, 0]
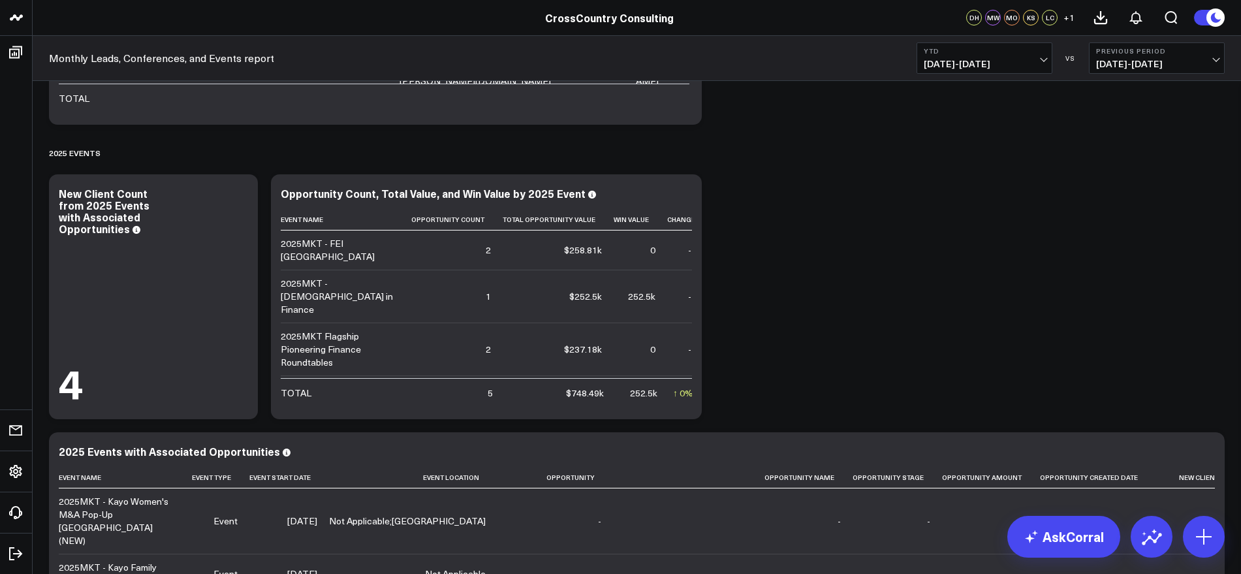
click at [1119, 269] on div "Modify via AI Copy link to widget Ask support Remove Create linked copy Executi…" at bounding box center [636, 296] width 1189 height 5633
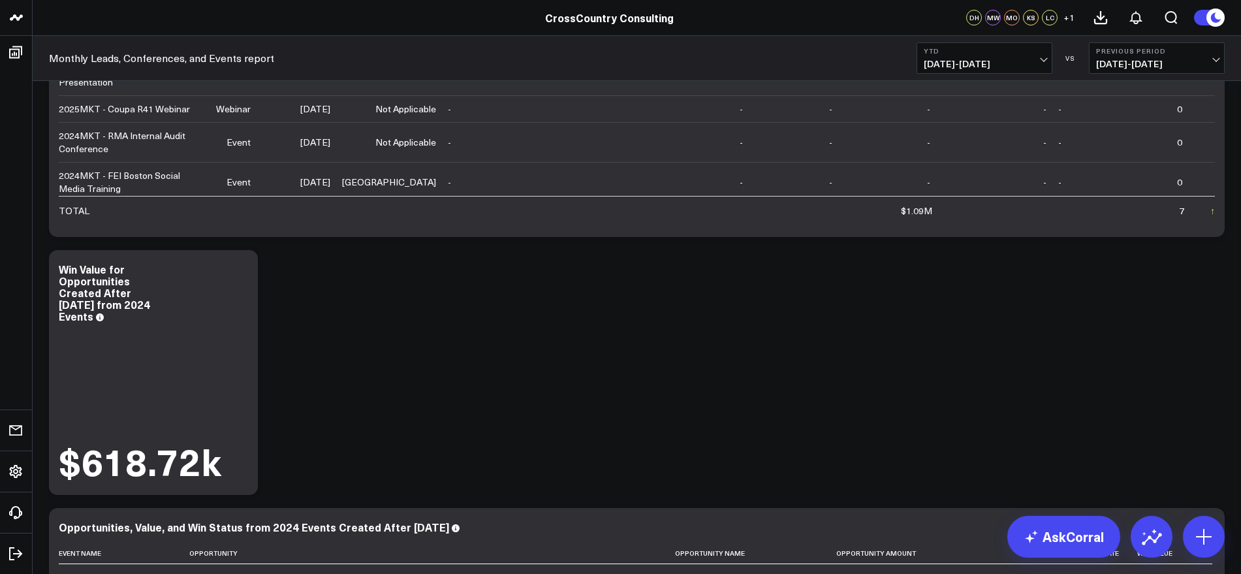
scroll to position [3019, 0]
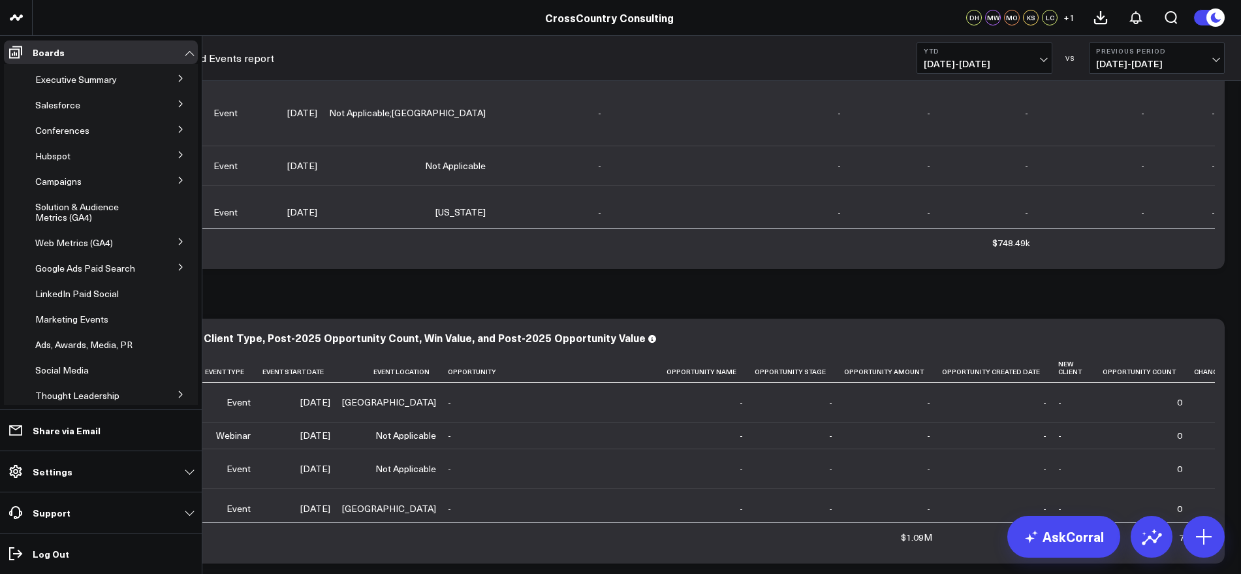
click at [179, 179] on icon at bounding box center [180, 180] width 3 height 7
click at [58, 330] on span "CARE" at bounding box center [55, 332] width 24 height 12
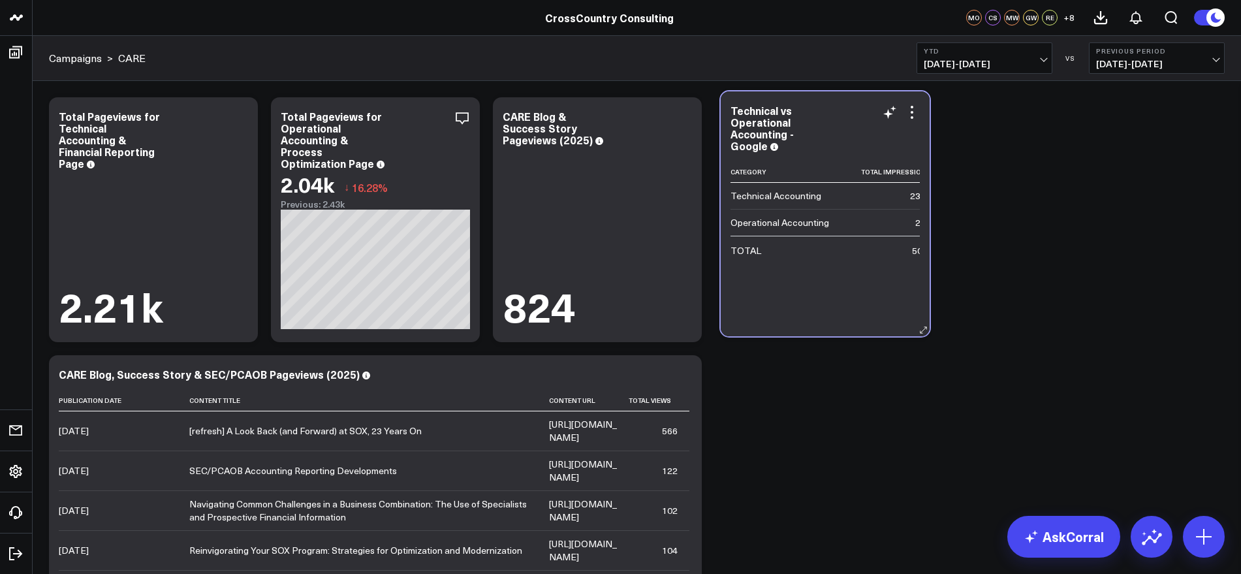
drag, startPoint x: 1023, startPoint y: 421, endPoint x: 807, endPoint y: 106, distance: 382.2
click at [807, 106] on div "Technical vs Operational Accounting - Google" at bounding box center [824, 127] width 189 height 47
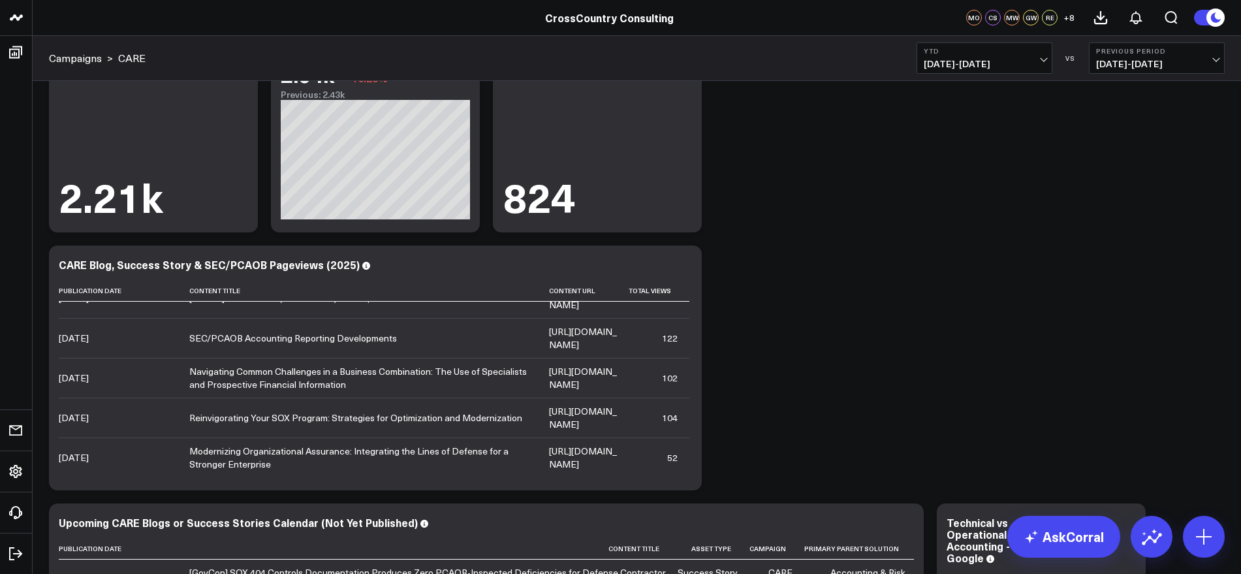
scroll to position [82, 0]
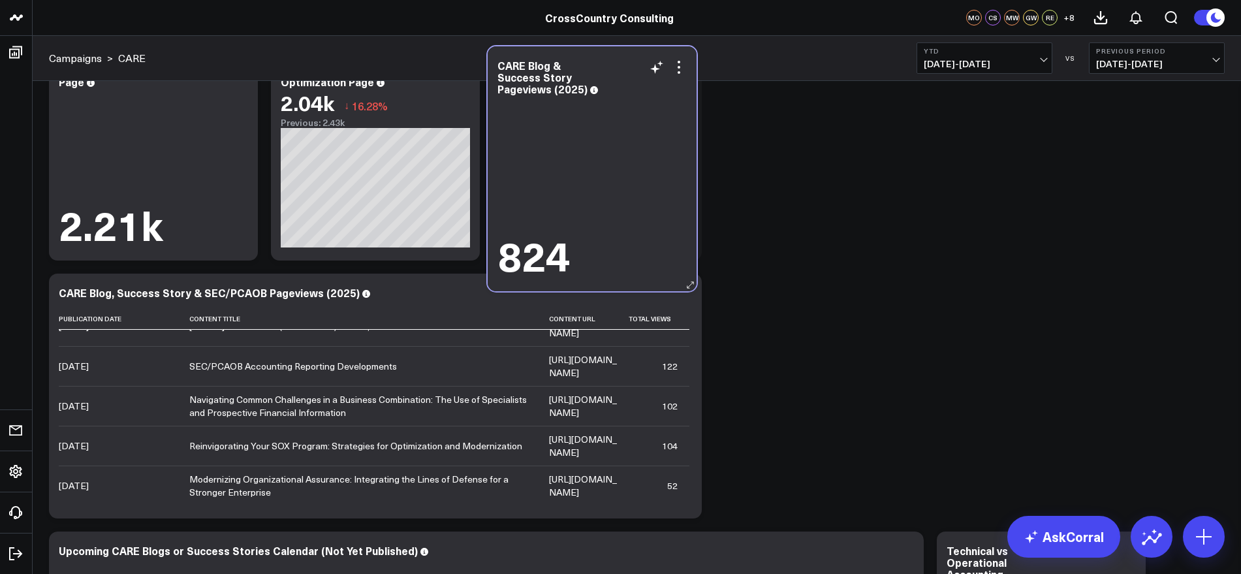
drag, startPoint x: 672, startPoint y: 176, endPoint x: 667, endPoint y: 207, distance: 31.1
click at [667, 207] on div "824" at bounding box center [591, 188] width 189 height 180
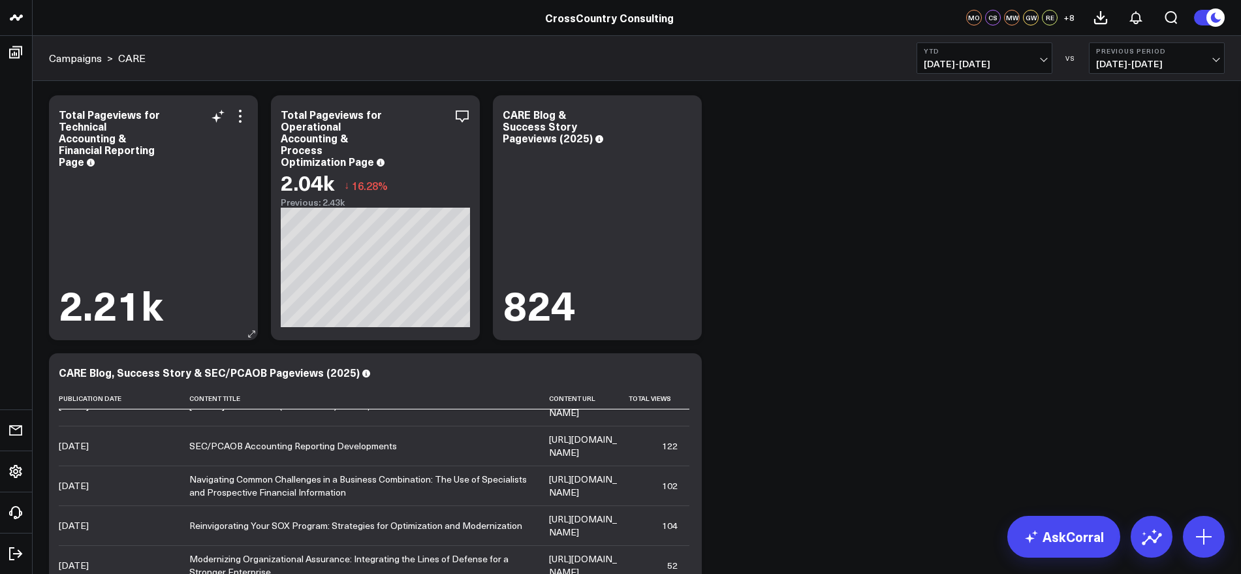
scroll to position [0, 0]
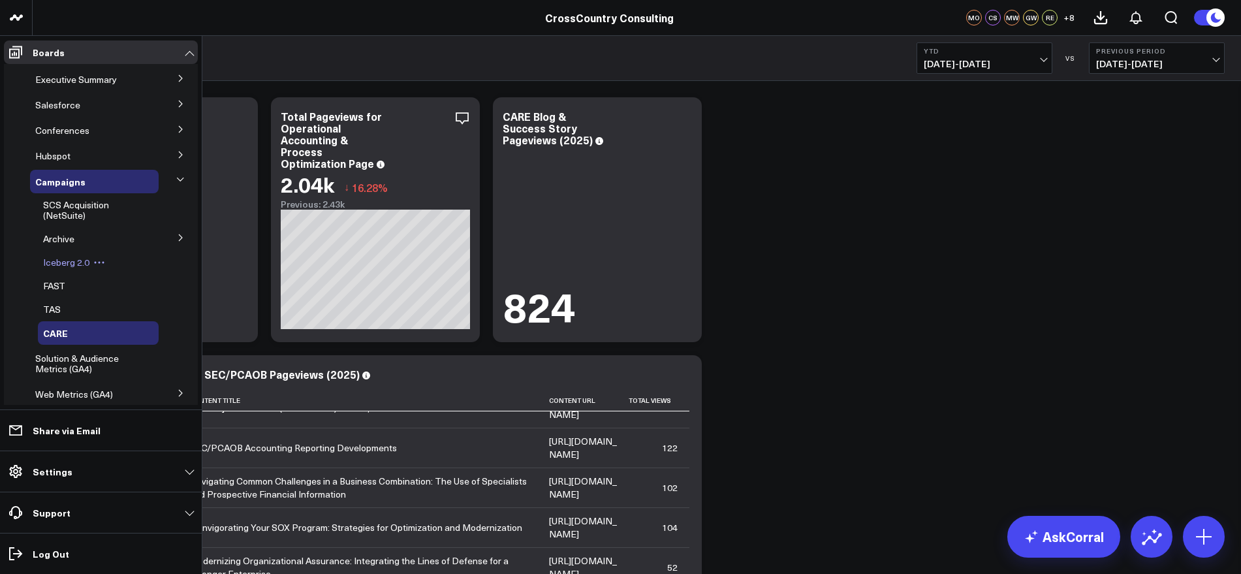
click at [68, 261] on span "Iceberg 2.0" at bounding box center [66, 262] width 46 height 12
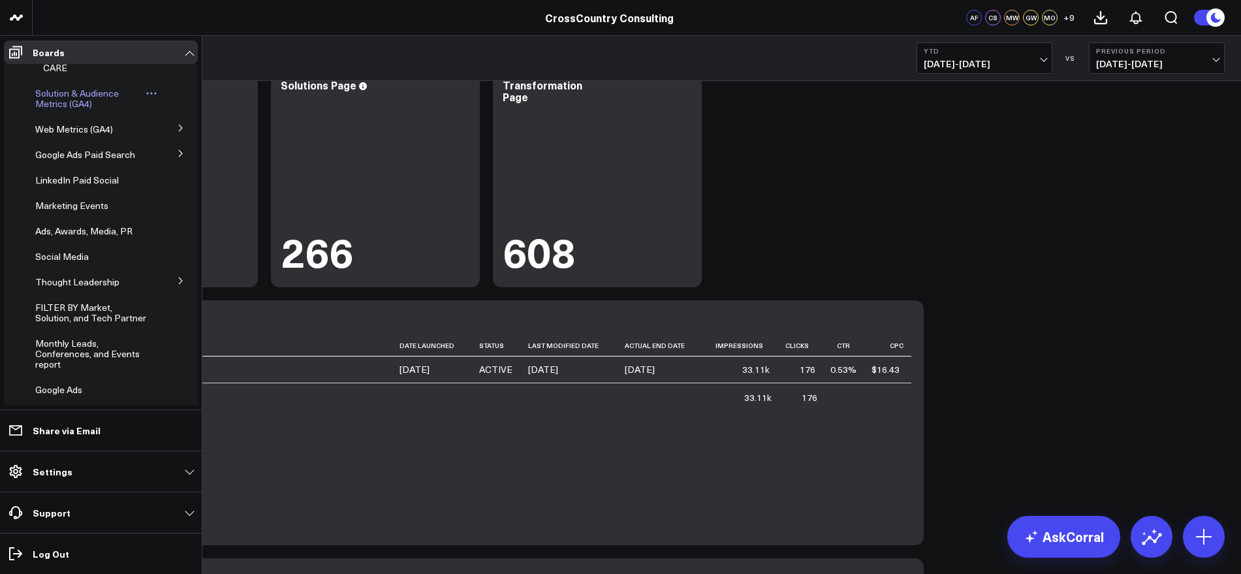
scroll to position [380, 0]
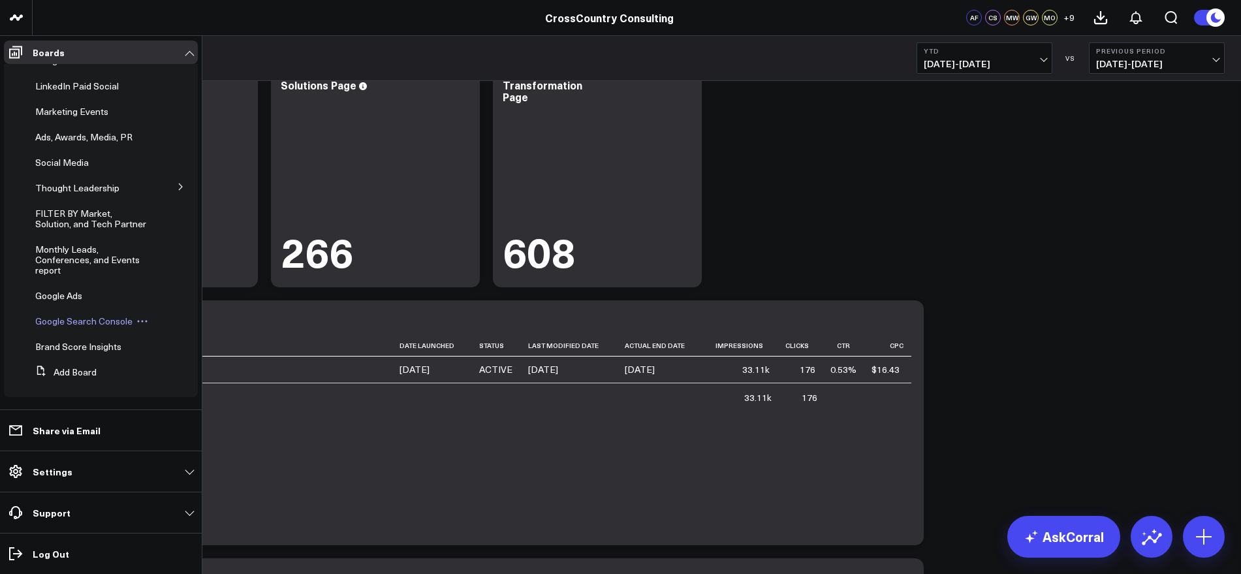
click at [87, 322] on span "Google Search Console" at bounding box center [83, 321] width 97 height 12
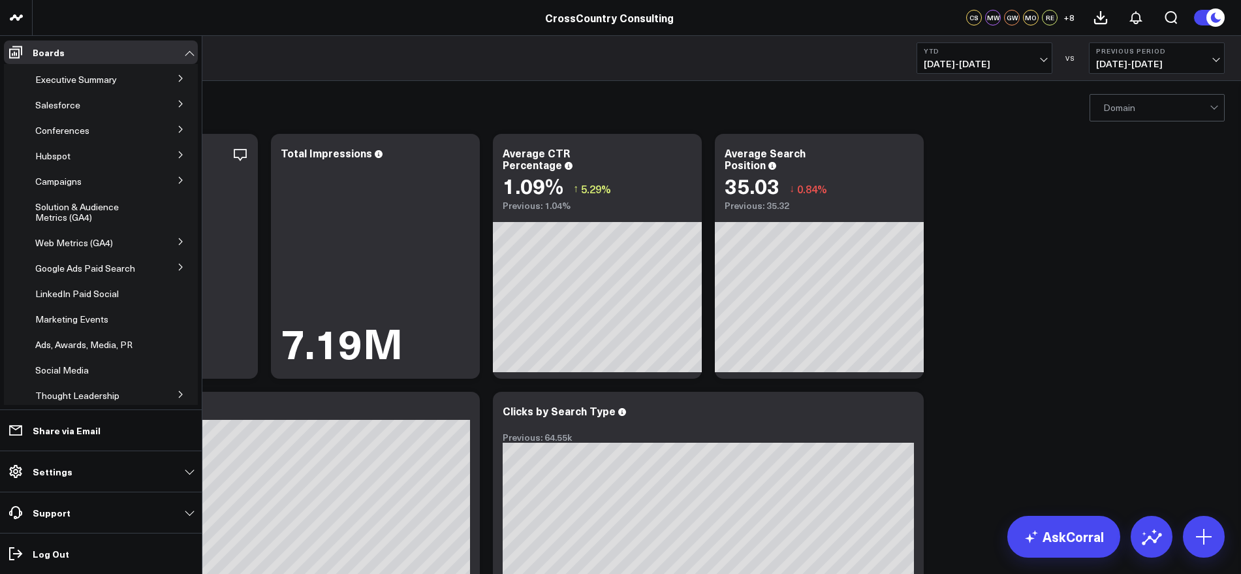
click at [177, 178] on icon at bounding box center [181, 180] width 8 height 8
click at [85, 264] on span "Iceberg 2.0" at bounding box center [66, 262] width 46 height 12
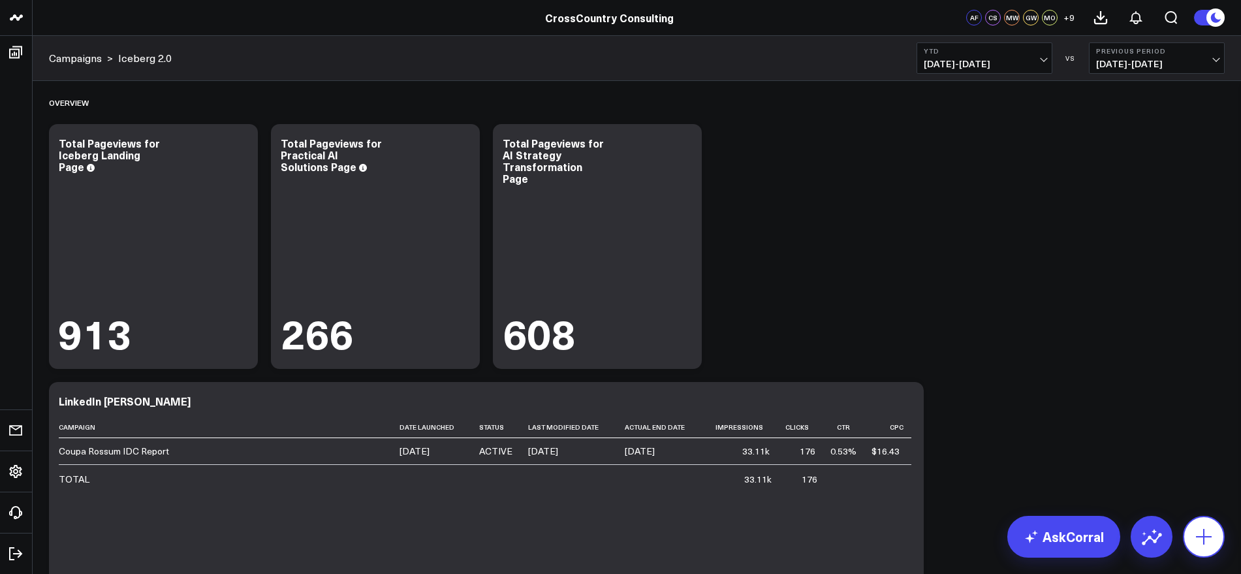
click at [1190, 525] on button at bounding box center [1204, 537] width 42 height 42
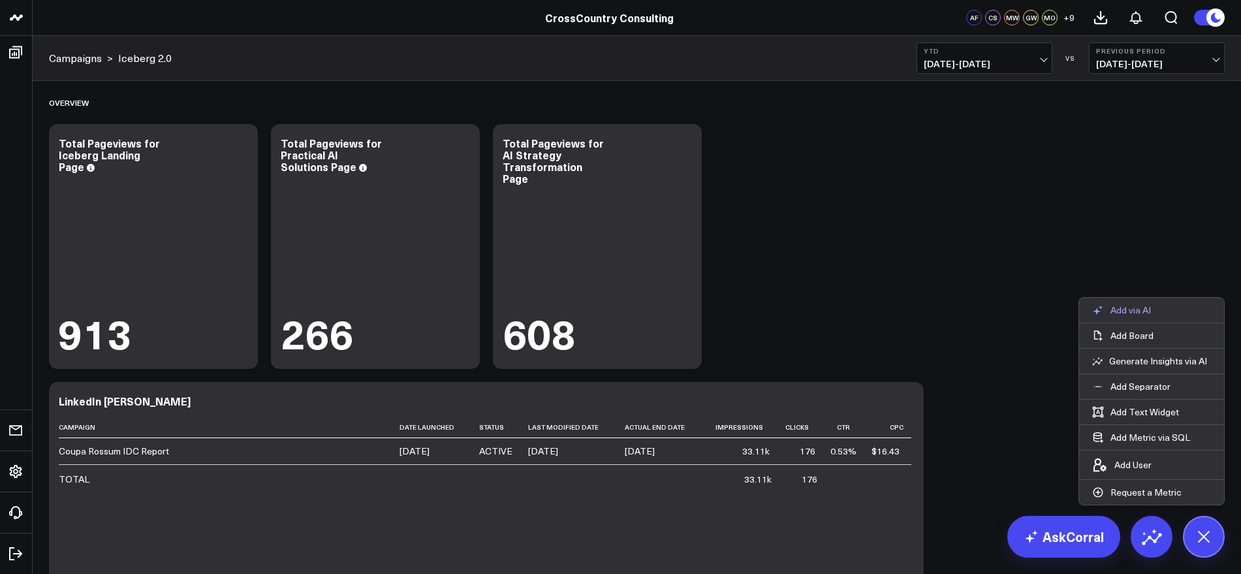
click at [1153, 313] on button "Add via AI" at bounding box center [1121, 310] width 85 height 25
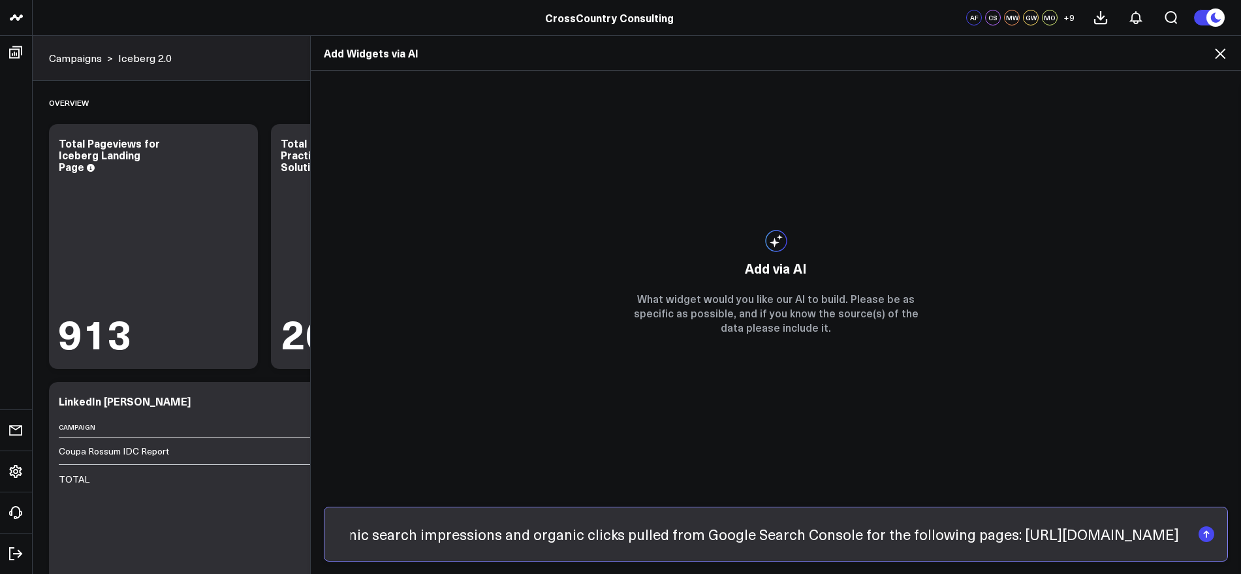
paste input "[URL][DOMAIN_NAME]"
paste input "https://www.crosscountry-consulting.com/solution/technology-enabled-transformat…"
type input "Add a table widget that shows organic search impressions and organic clicks pul…"
click at [1210, 531] on rect "submit" at bounding box center [1206, 534] width 16 height 16
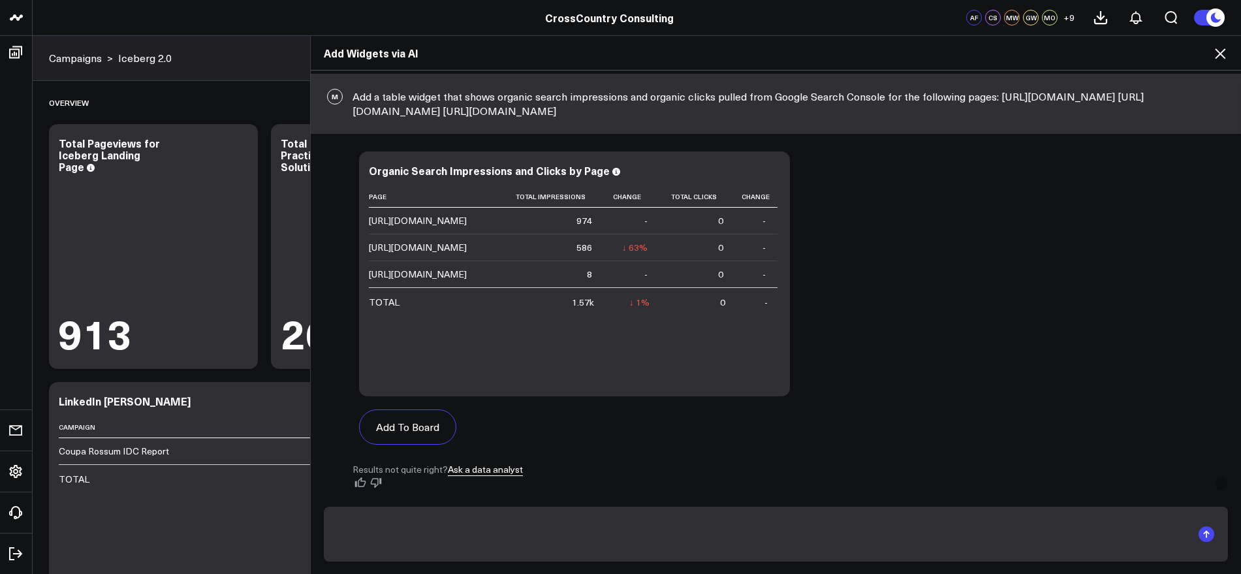
scroll to position [99, 0]
click at [456, 439] on button "Add To Board" at bounding box center [407, 426] width 97 height 35
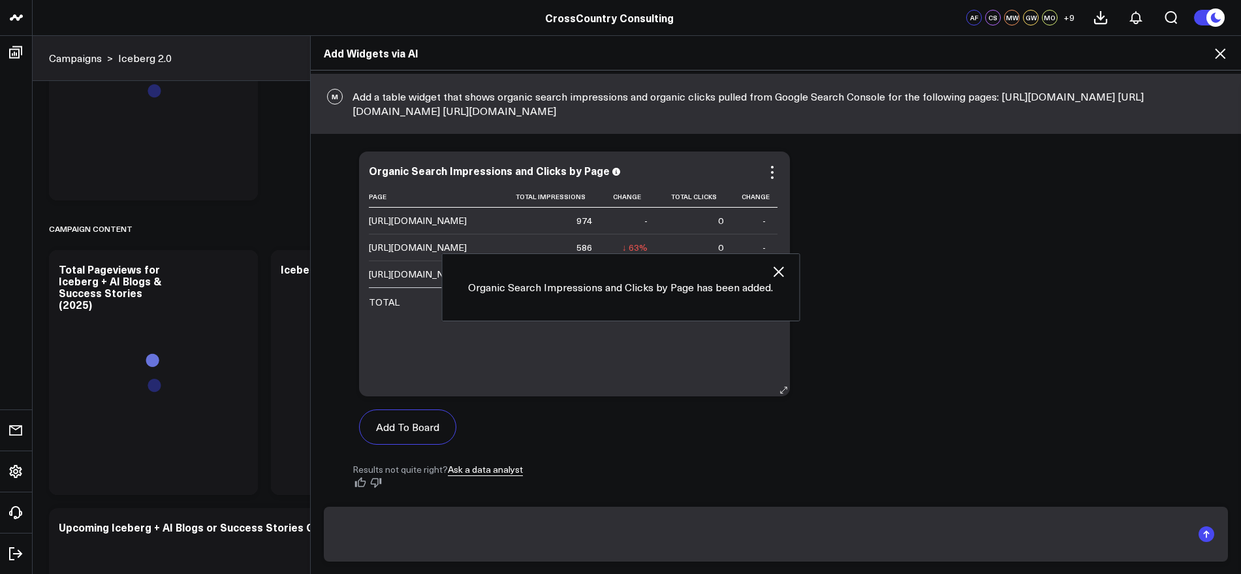
scroll to position [3672, 0]
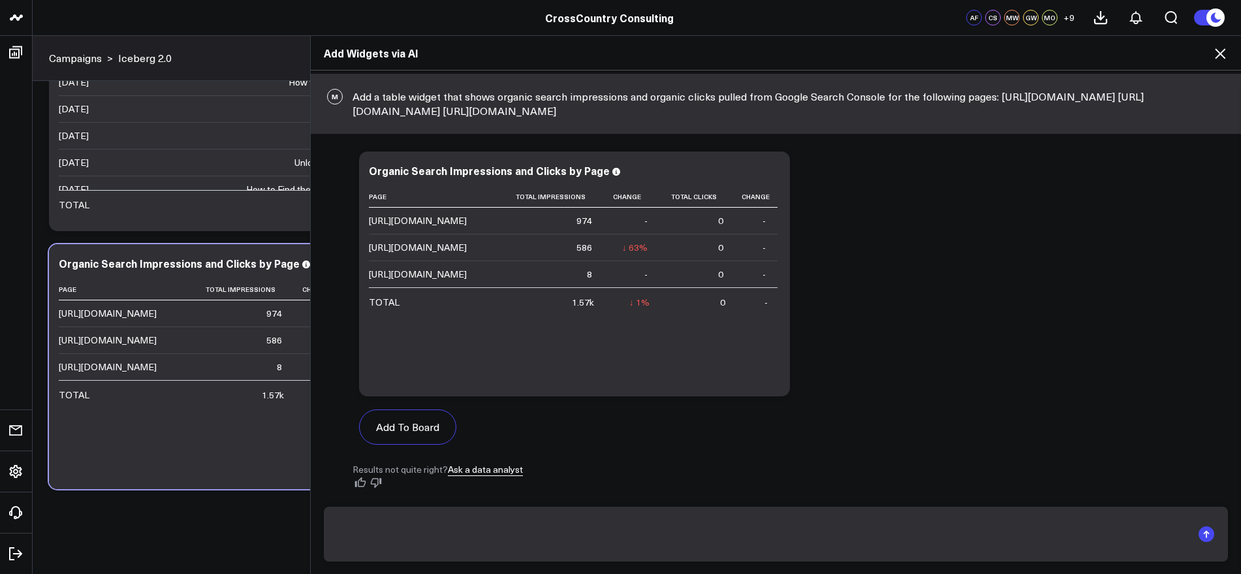
click at [1218, 57] on icon at bounding box center [1220, 54] width 16 height 16
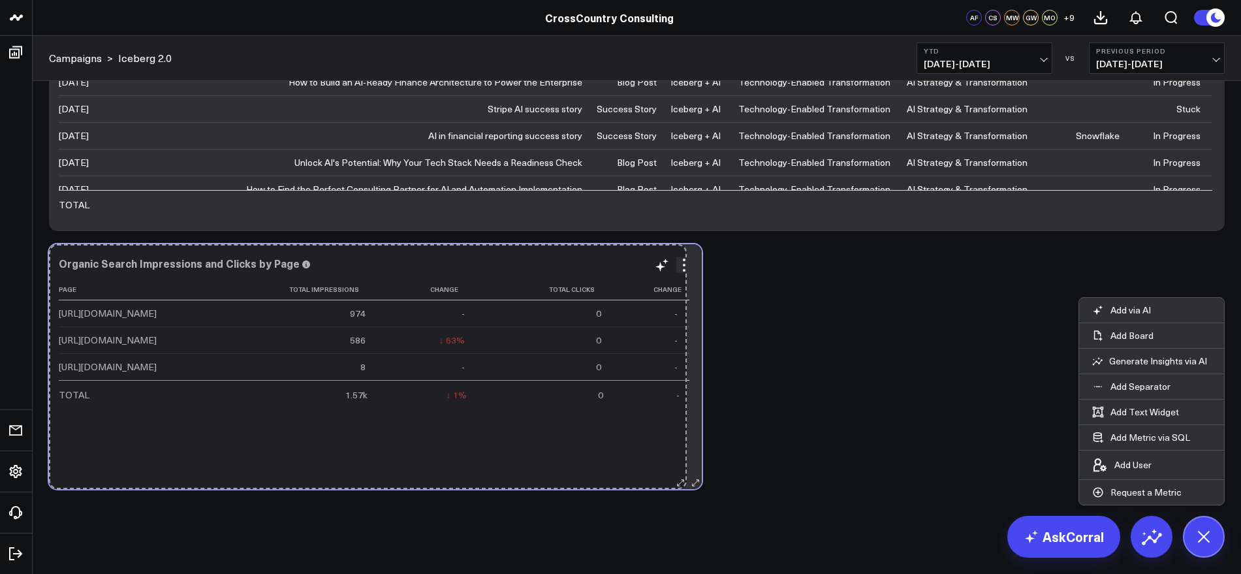
drag, startPoint x: 471, startPoint y: 481, endPoint x: 678, endPoint y: 457, distance: 208.3
click at [678, 457] on div "Organic Search Impressions and Clicks by Page Page Total Impressions Change Tot…" at bounding box center [375, 366] width 653 height 245
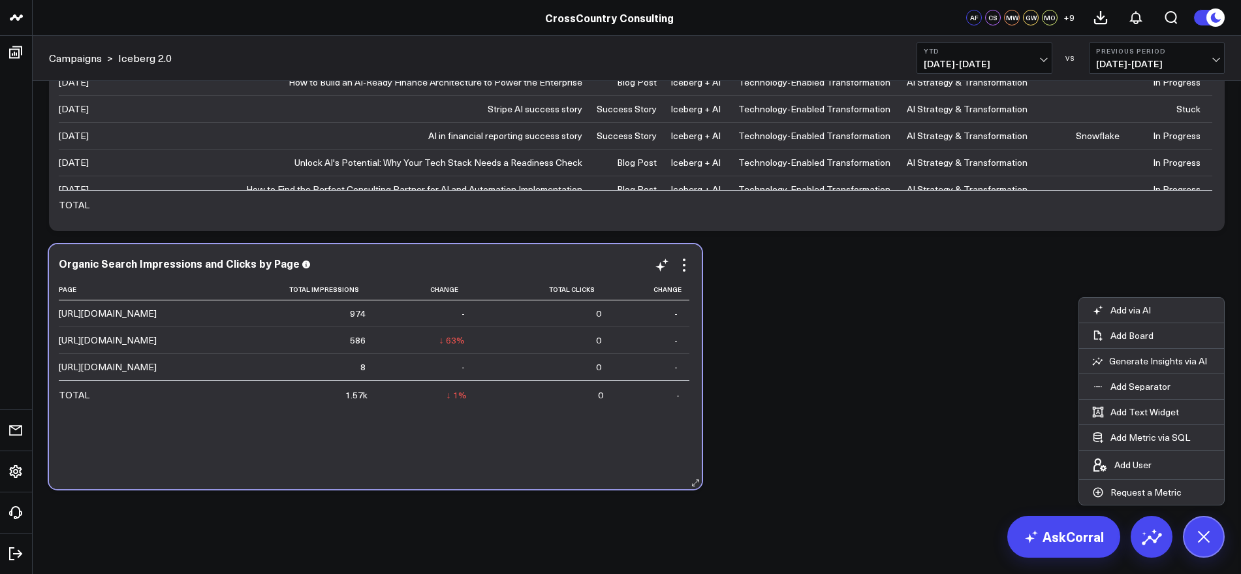
scroll to position [63, 0]
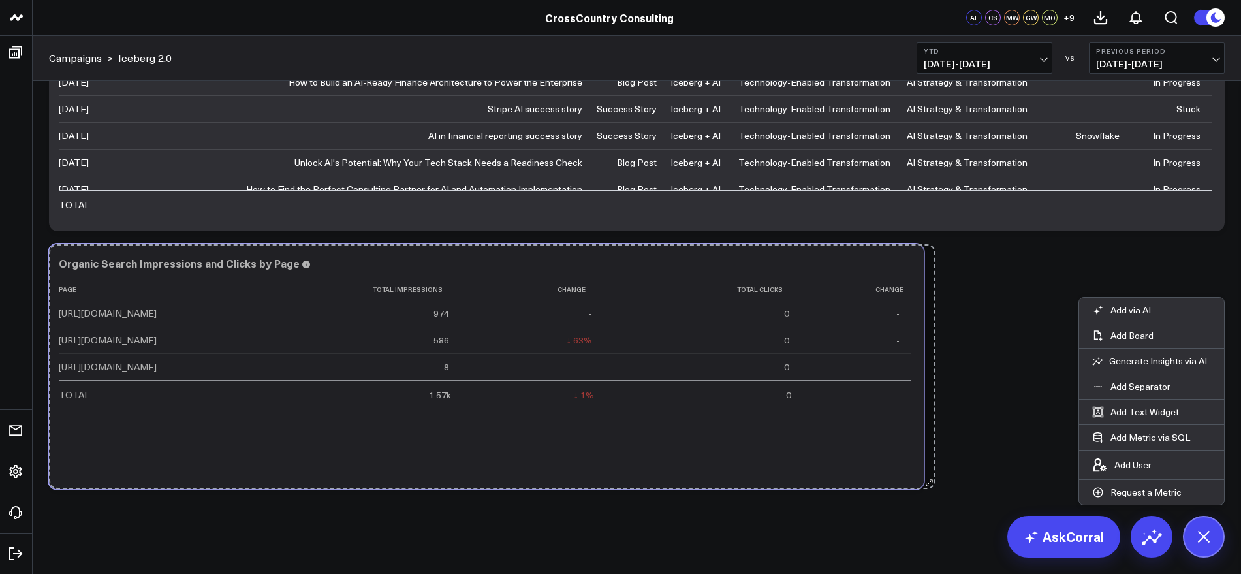
drag, startPoint x: 695, startPoint y: 485, endPoint x: 929, endPoint y: 465, distance: 234.5
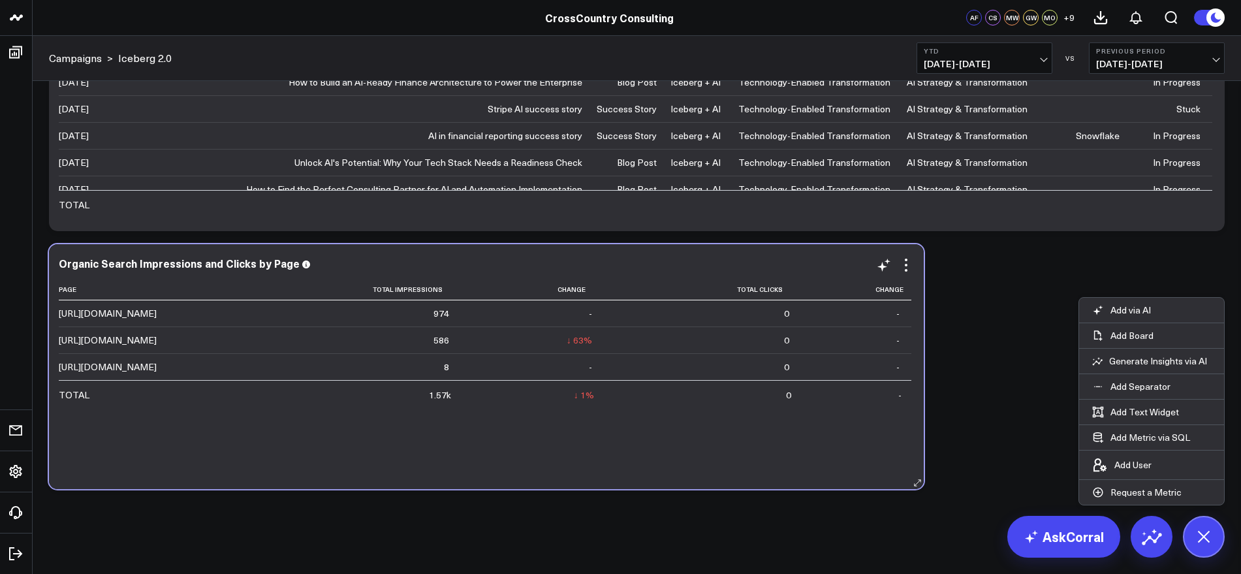
scroll to position [0, 0]
click at [878, 268] on icon at bounding box center [884, 265] width 16 height 16
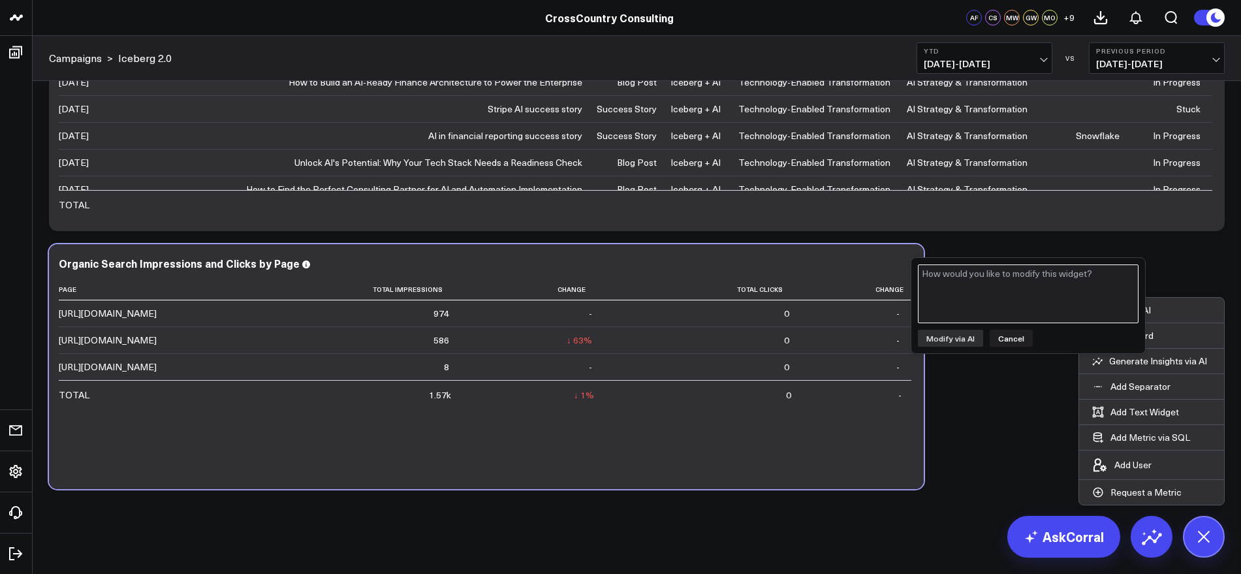
click at [955, 281] on textarea at bounding box center [1028, 293] width 221 height 59
type textarea "Please recheck the numbers for total impressions and total clicks as sourced fr…"
click at [971, 339] on button "Modify via AI" at bounding box center [950, 338] width 65 height 17
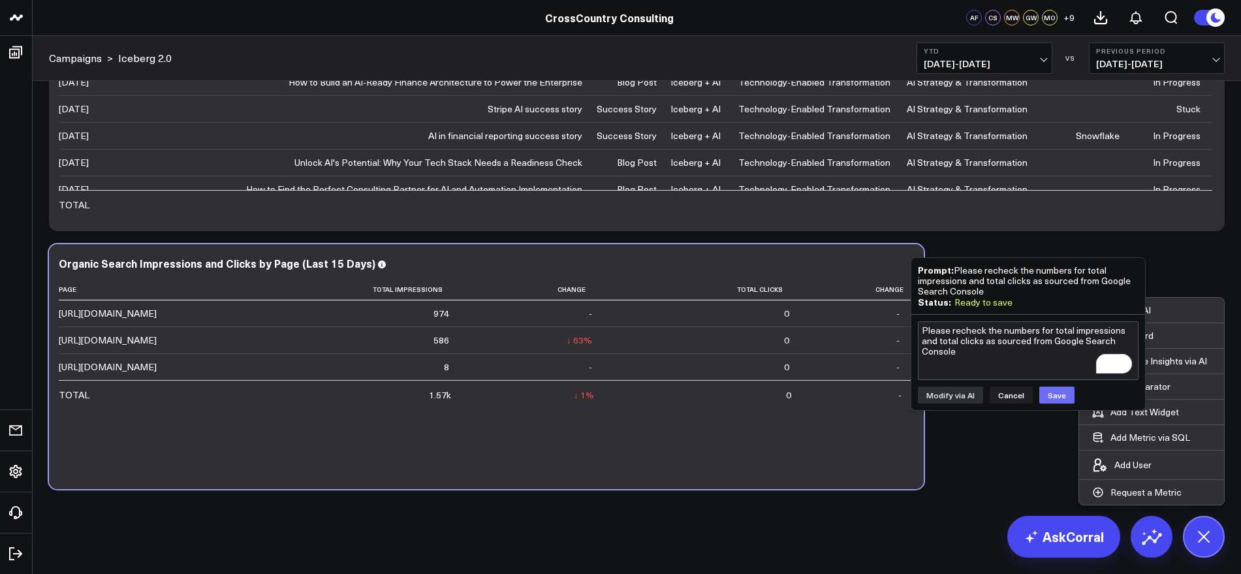
click at [1061, 392] on button "Save" at bounding box center [1056, 394] width 35 height 17
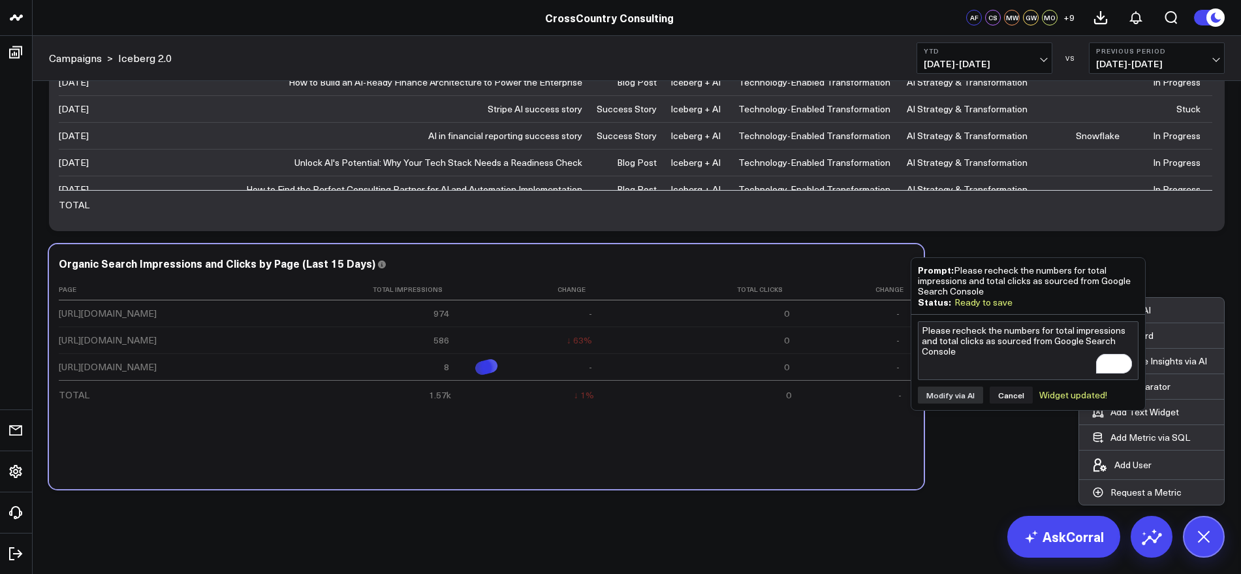
click at [1054, 396] on div "Widget updated!" at bounding box center [1073, 395] width 68 height 10
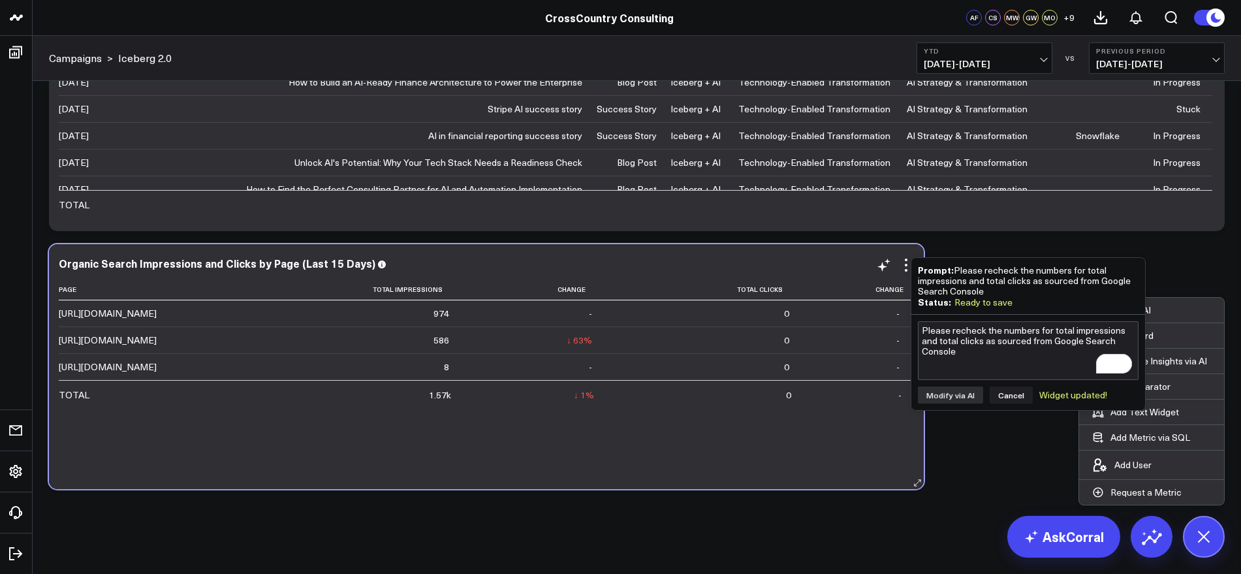
scroll to position [63, 0]
click at [1010, 399] on button "Cancel" at bounding box center [1010, 394] width 43 height 17
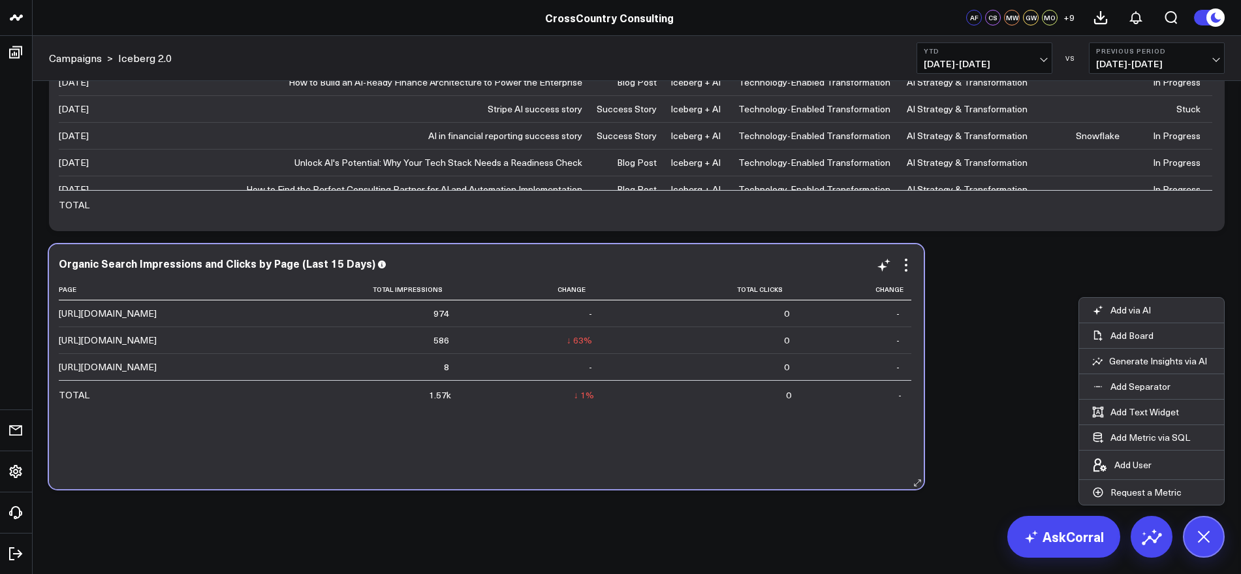
scroll to position [0, 0]
click at [1205, 543] on icon at bounding box center [1203, 535] width 29 height 29
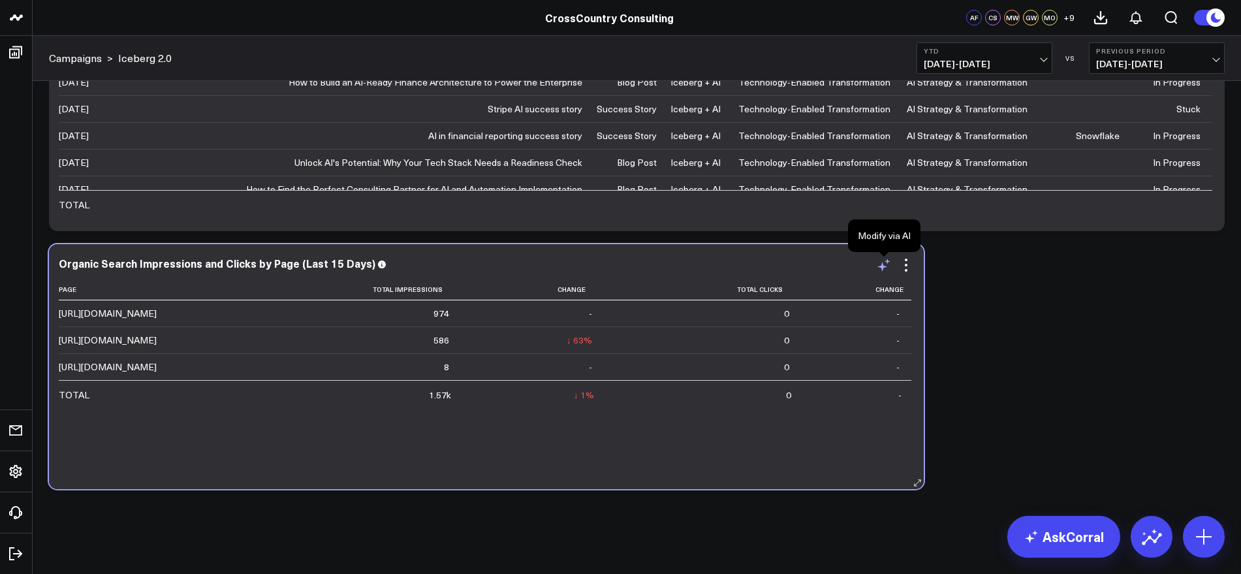
click at [883, 267] on icon at bounding box center [882, 267] width 10 height 10
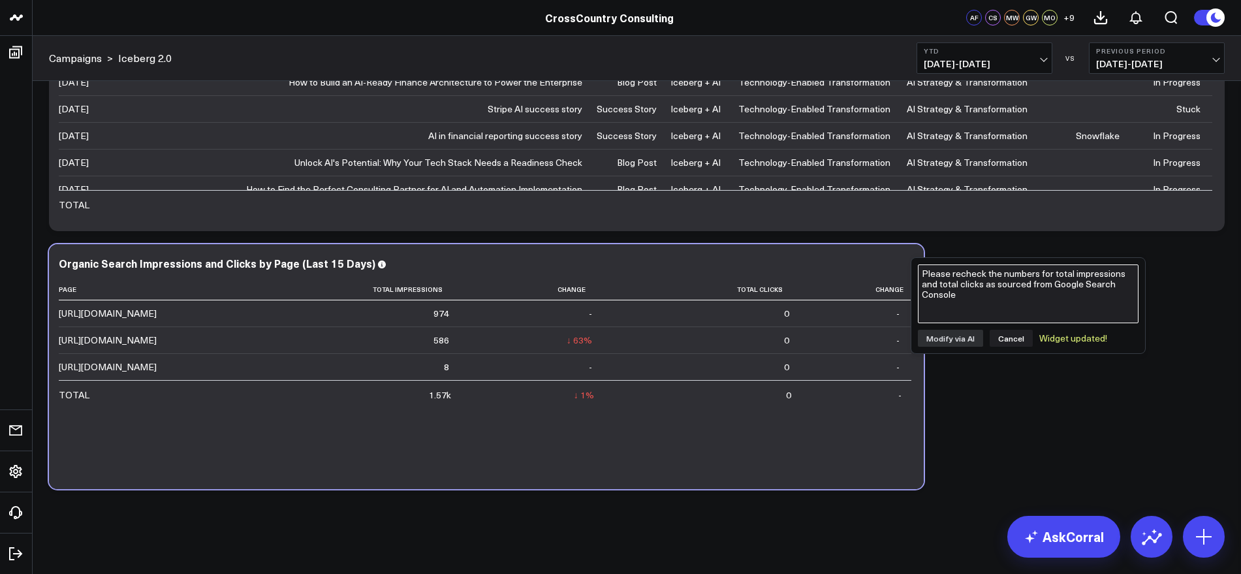
click at [984, 292] on textarea "Please recheck the numbers for total impressions and total clicks as sourced fr…" at bounding box center [1028, 293] width 221 height 59
type textarea "S"
type textarea "Update this data to be year to date"
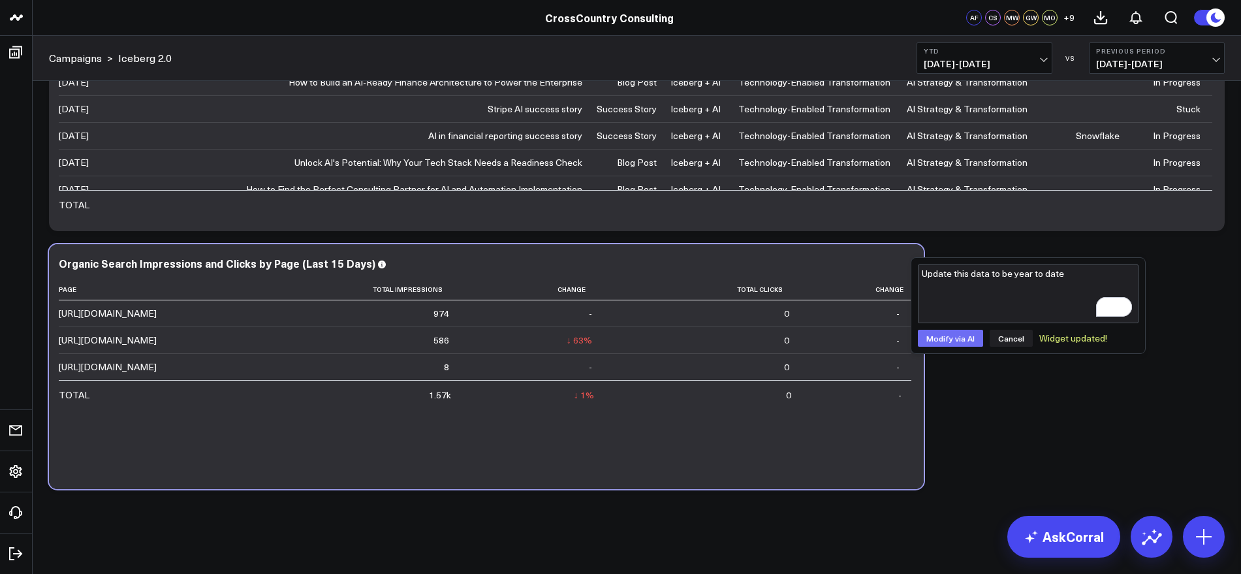
click at [955, 336] on button "Modify via AI" at bounding box center [950, 338] width 65 height 17
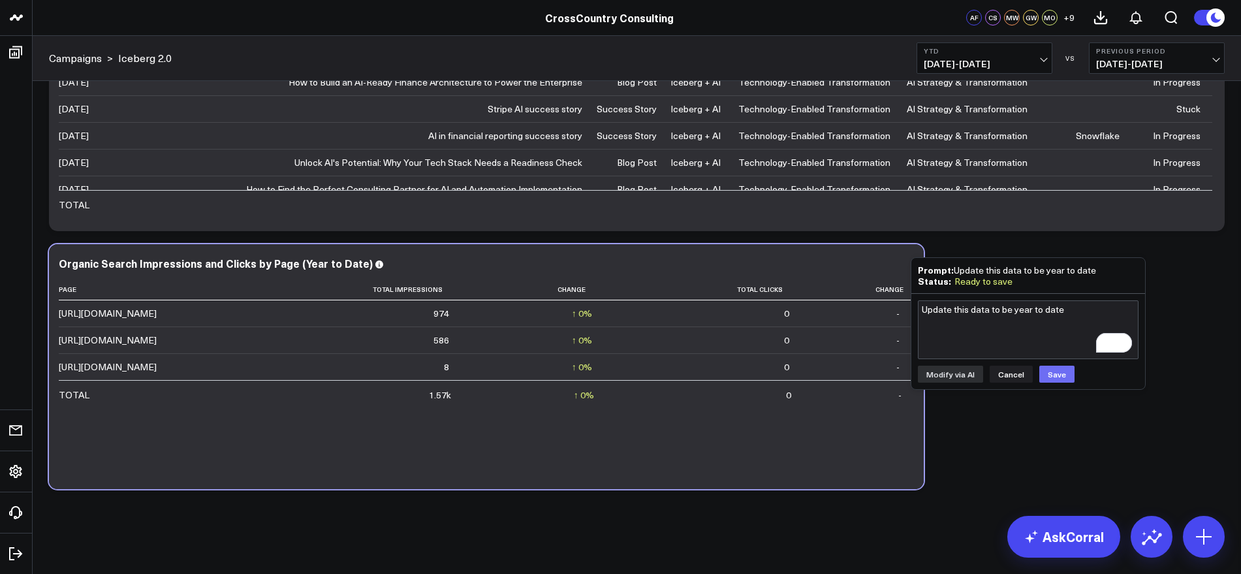
click at [1049, 375] on button "Save" at bounding box center [1056, 373] width 35 height 17
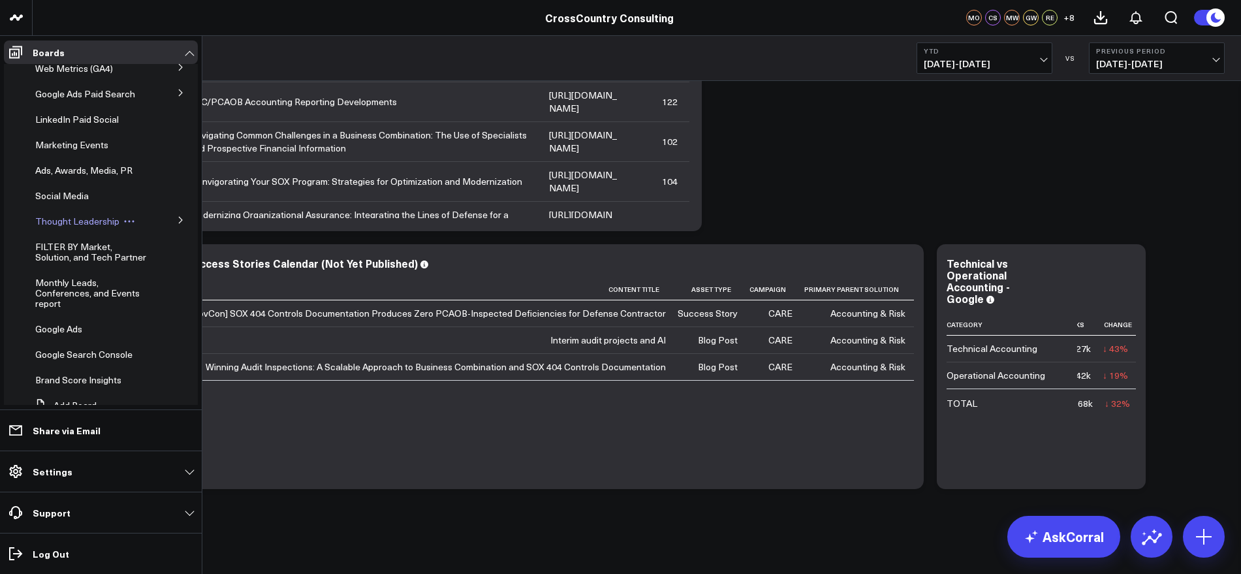
scroll to position [380, 0]
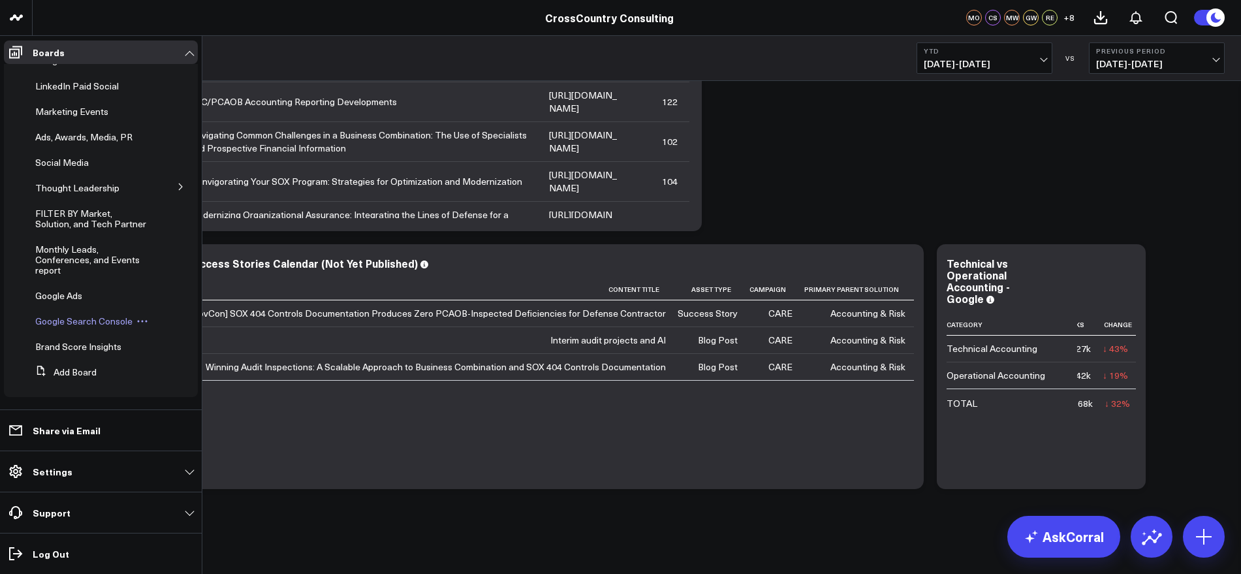
click at [87, 319] on span "Google Search Console" at bounding box center [83, 321] width 97 height 12
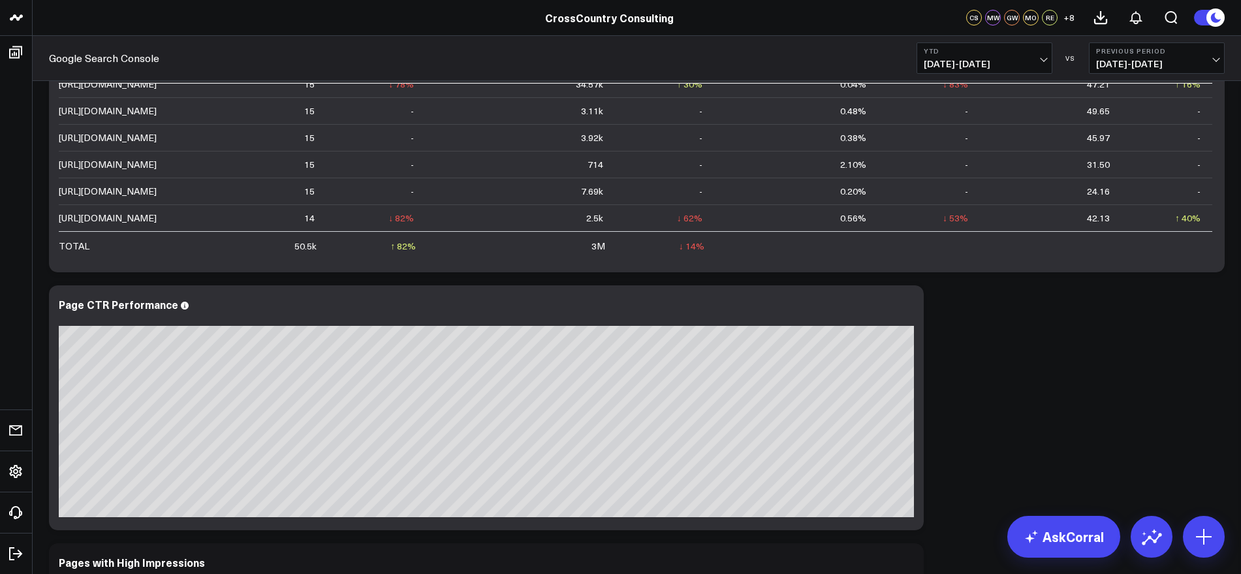
scroll to position [1305, 0]
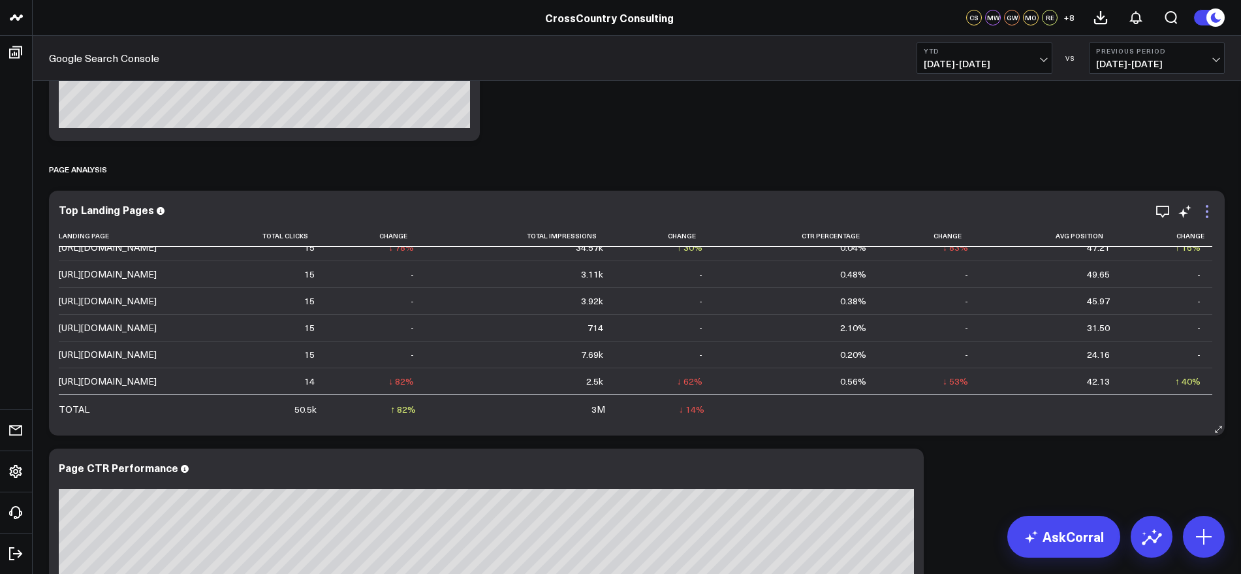
click at [1205, 215] on icon at bounding box center [1207, 212] width 16 height 16
click at [974, 149] on div "Overview Performance Modify via AI Copy link to widget Ask support Remove Creat…" at bounding box center [636, 294] width 1189 height 3019
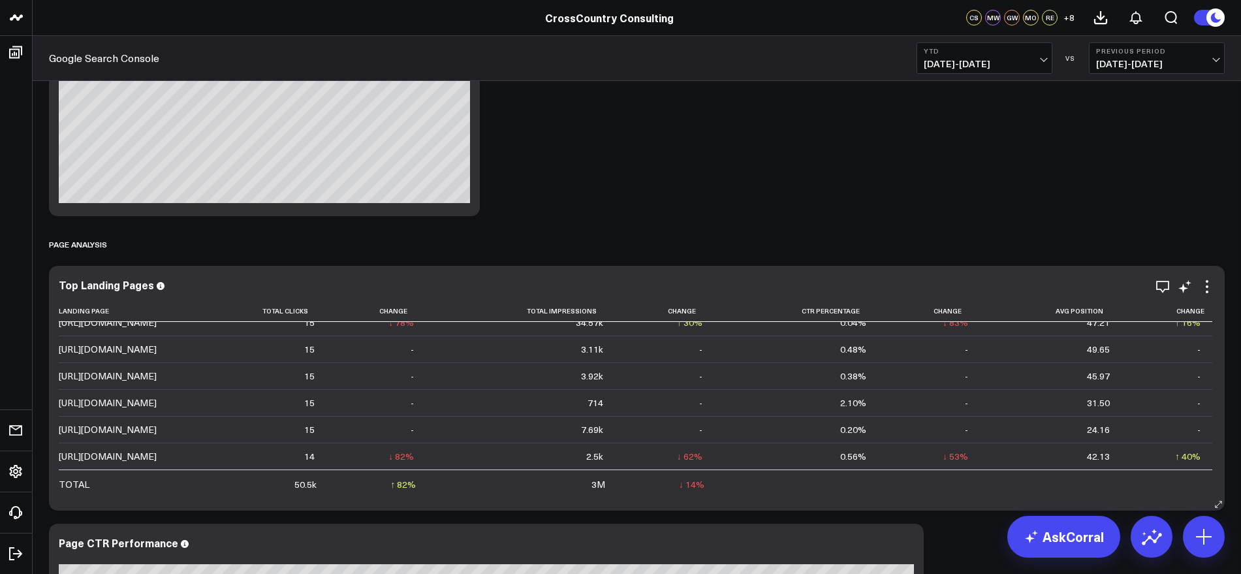
scroll to position [1227, 0]
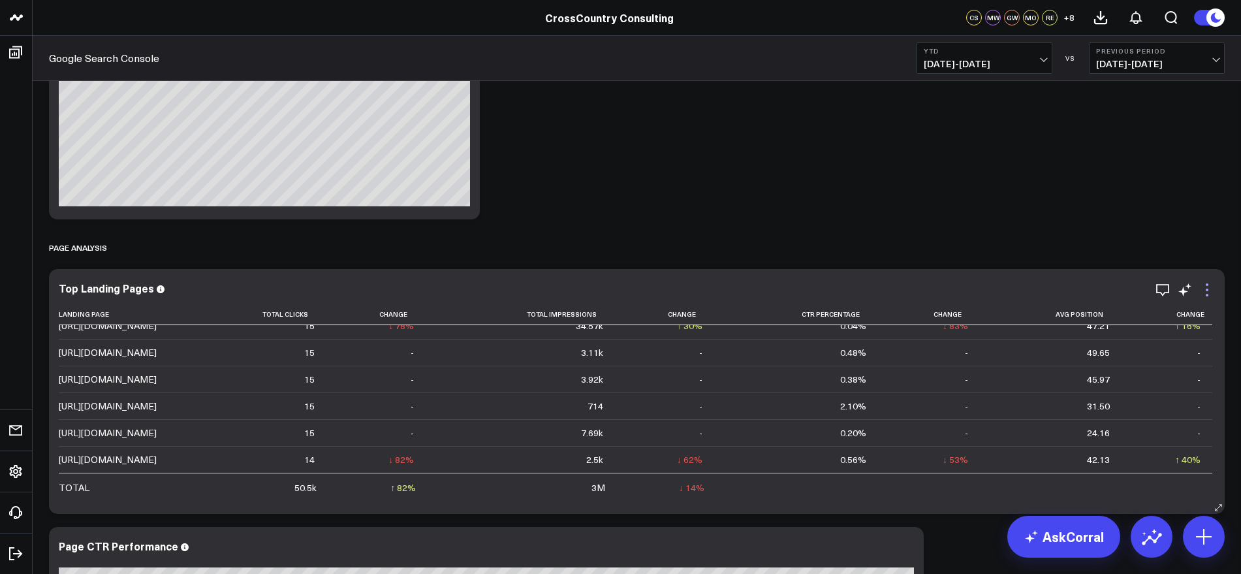
click at [1207, 289] on icon at bounding box center [1206, 289] width 3 height 3
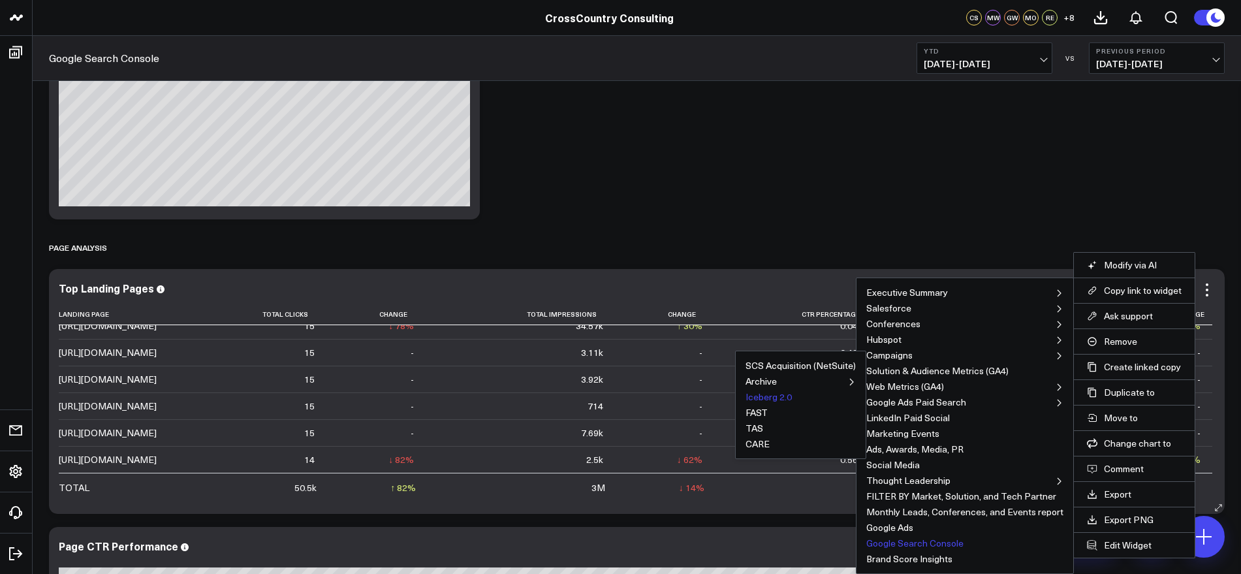
click at [761, 399] on button "Iceberg 2.0" at bounding box center [768, 396] width 46 height 9
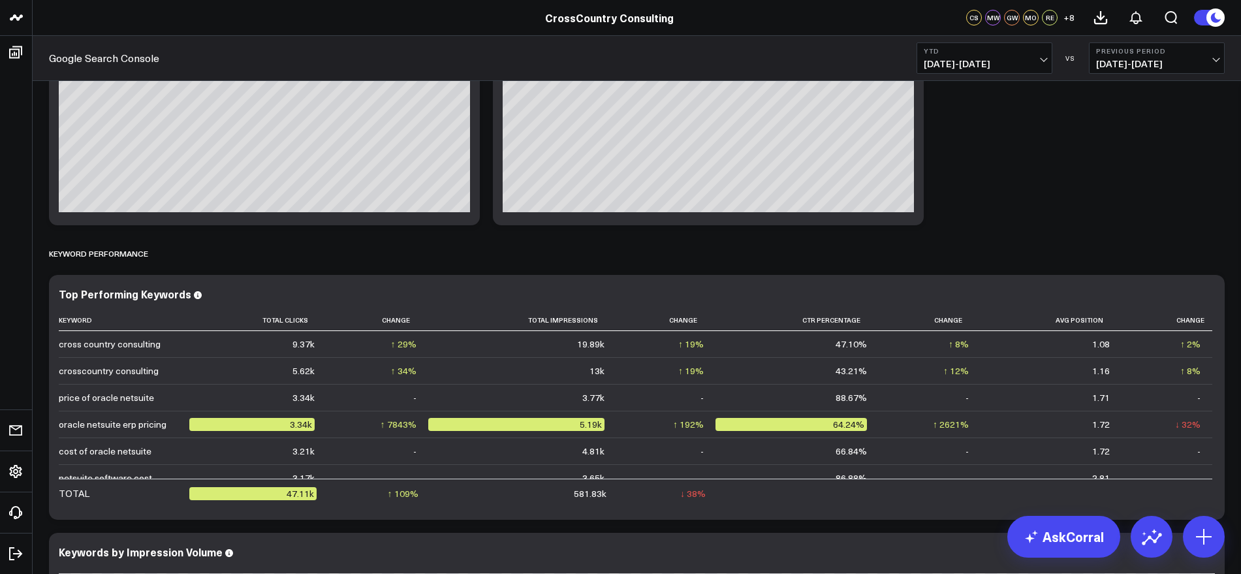
scroll to position [3, 0]
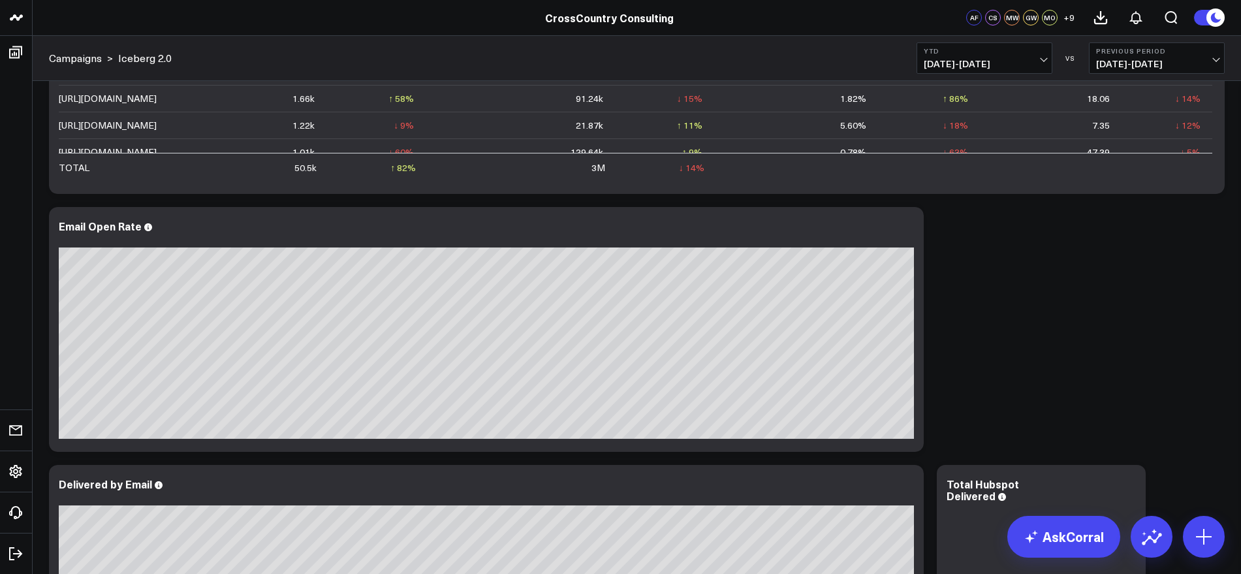
scroll to position [1550, 0]
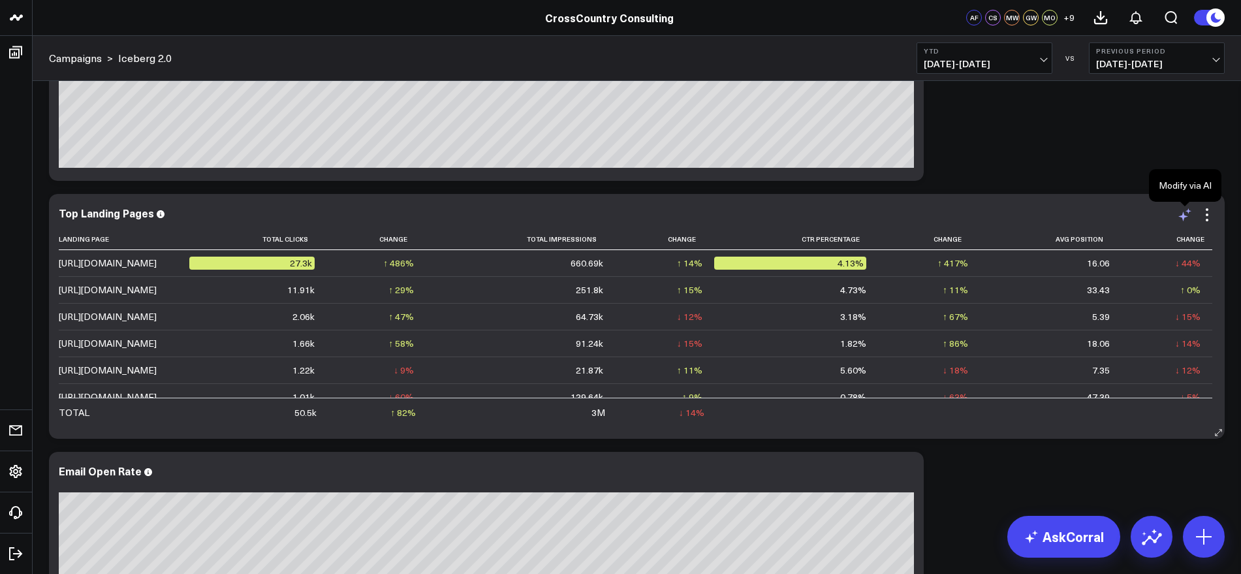
click at [1184, 213] on icon at bounding box center [1185, 215] width 16 height 16
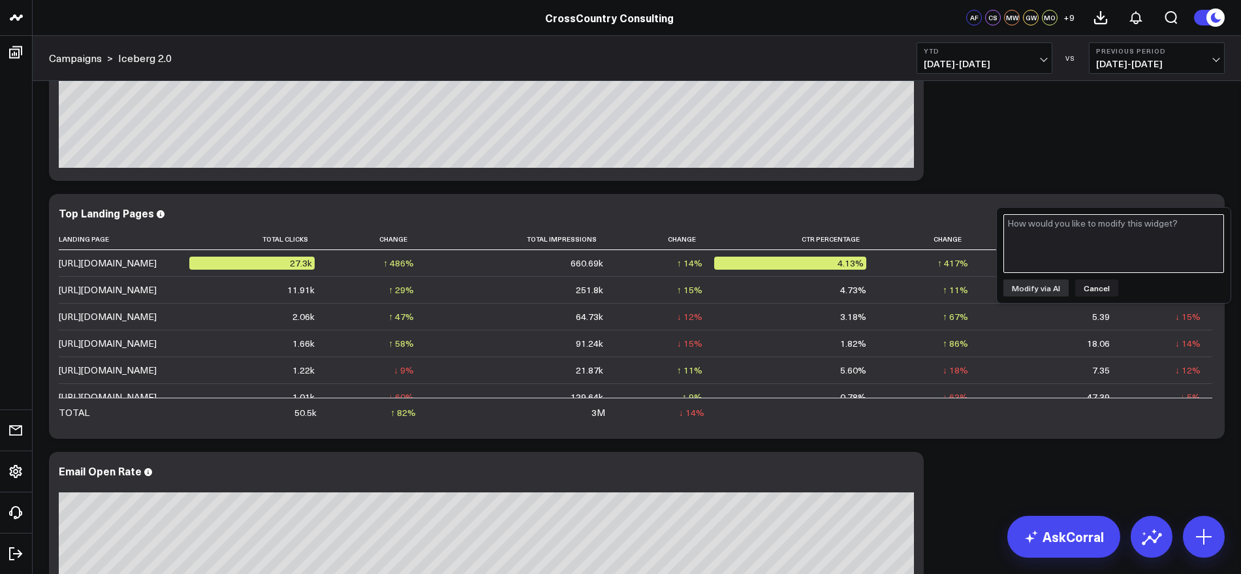
click at [1154, 231] on textarea at bounding box center [1113, 243] width 221 height 59
paste textarea "[URL][DOMAIN_NAME]"
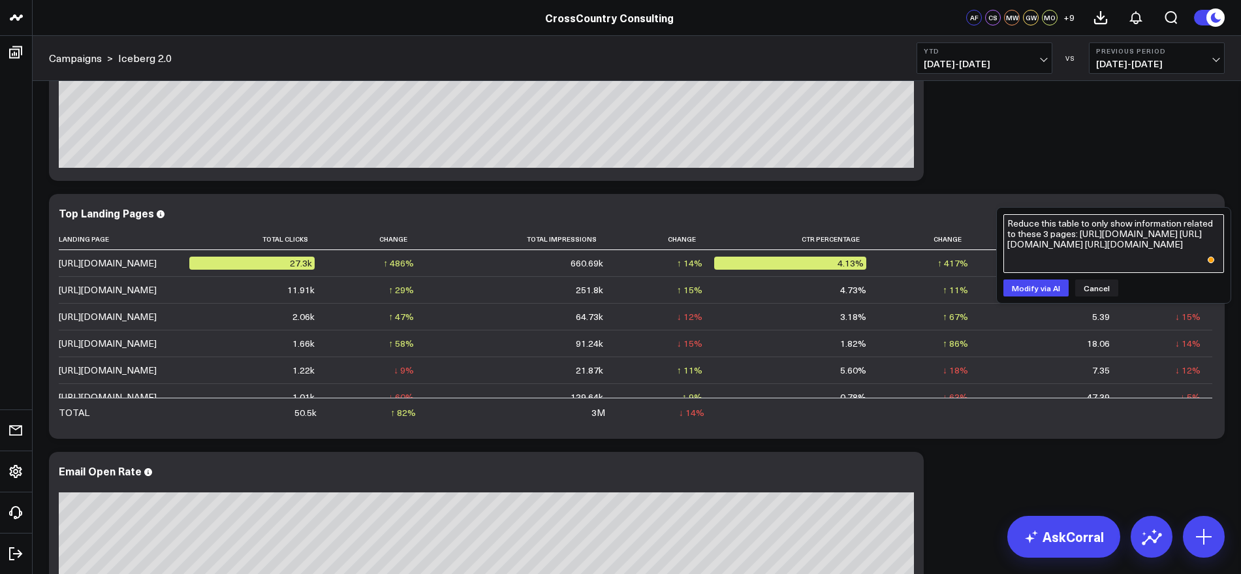
scroll to position [51, 0]
type textarea "Reduce this table to only show information related to these 3 pages: https://ww…"
click at [1043, 290] on button "Modify via AI" at bounding box center [1035, 287] width 65 height 17
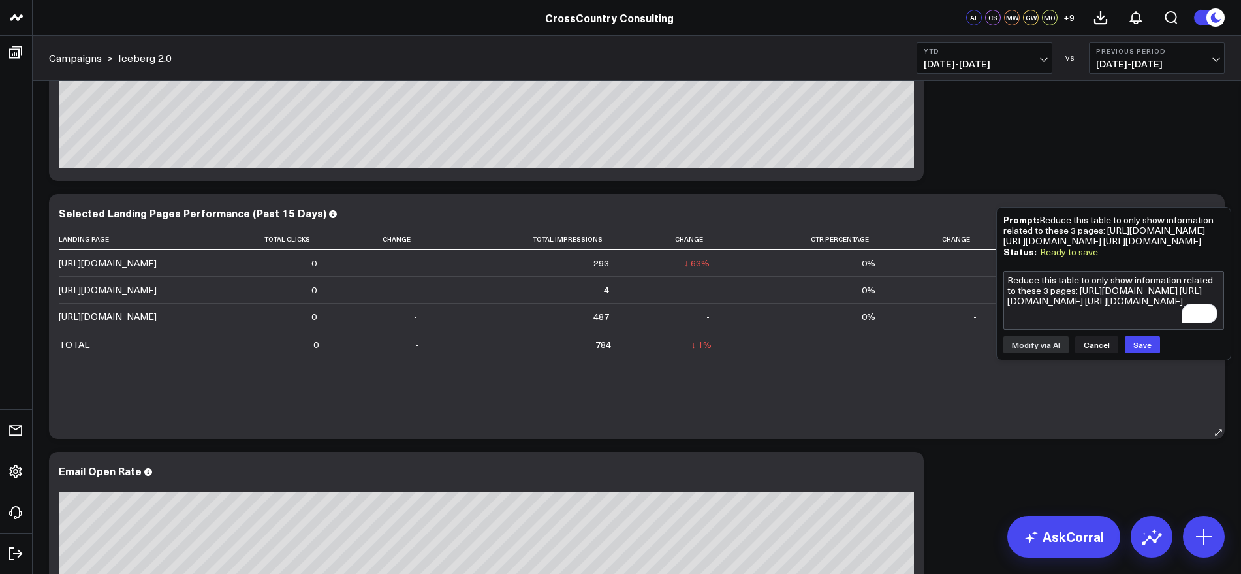
scroll to position [0, 0]
click at [1072, 330] on textarea "Reduce this table to only show information related to these 3 pages: https://ww…" at bounding box center [1113, 300] width 221 height 59
click at [1142, 353] on button "Save" at bounding box center [1142, 344] width 35 height 17
click at [1070, 330] on textarea "Reduce this table to only show information related to these 3 pages: https://ww…" at bounding box center [1113, 300] width 221 height 59
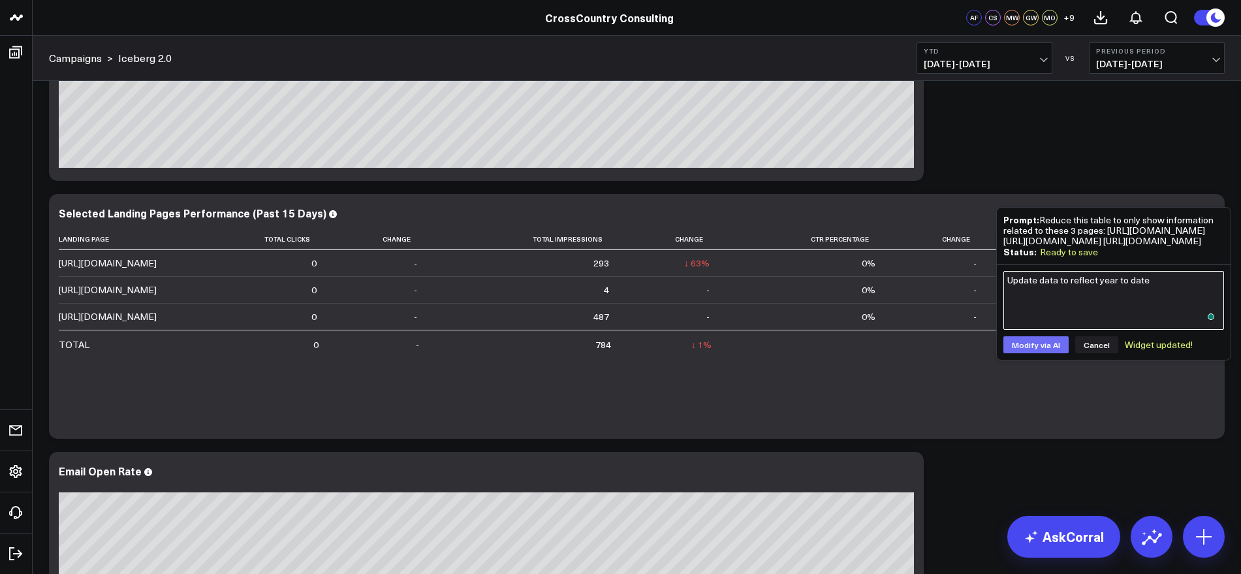
type textarea "Update data to reflect year to date"
click at [1034, 353] on button "Modify via AI" at bounding box center [1035, 344] width 65 height 17
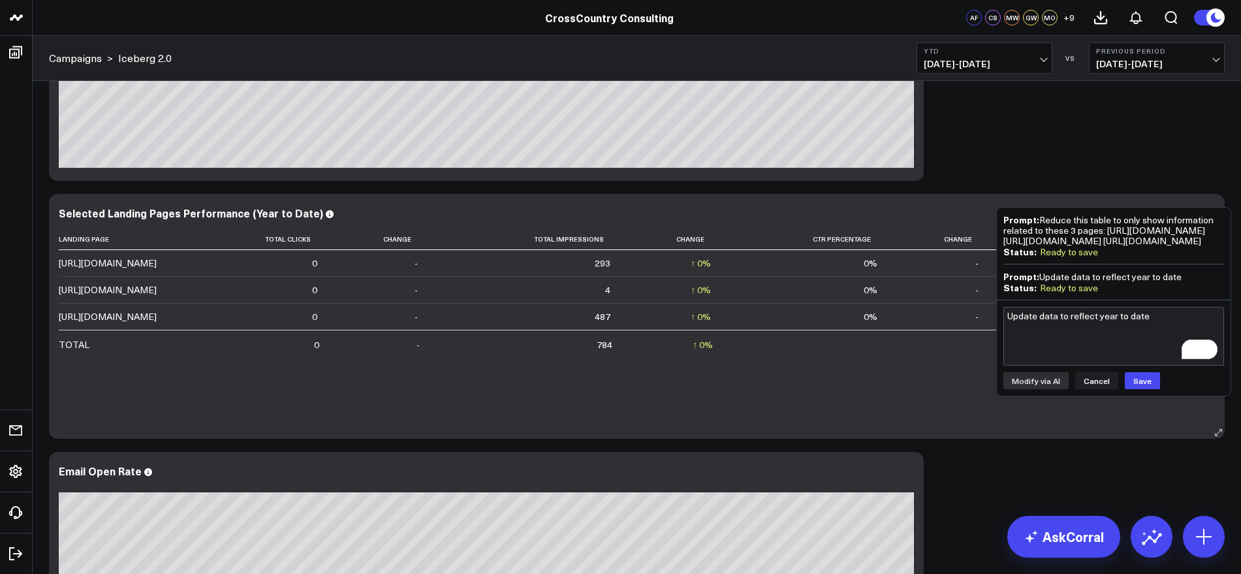
scroll to position [63, 0]
click at [1096, 389] on button "Cancel" at bounding box center [1096, 380] width 43 height 17
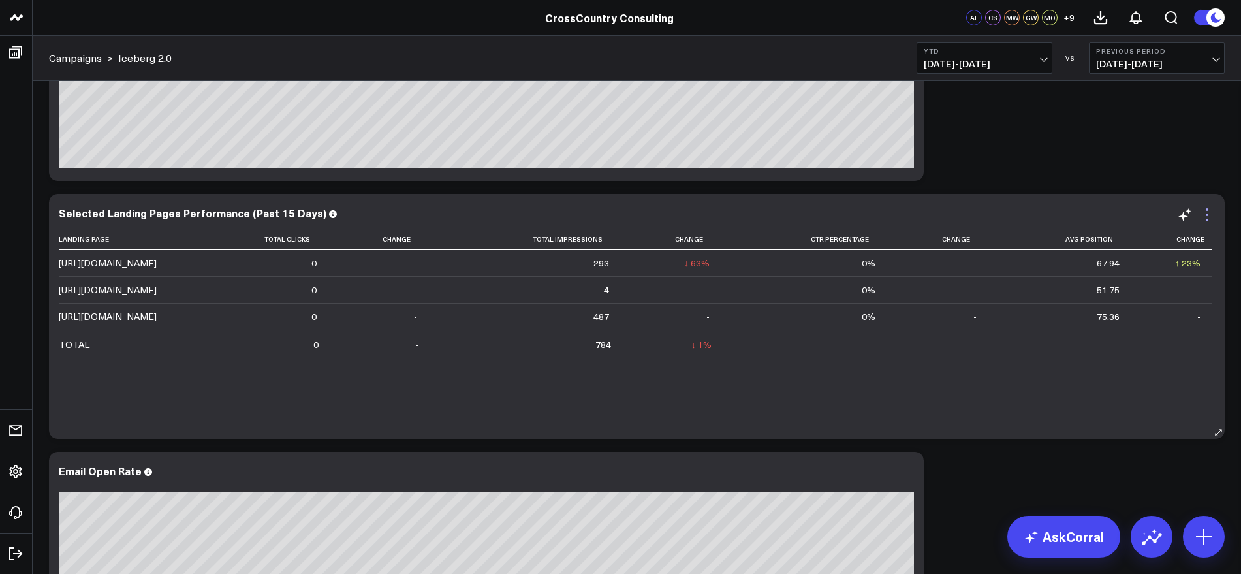
click at [1207, 217] on icon at bounding box center [1207, 215] width 16 height 16
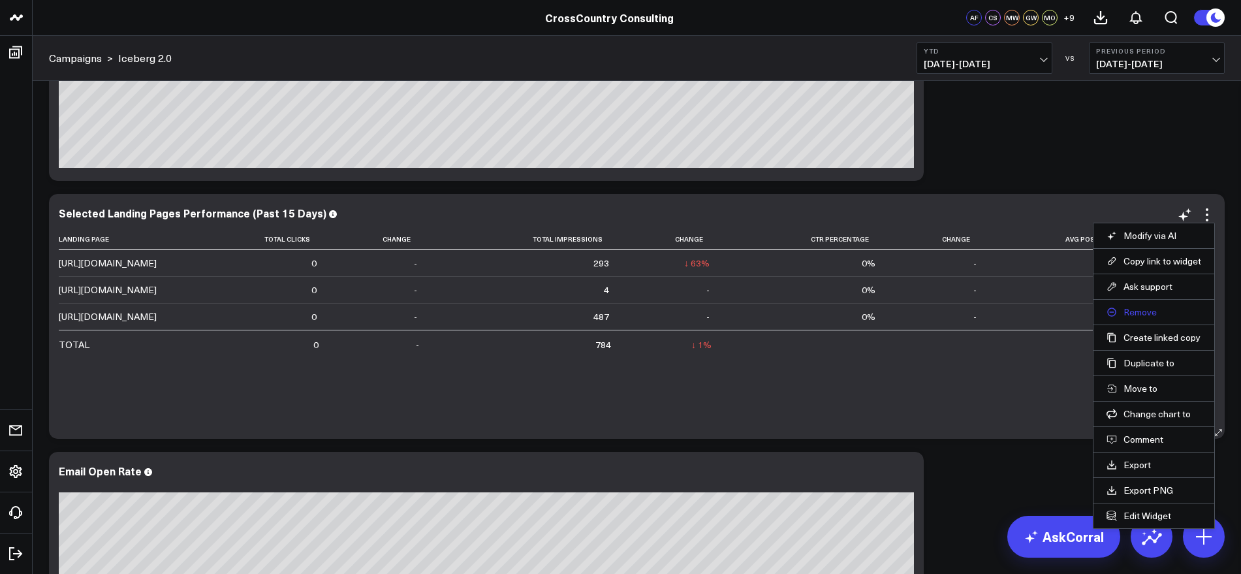
click at [1142, 307] on button "Remove" at bounding box center [1153, 312] width 95 height 12
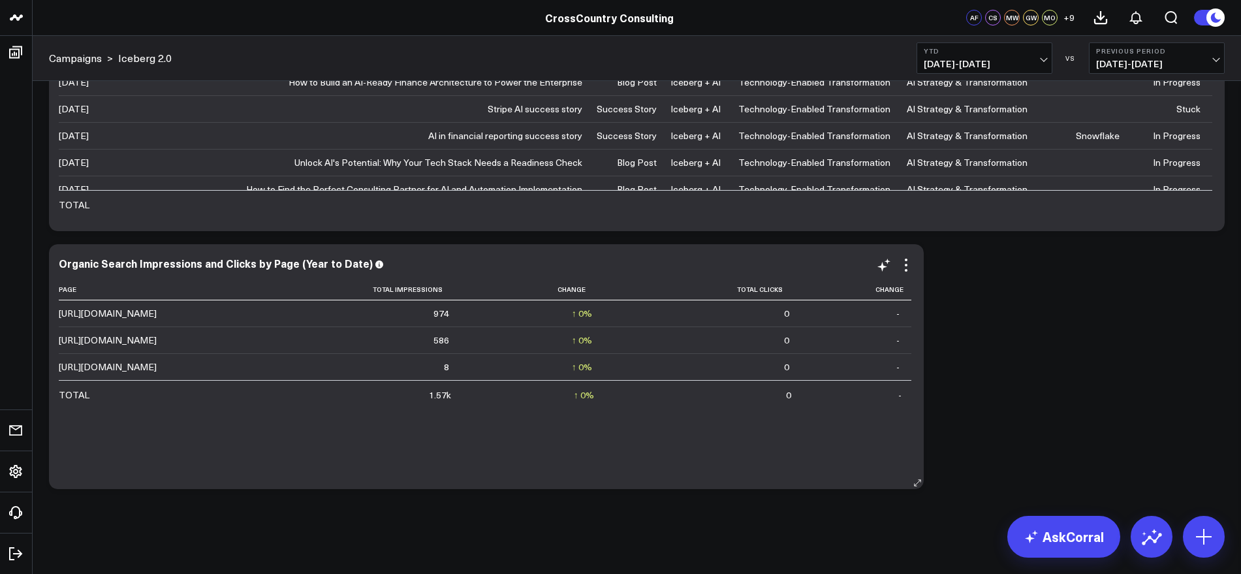
scroll to position [0, 0]
click at [903, 270] on icon at bounding box center [906, 265] width 16 height 16
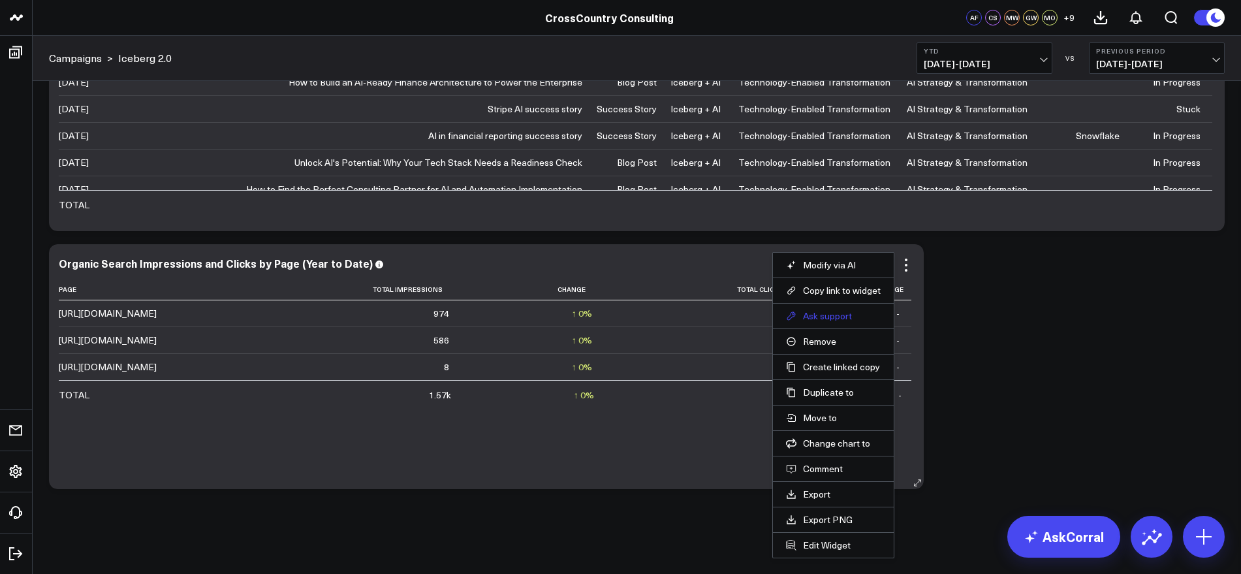
click at [836, 311] on button "Ask support" at bounding box center [833, 316] width 95 height 12
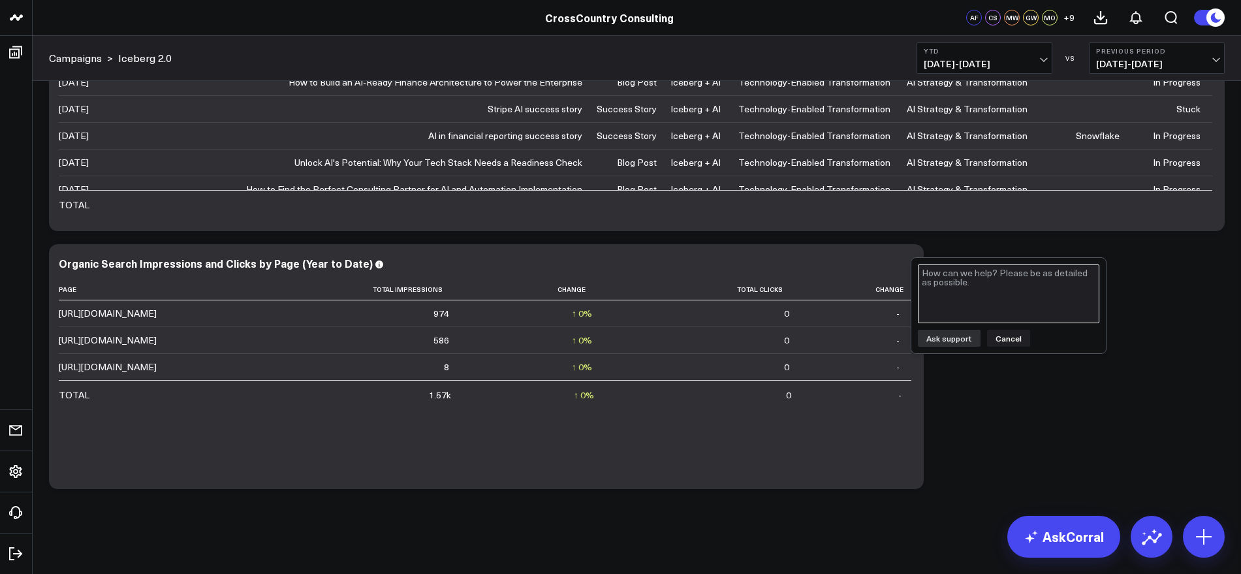
click at [952, 283] on textarea at bounding box center [1008, 293] width 181 height 59
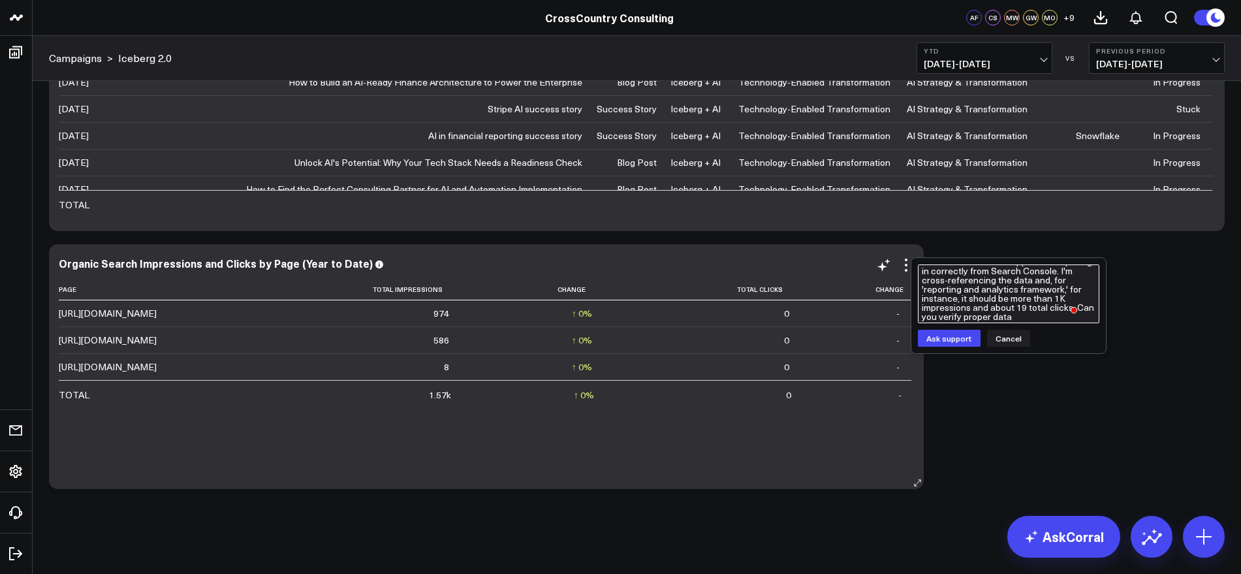
scroll to position [20, 0]
type textarea "These numbers don't appear to be pulling in correctly from Search Console. I'm …"
click at [942, 337] on button "Ask support" at bounding box center [949, 338] width 63 height 17
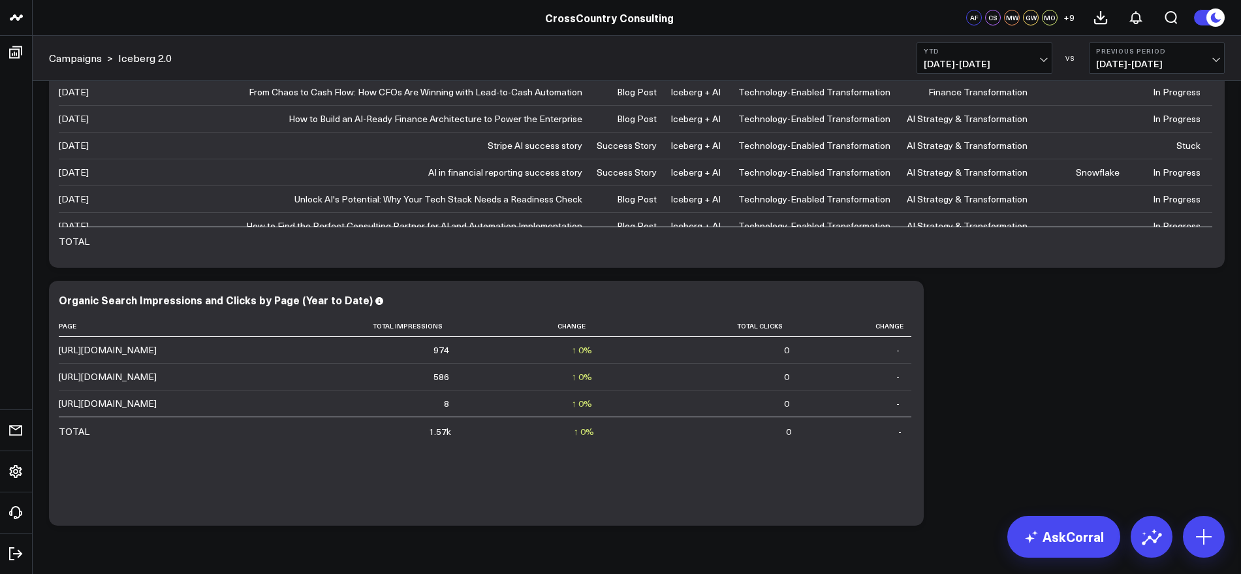
scroll to position [3640, 0]
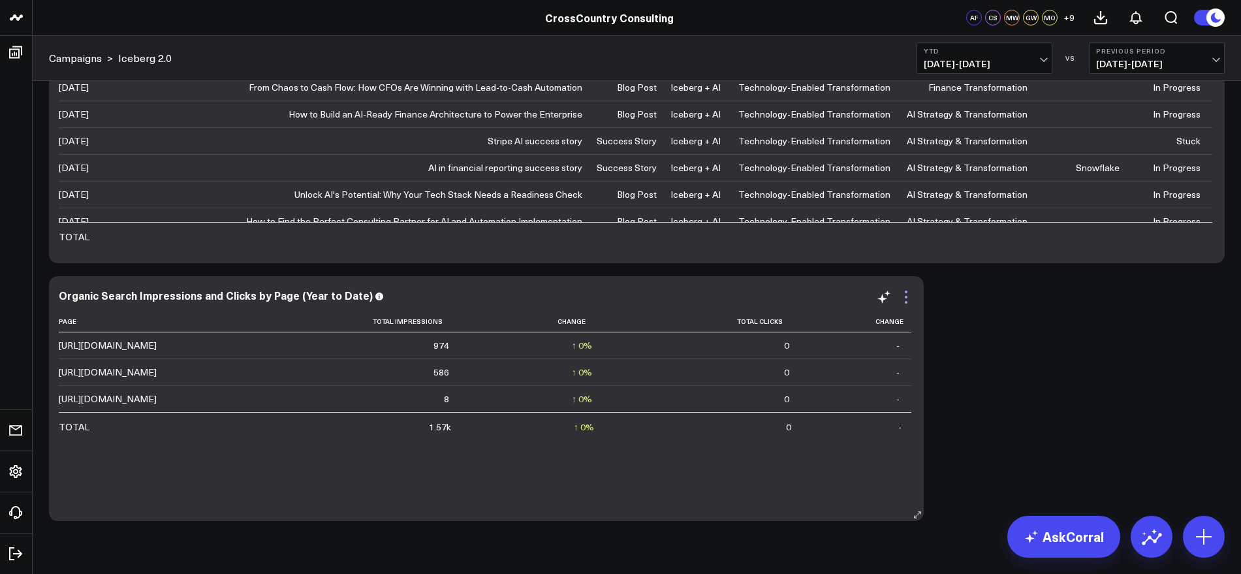
click at [909, 300] on icon at bounding box center [906, 297] width 16 height 16
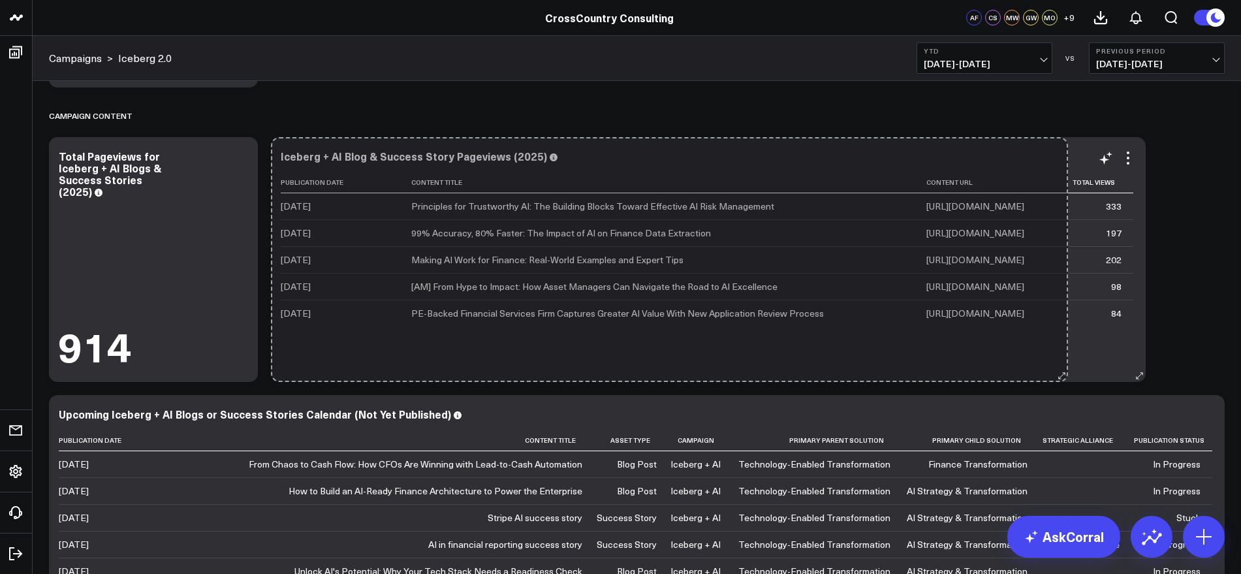
scroll to position [23, 0]
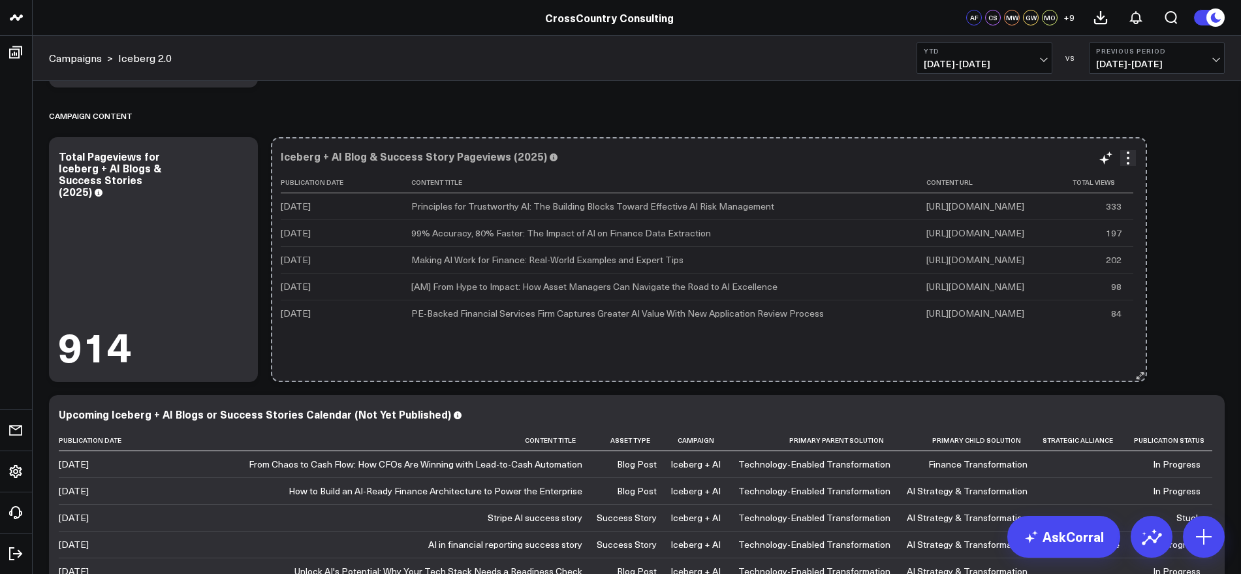
drag, startPoint x: 918, startPoint y: 371, endPoint x: 1141, endPoint y: 350, distance: 224.1
click at [1141, 350] on div "Iceberg + AI Blog & Success Story Pageviews (2025) Publication Date Content Tit…" at bounding box center [708, 259] width 875 height 245
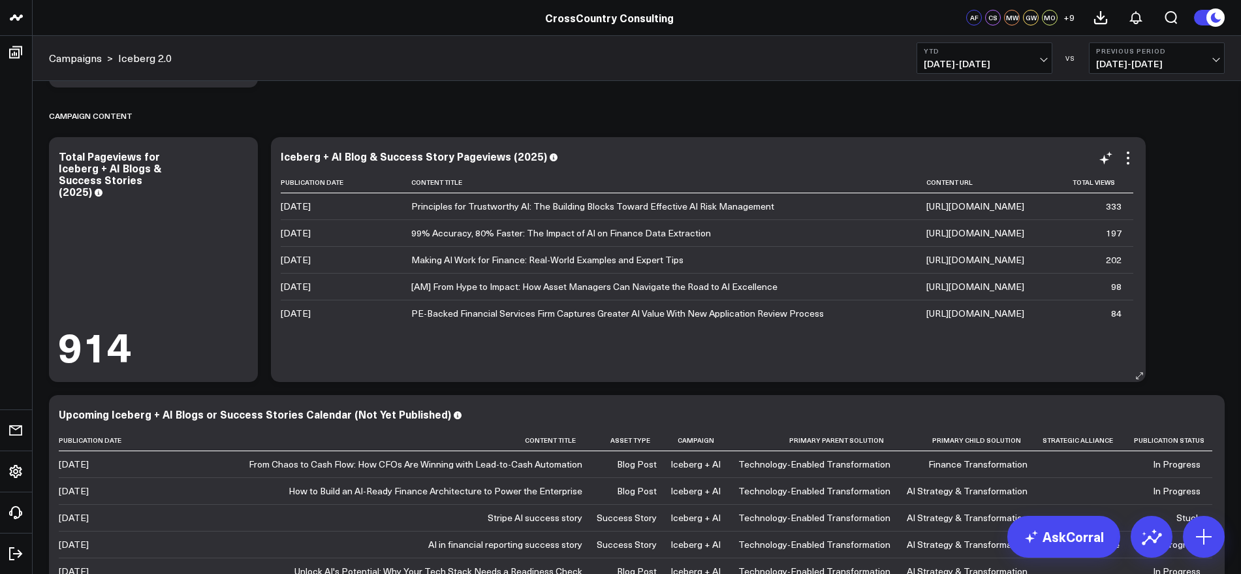
scroll to position [0, 0]
click at [1117, 181] on icon at bounding box center [1120, 182] width 10 height 8
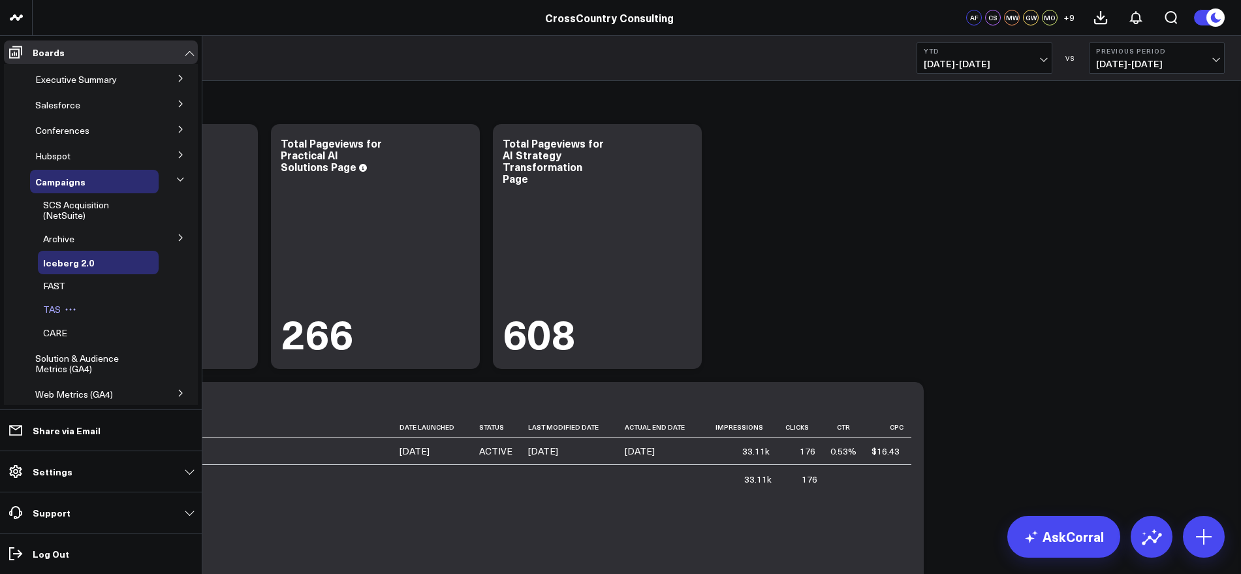
click at [50, 303] on span "TAS" at bounding box center [52, 309] width 18 height 12
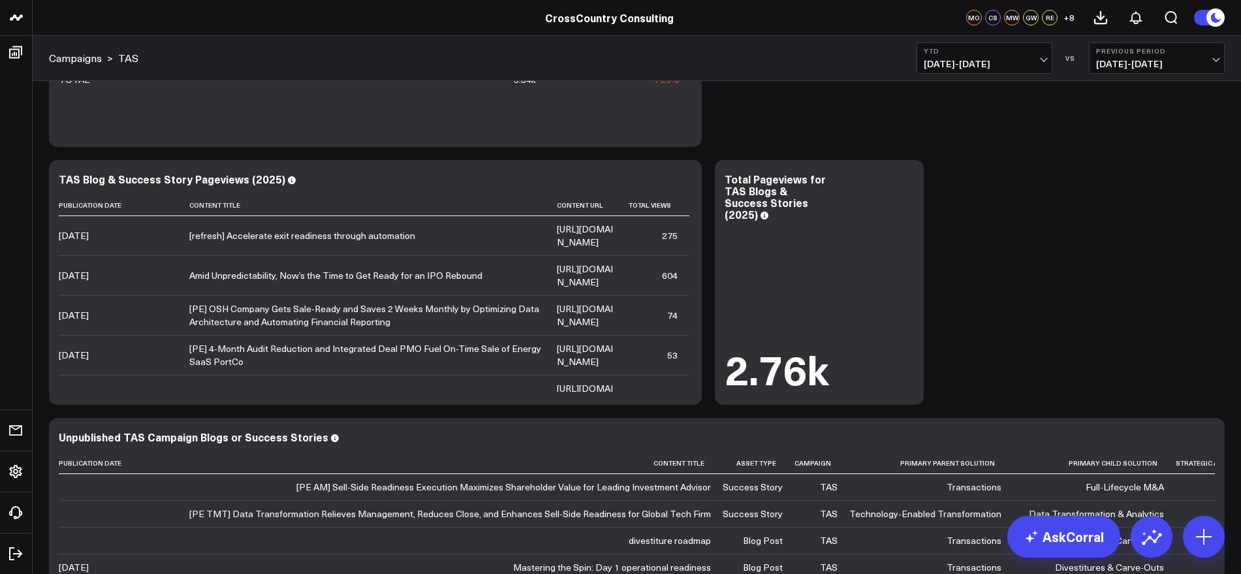
scroll to position [196, 0]
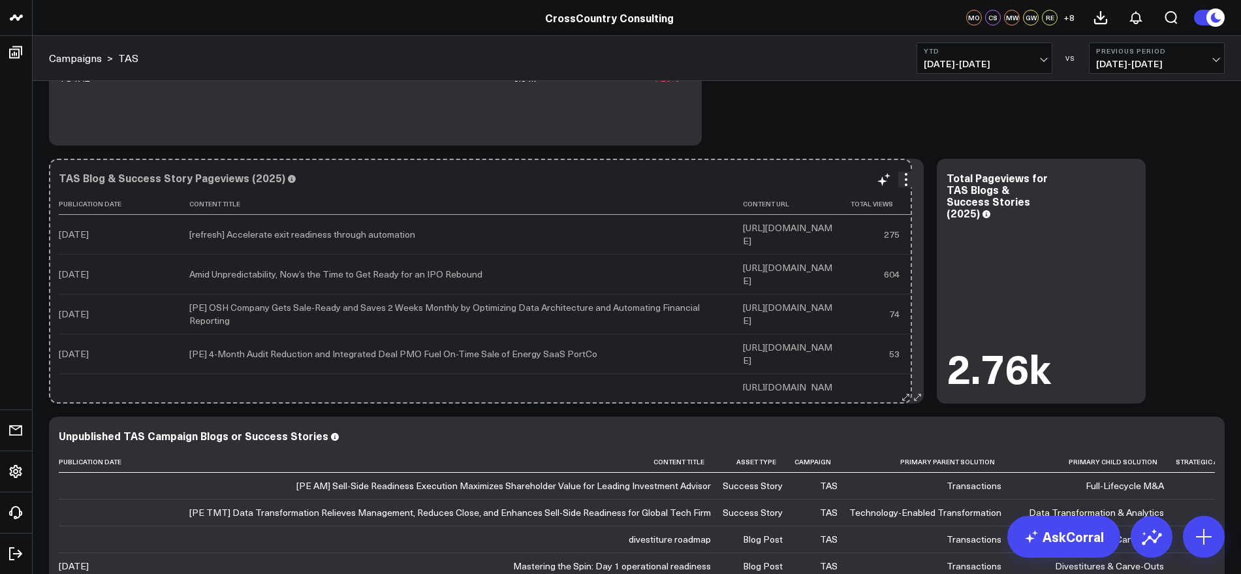
drag, startPoint x: 696, startPoint y: 398, endPoint x: 907, endPoint y: 397, distance: 210.2
click at [907, 397] on div "TAS Blog & Success Story Pageviews (2025) Publication Date Content Title Conten…" at bounding box center [486, 281] width 875 height 245
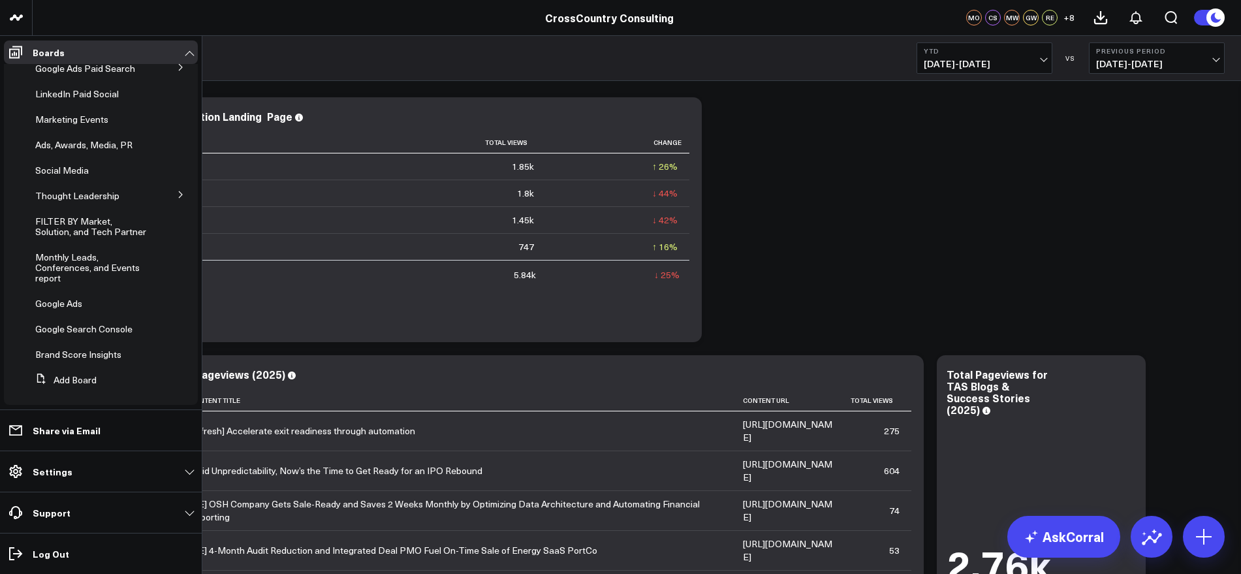
scroll to position [380, 0]
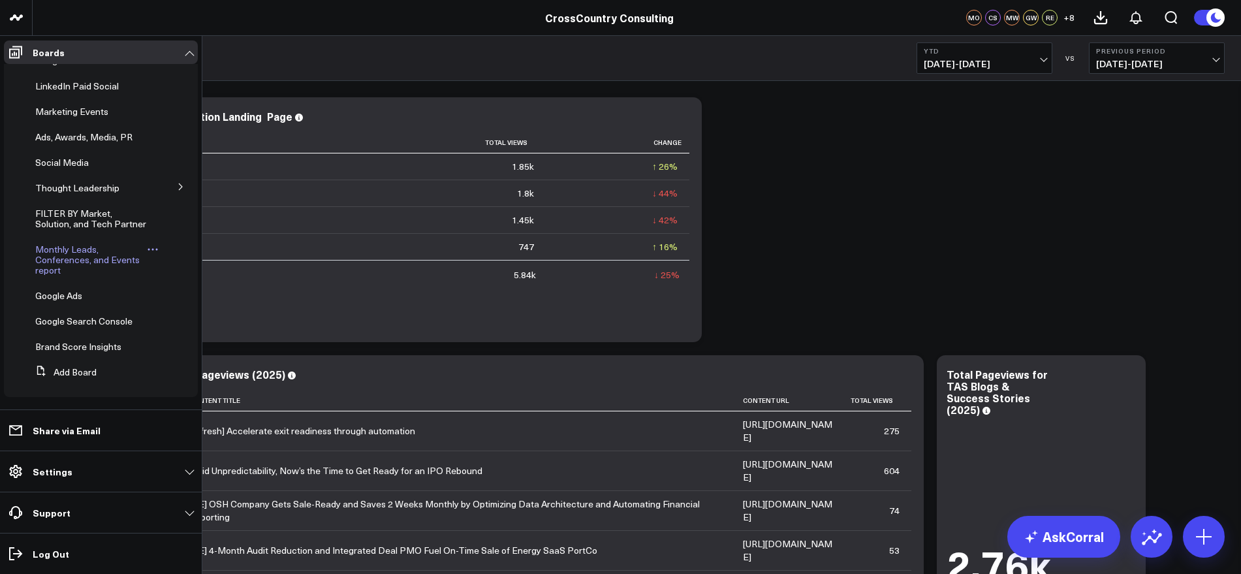
click at [76, 262] on span "Monthly Leads, Conferences, and Events report" at bounding box center [87, 259] width 104 height 33
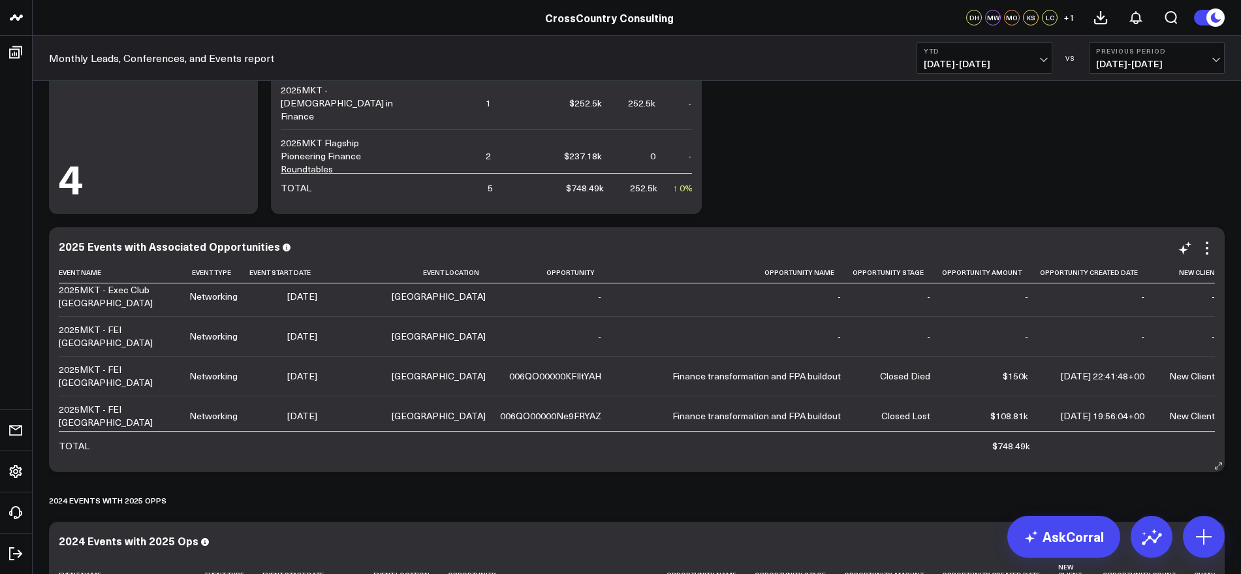
scroll to position [1074, 0]
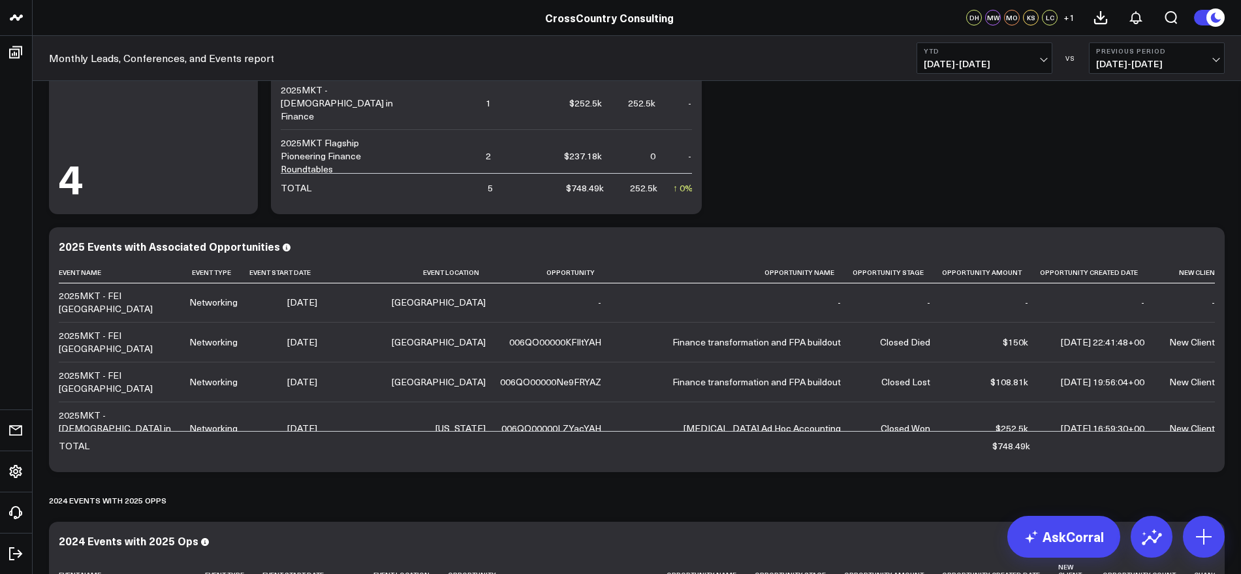
click at [803, 164] on div "Modify via AI Copy link to widget Ask support Remove Create linked copy Executi…" at bounding box center [636, 350] width 1189 height 5118
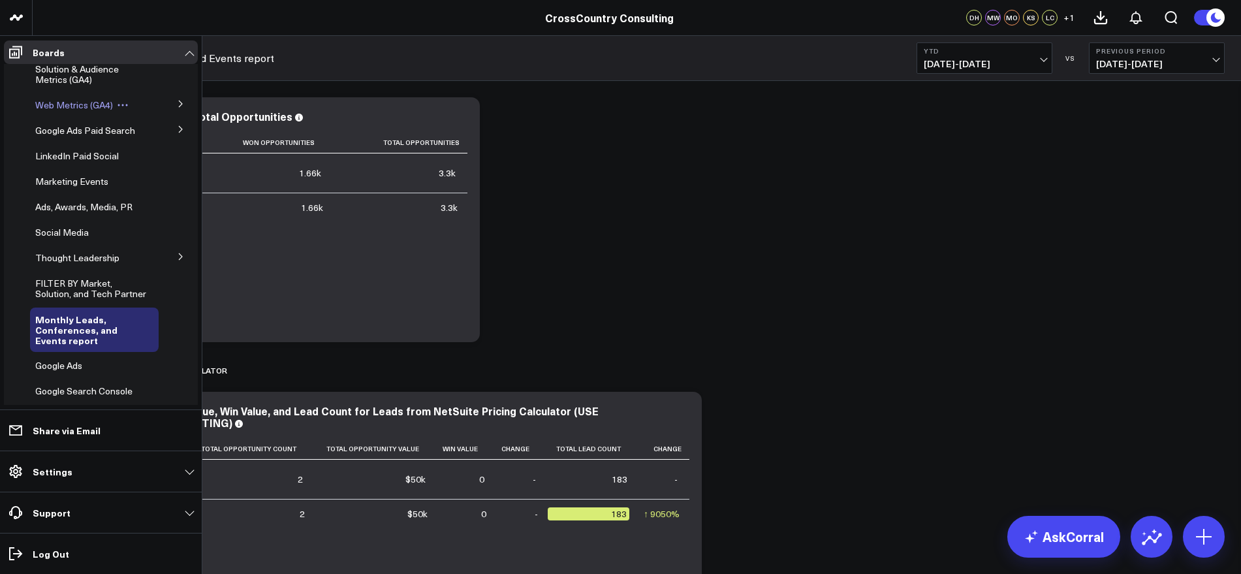
scroll to position [224, 0]
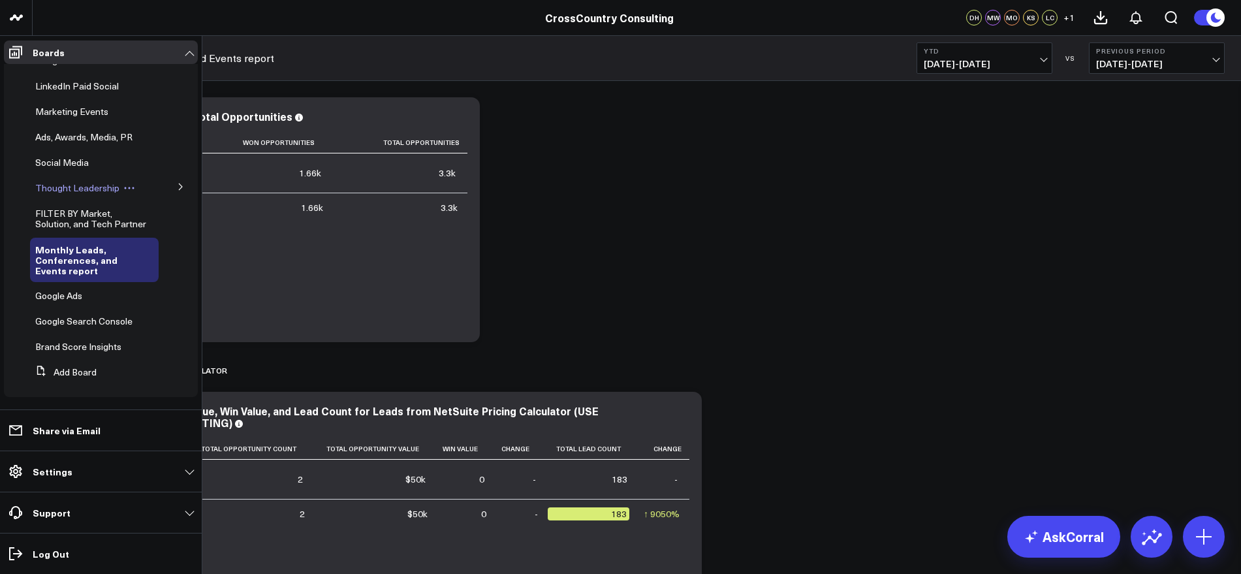
click at [101, 184] on span "Thought Leadership" at bounding box center [77, 187] width 84 height 12
click at [177, 183] on icon at bounding box center [181, 187] width 8 height 8
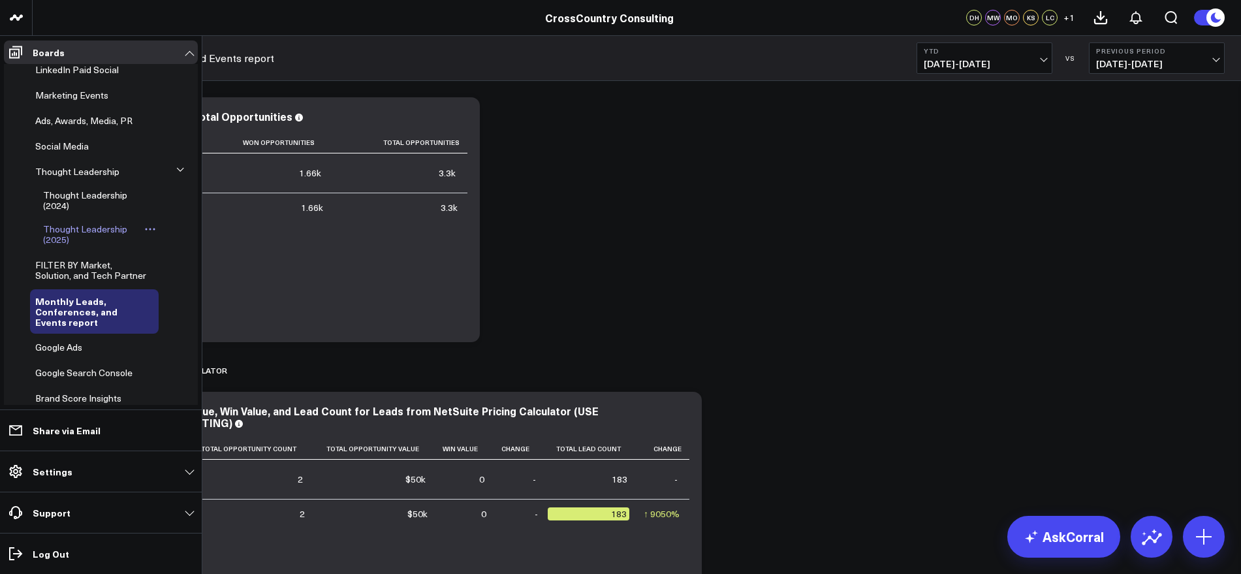
click at [97, 240] on span "Thought Leadership (2025)" at bounding box center [85, 234] width 84 height 23
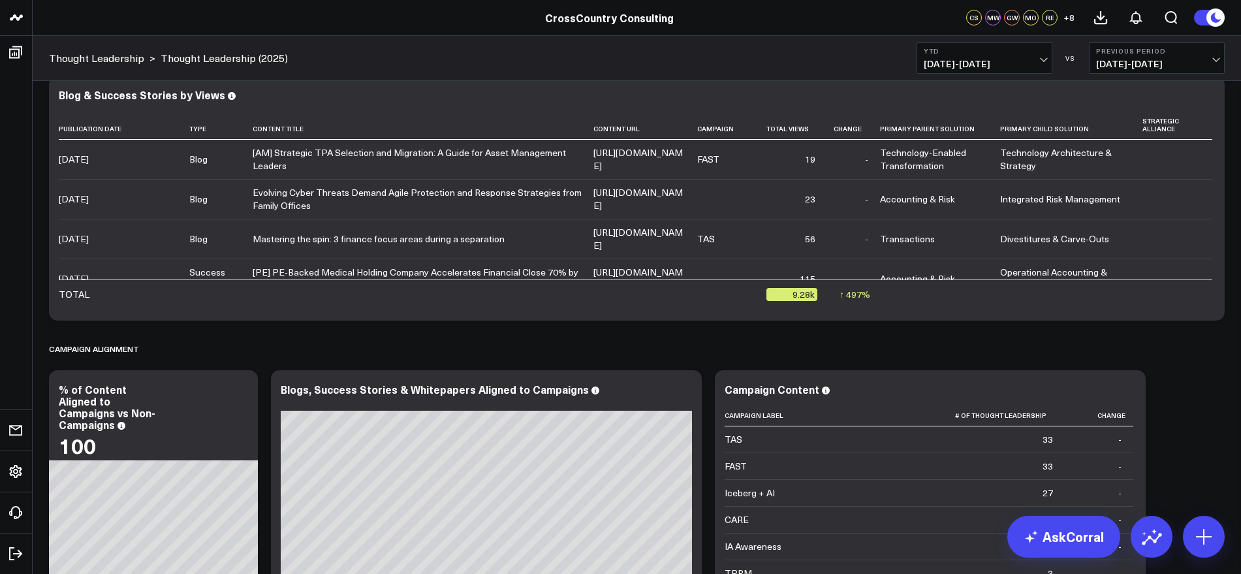
scroll to position [2812, 0]
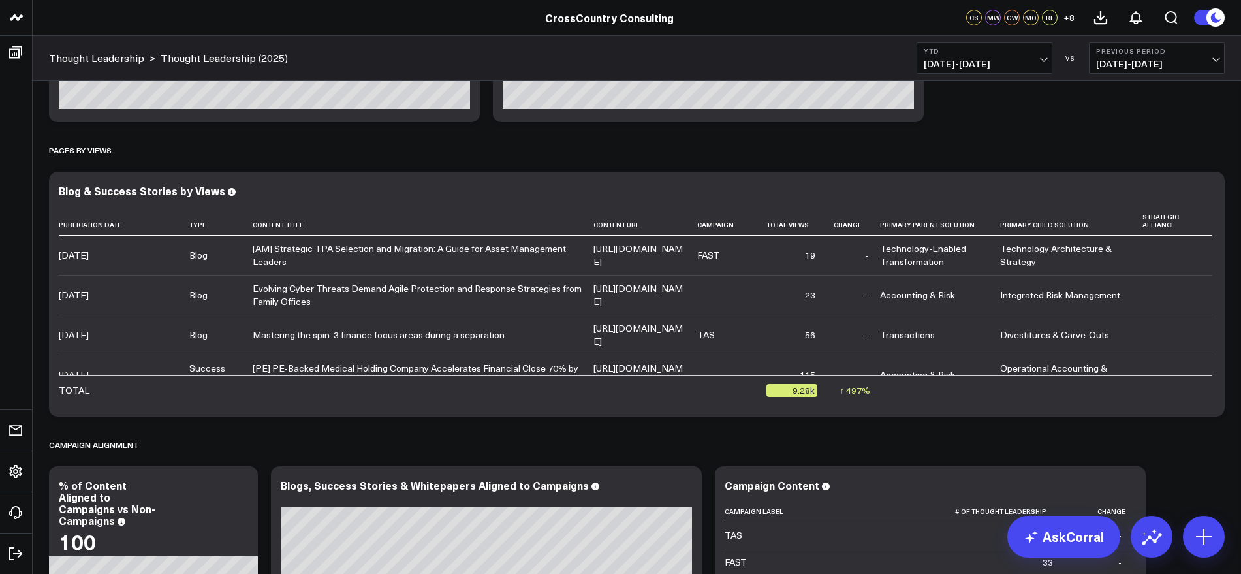
click at [590, 446] on div "Campaign Alignment" at bounding box center [636, 444] width 1175 height 30
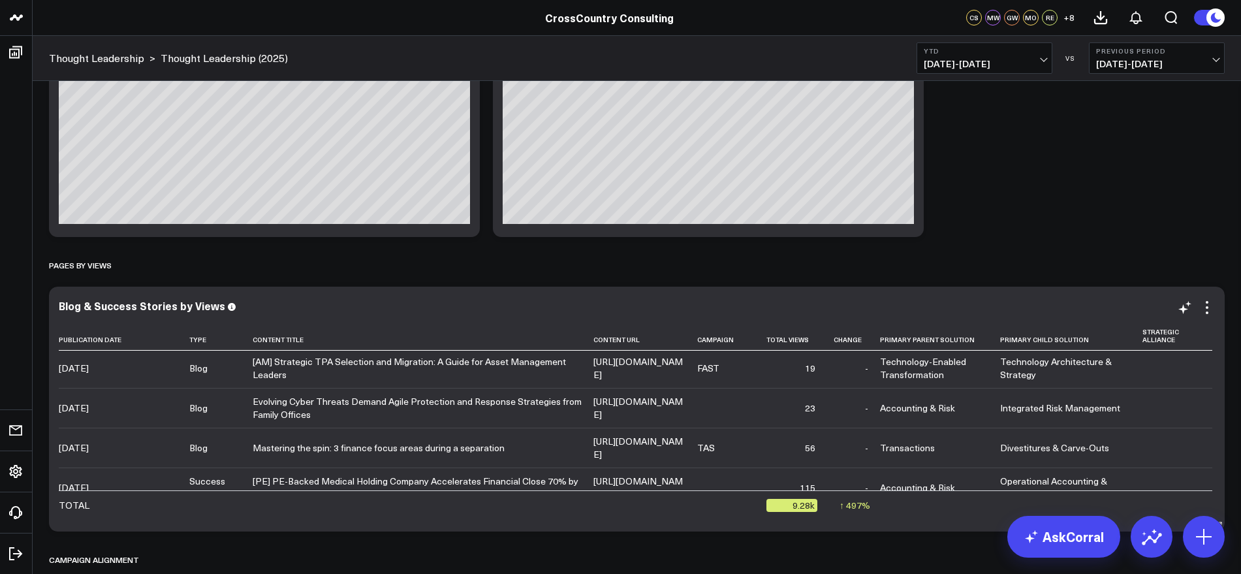
scroll to position [0, 0]
